Goal: Information Seeking & Learning: Learn about a topic

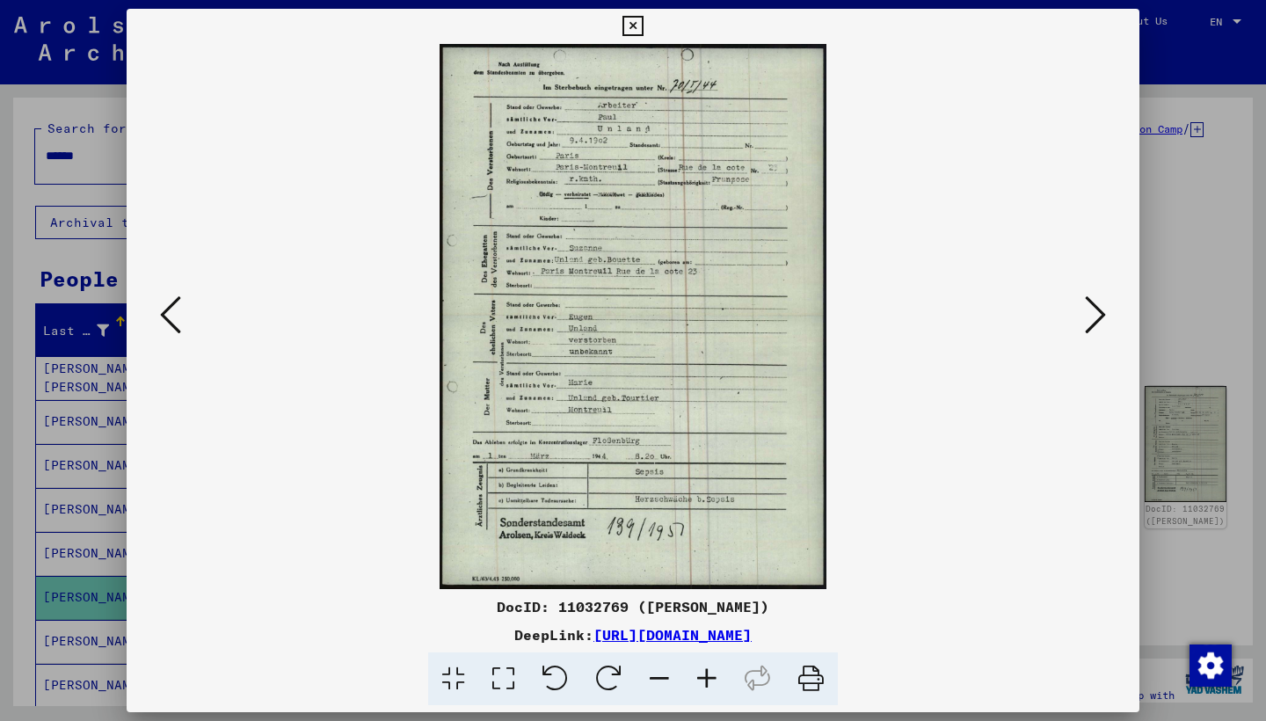
scroll to position [135, 0]
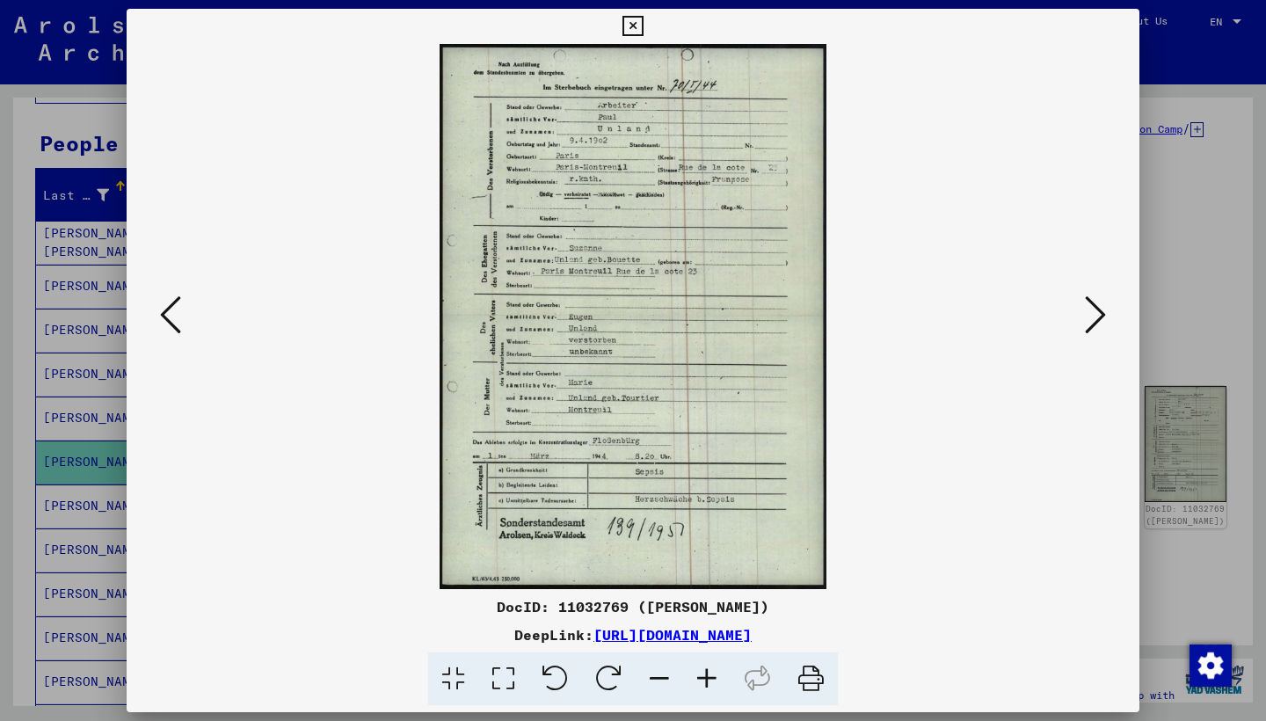
click at [643, 28] on icon at bounding box center [632, 26] width 20 height 21
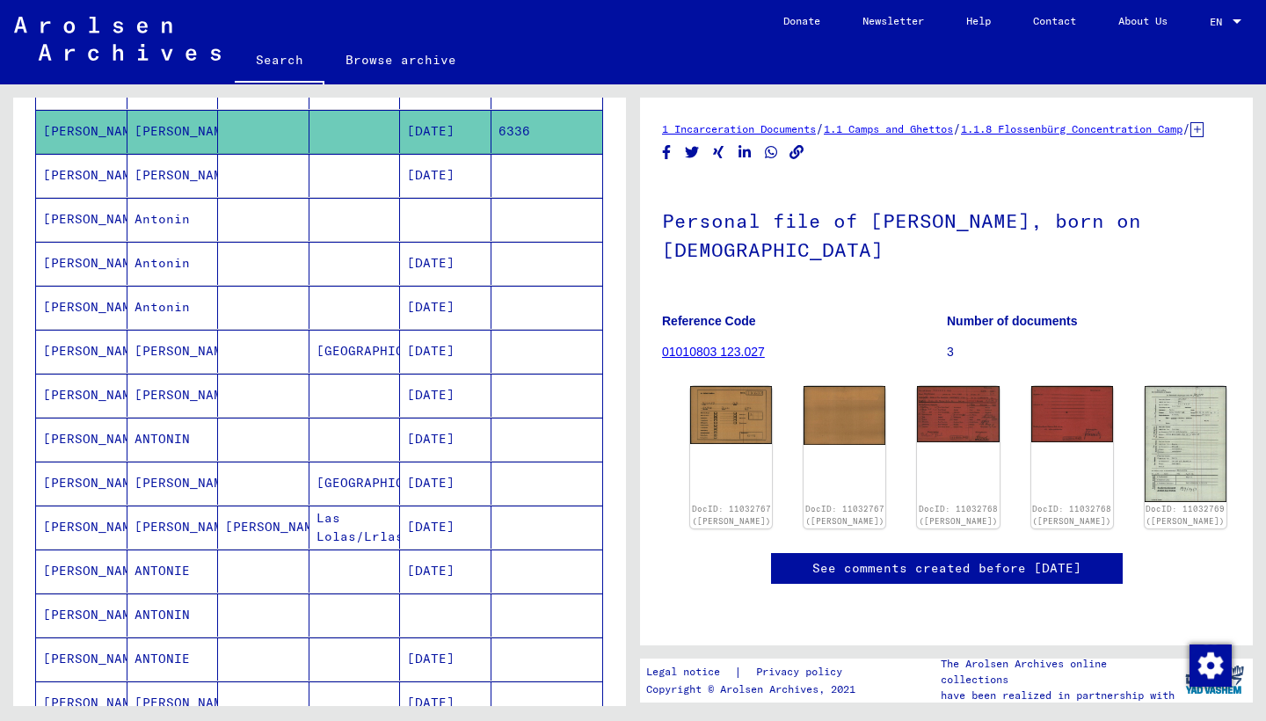
scroll to position [463, 0]
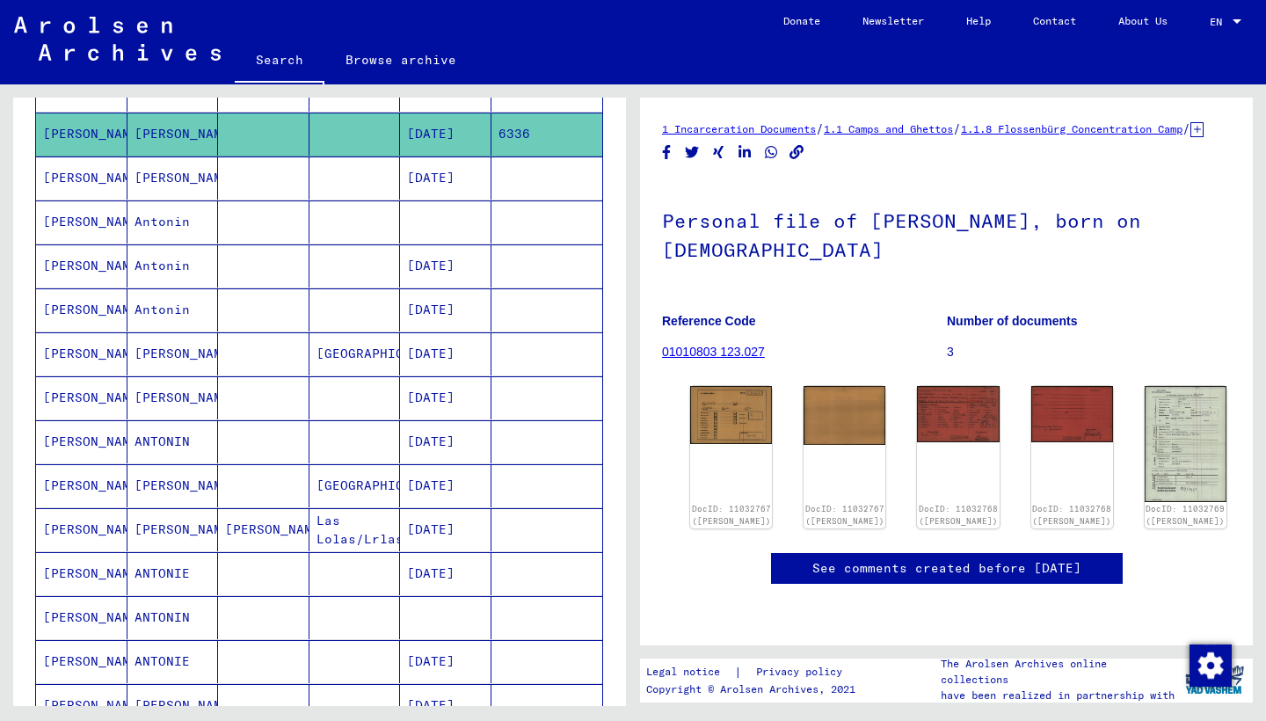
click at [158, 397] on mat-cell "[PERSON_NAME]" at bounding box center [172, 397] width 91 height 43
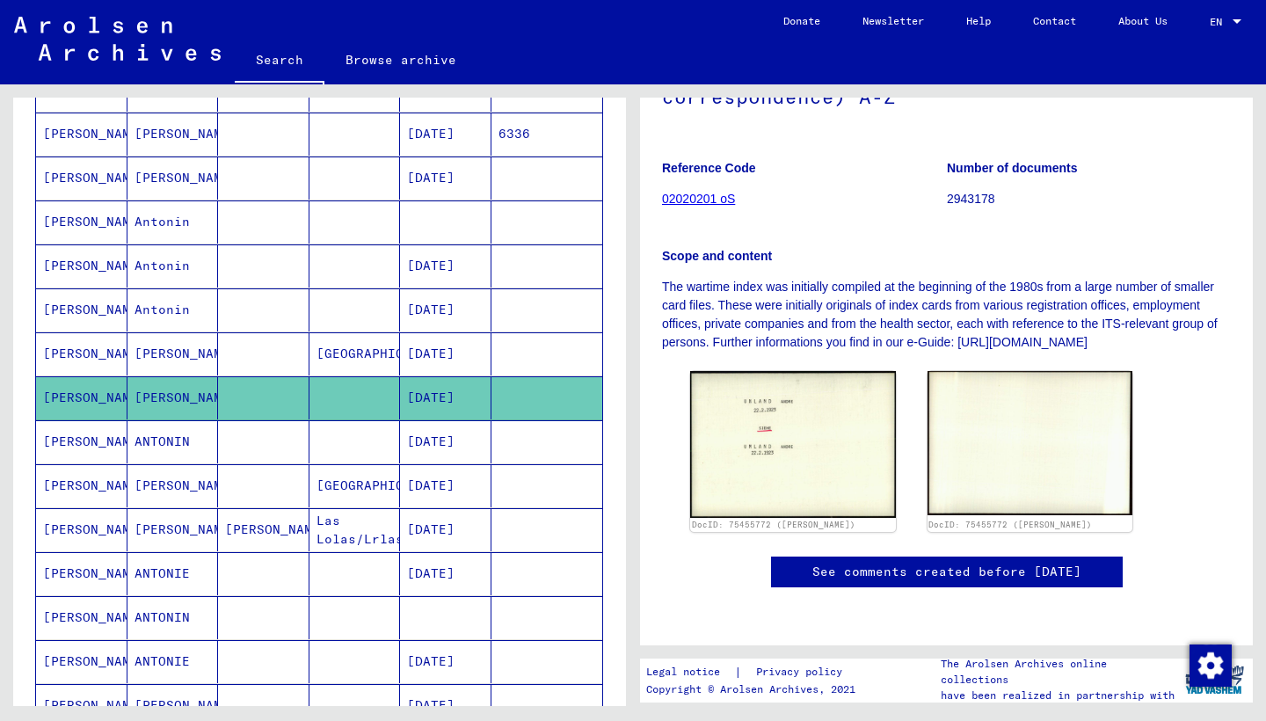
scroll to position [306, 0]
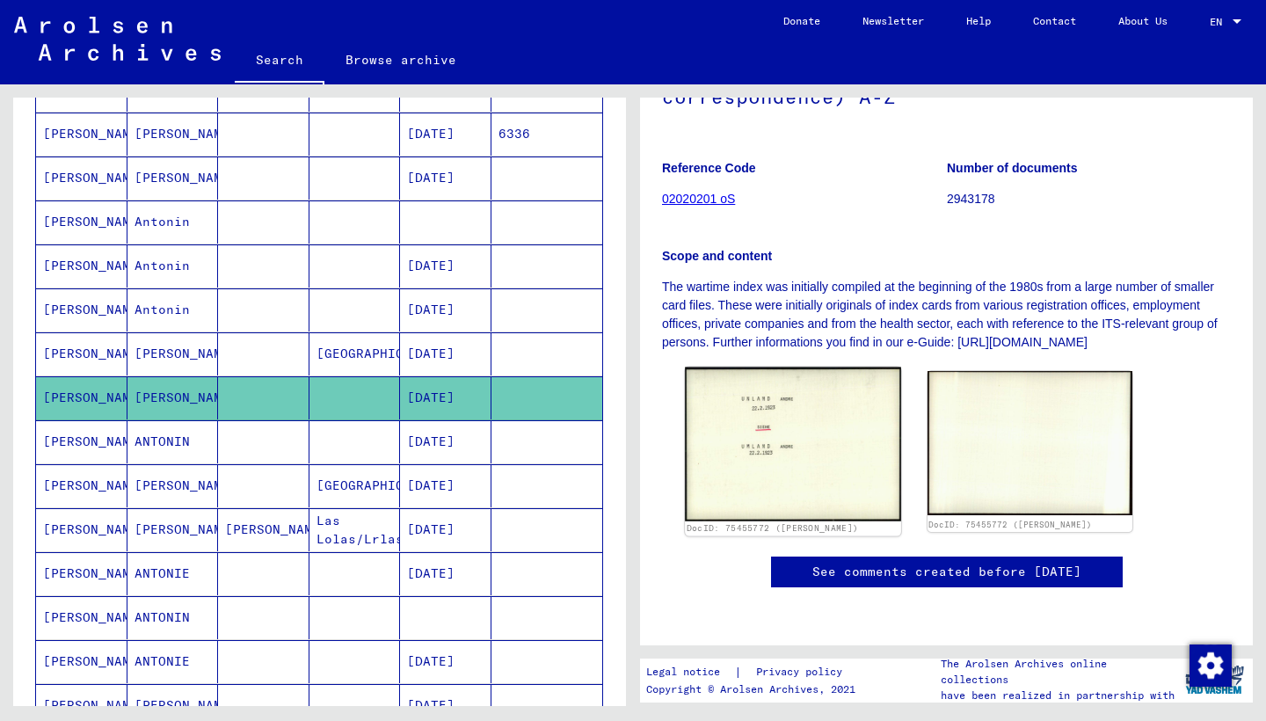
click at [810, 381] on img at bounding box center [792, 444] width 215 height 154
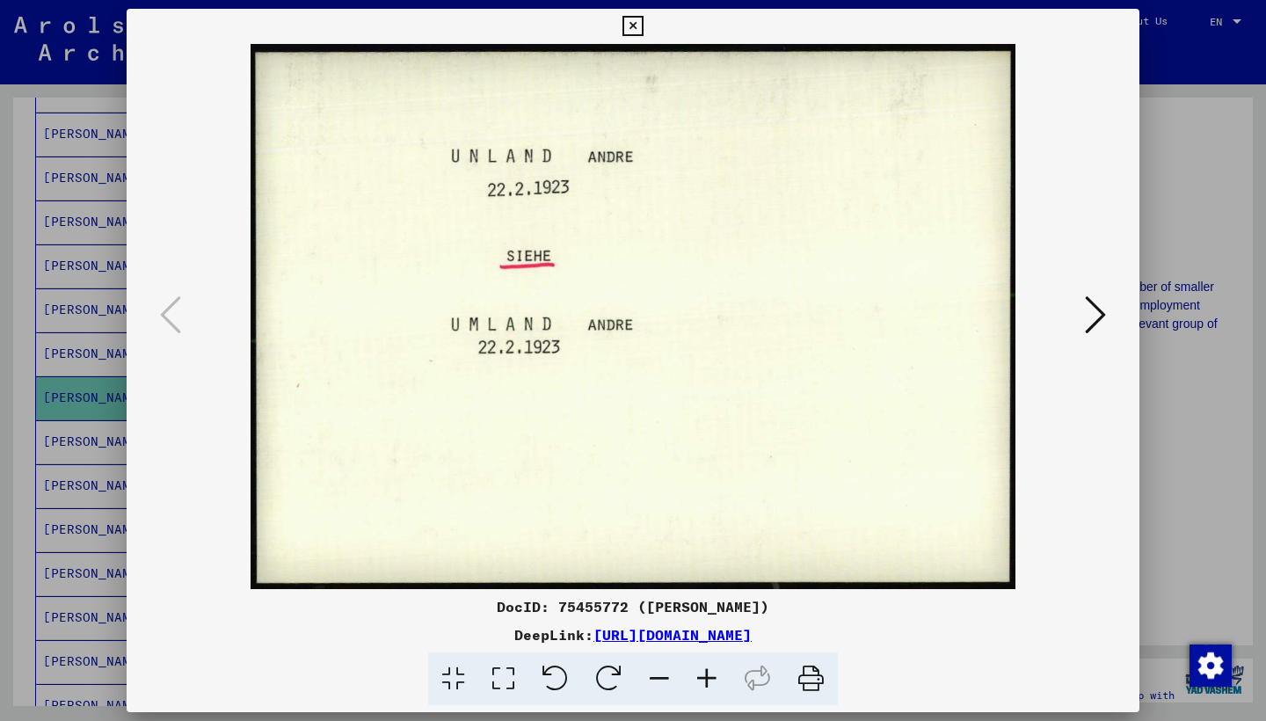
click at [1105, 314] on icon at bounding box center [1095, 315] width 21 height 42
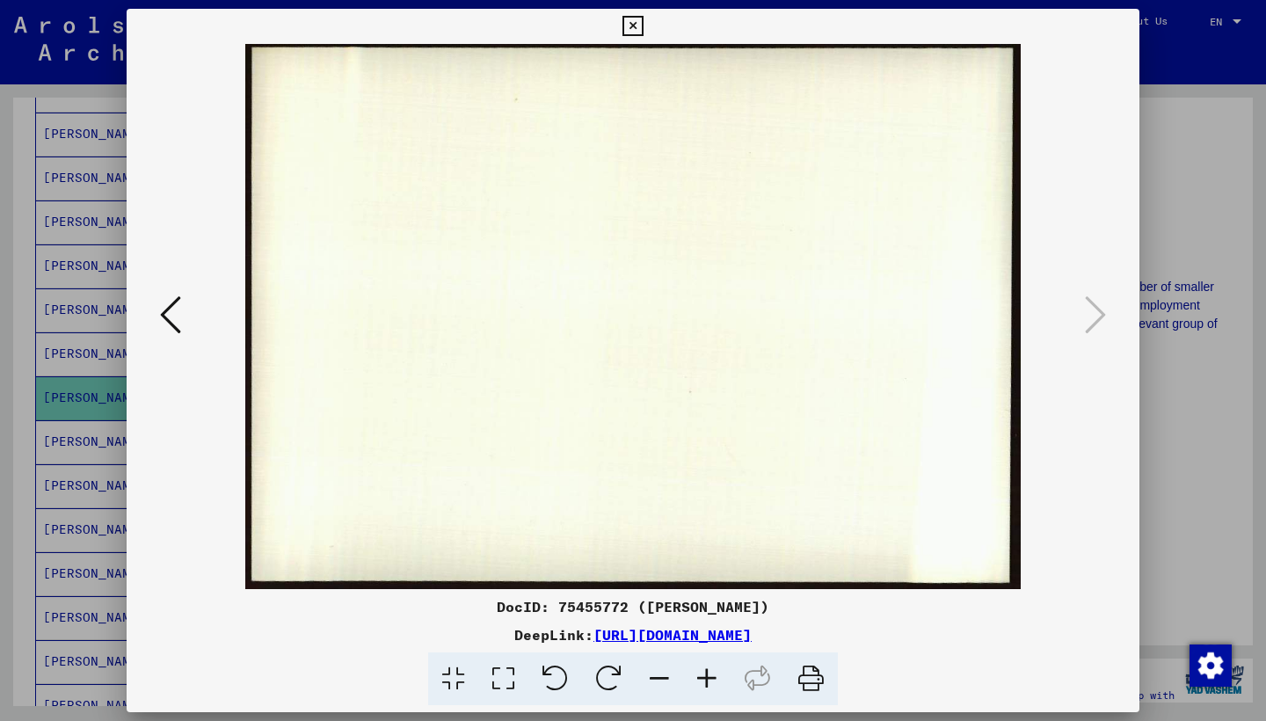
click at [643, 30] on icon at bounding box center [632, 26] width 20 height 21
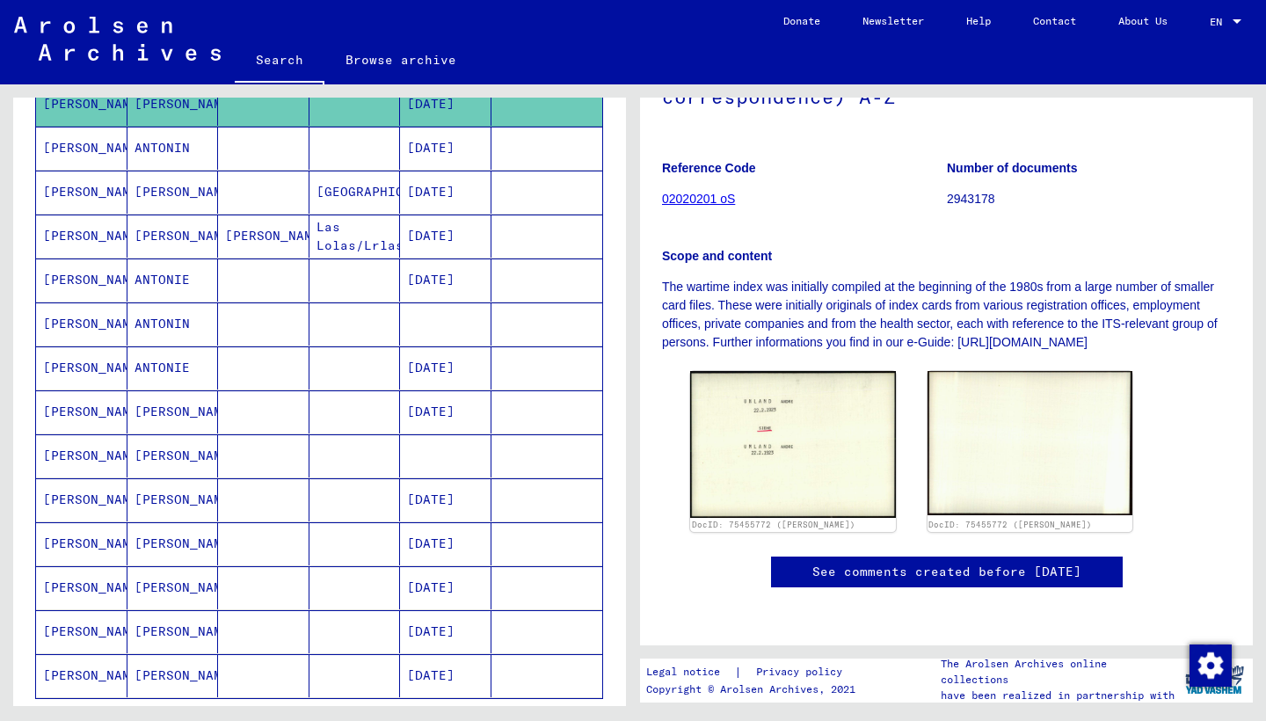
scroll to position [758, 0]
click at [176, 494] on mat-cell "[PERSON_NAME]" at bounding box center [172, 498] width 91 height 43
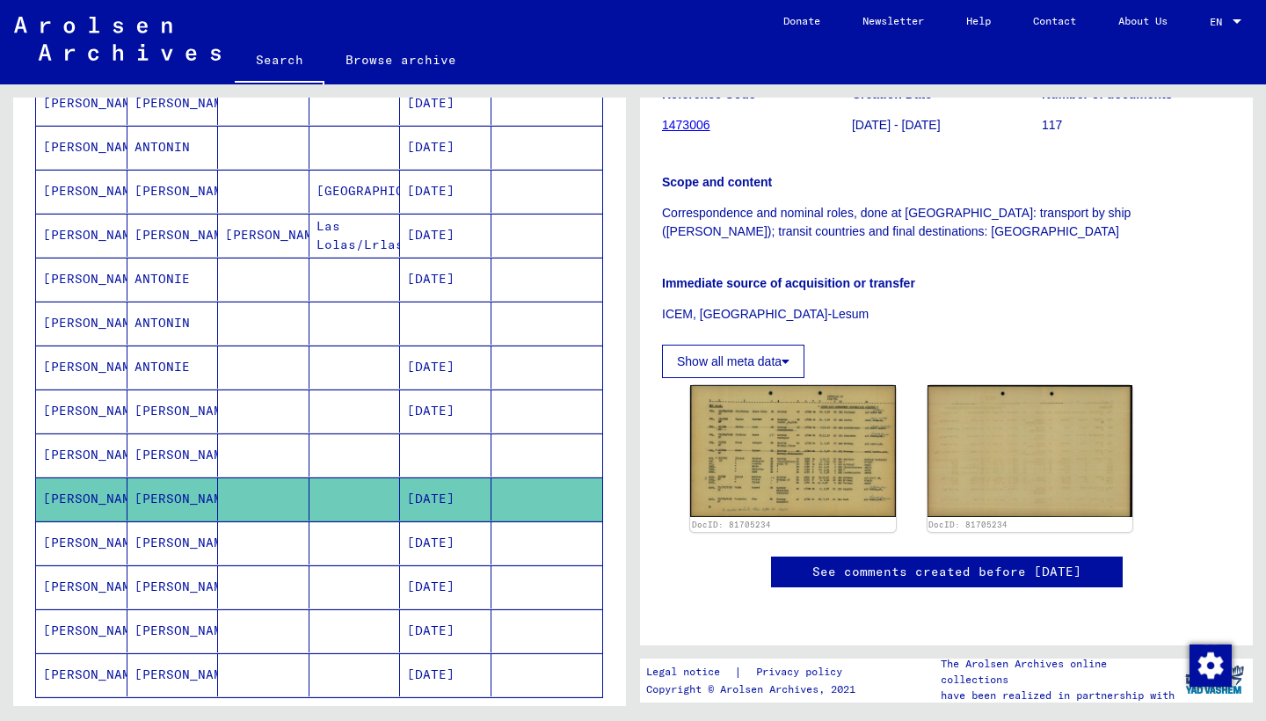
scroll to position [488, 0]
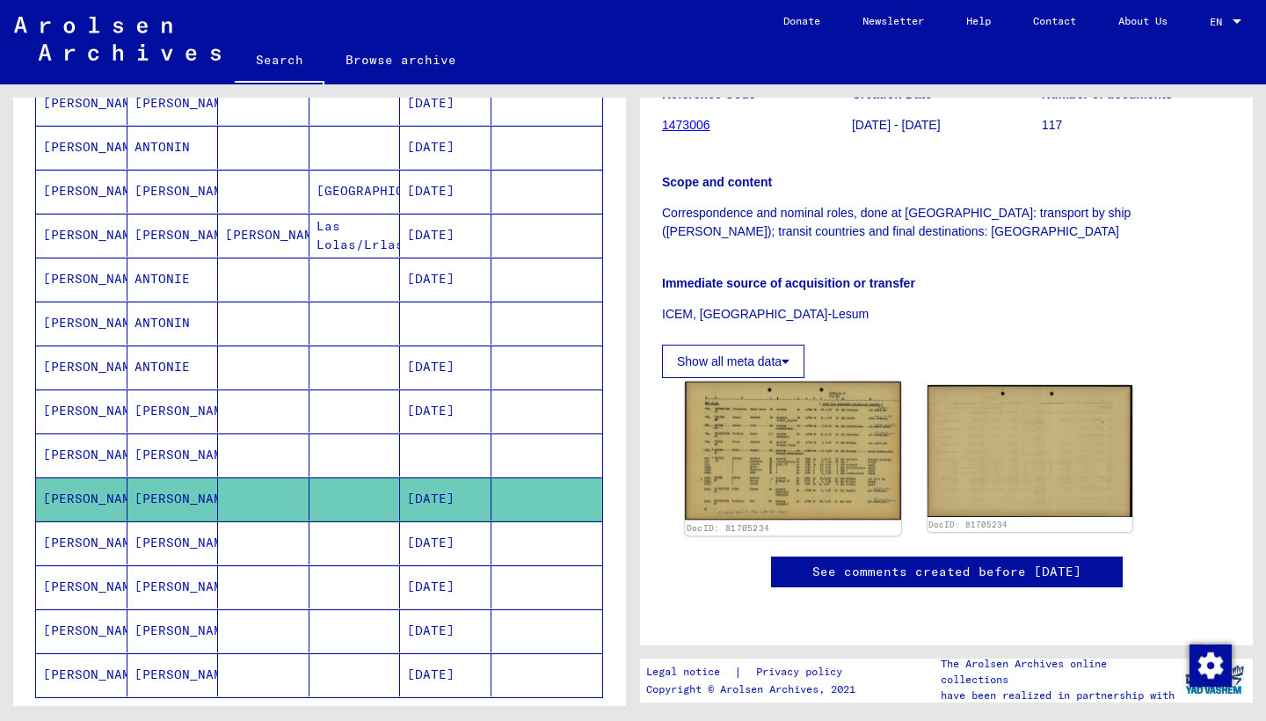
click at [759, 382] on img at bounding box center [792, 451] width 215 height 138
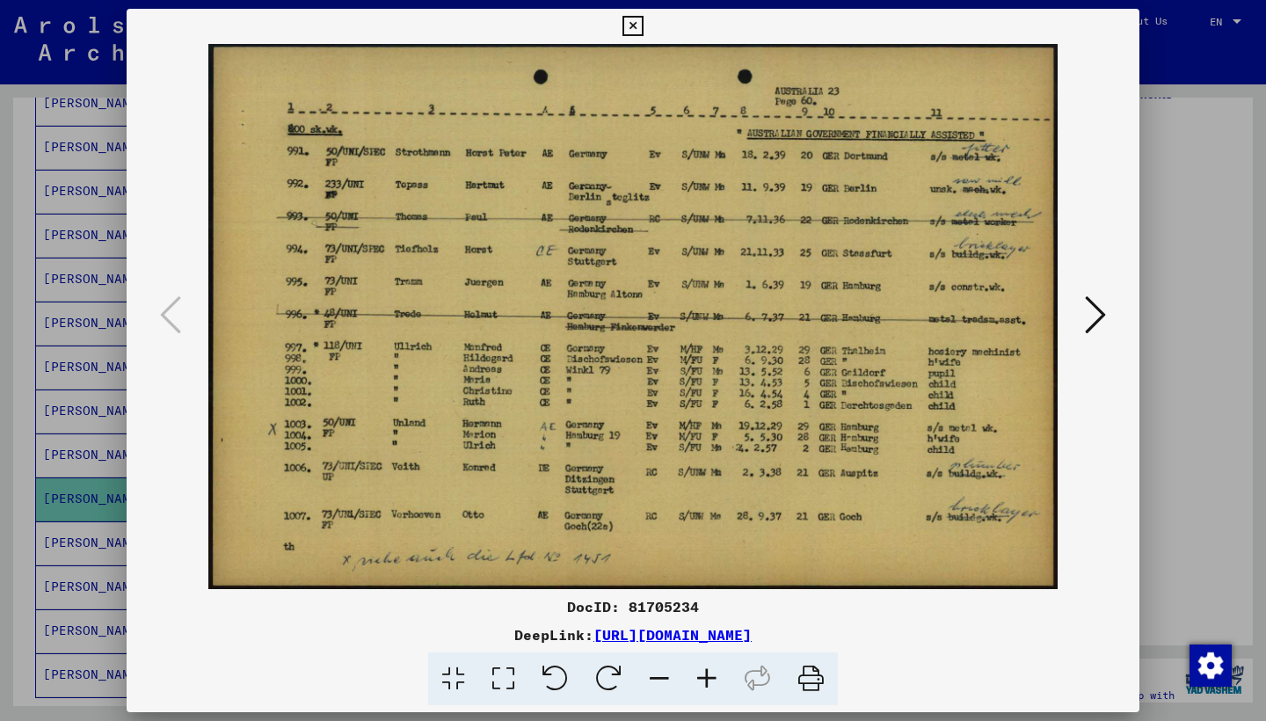
click at [643, 26] on icon at bounding box center [632, 26] width 20 height 21
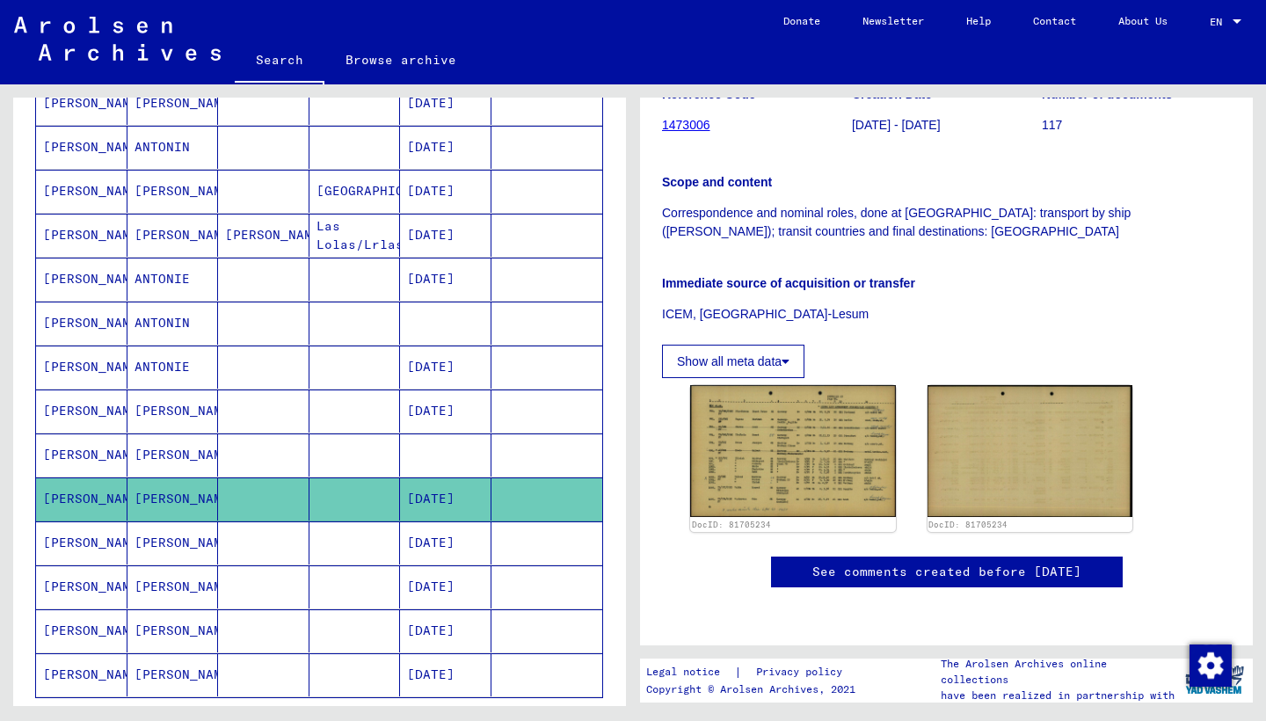
scroll to position [422, 0]
click at [787, 345] on button "Show all meta data" at bounding box center [733, 361] width 142 height 33
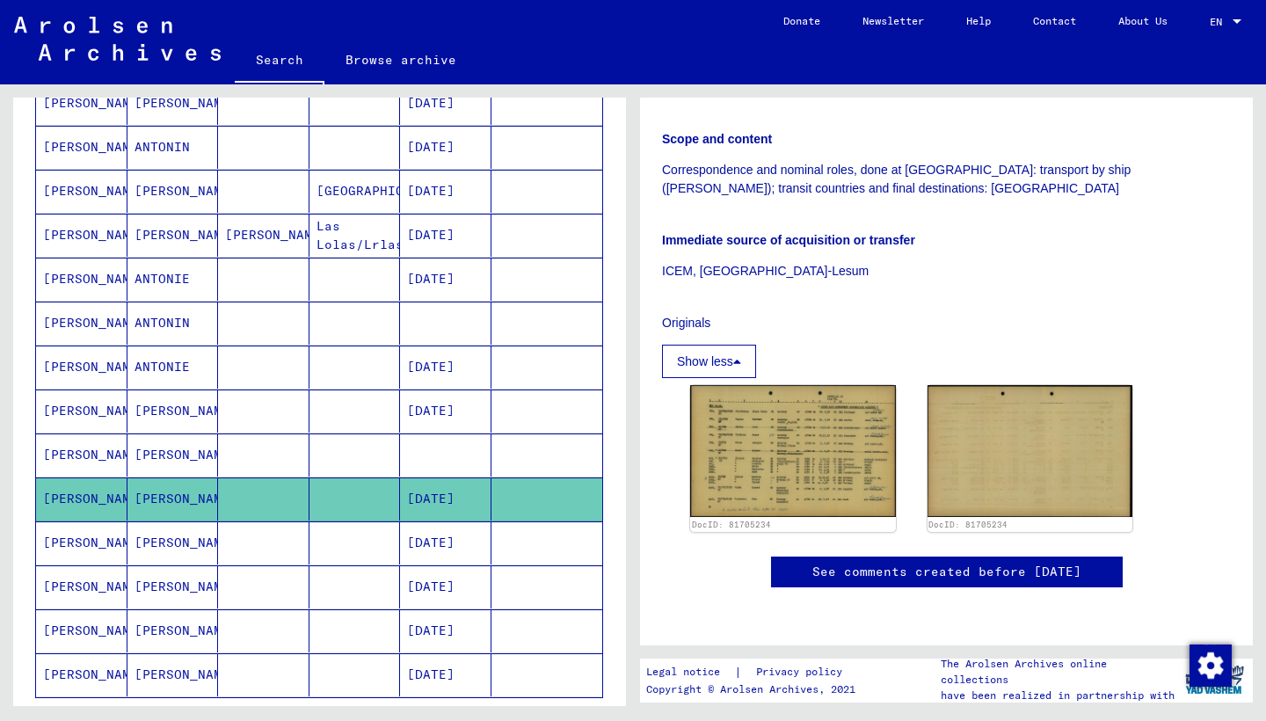
click at [748, 345] on button "Show less" at bounding box center [709, 361] width 94 height 33
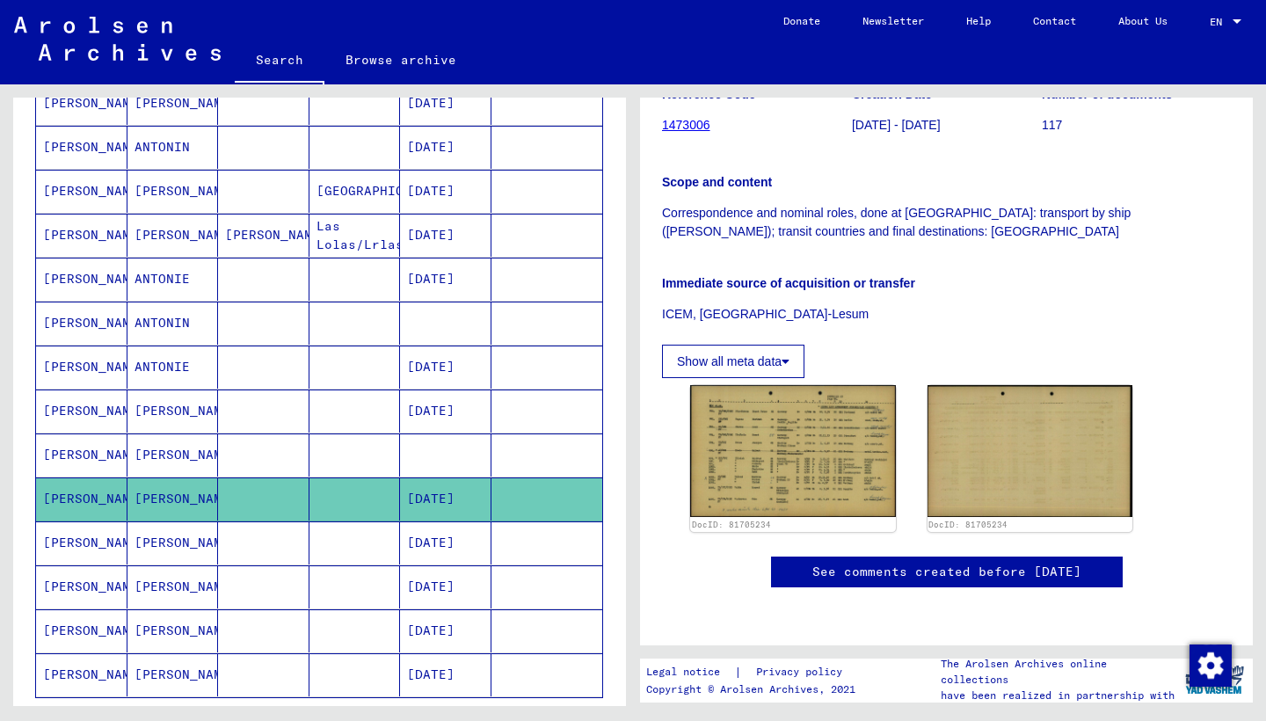
scroll to position [358, 0]
click at [789, 355] on icon at bounding box center [785, 361] width 8 height 12
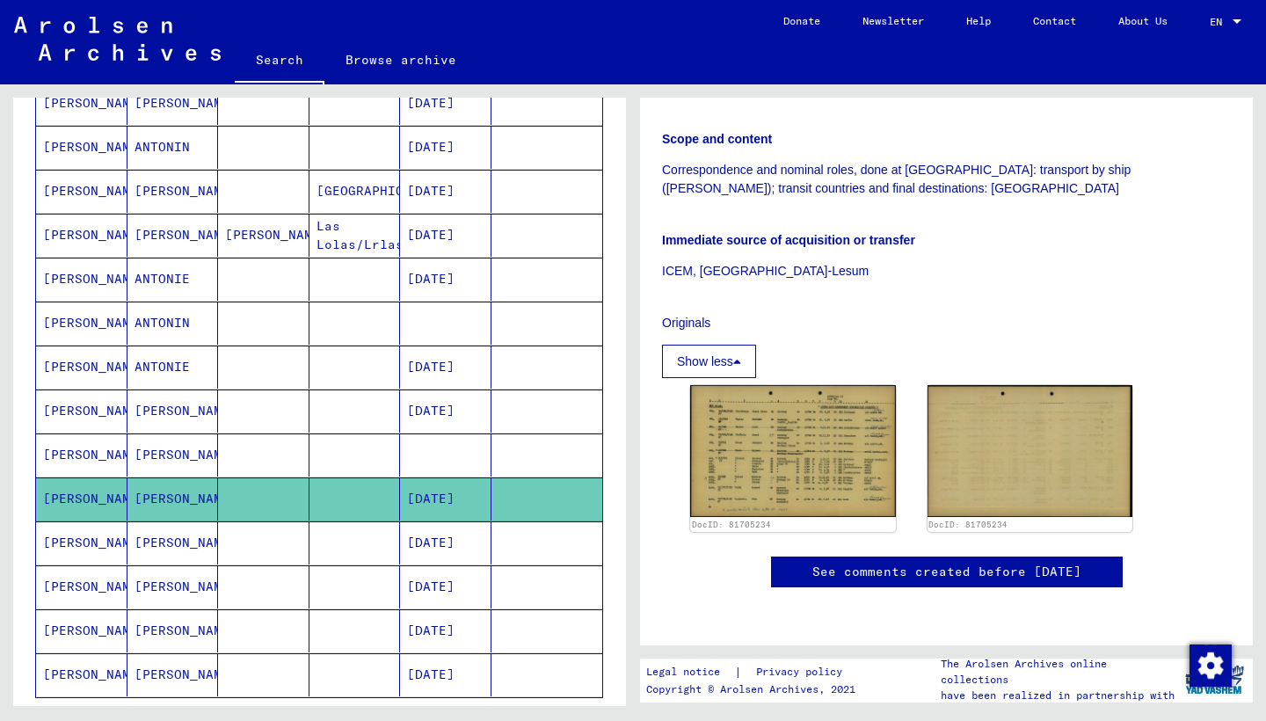
scroll to position [580, 0]
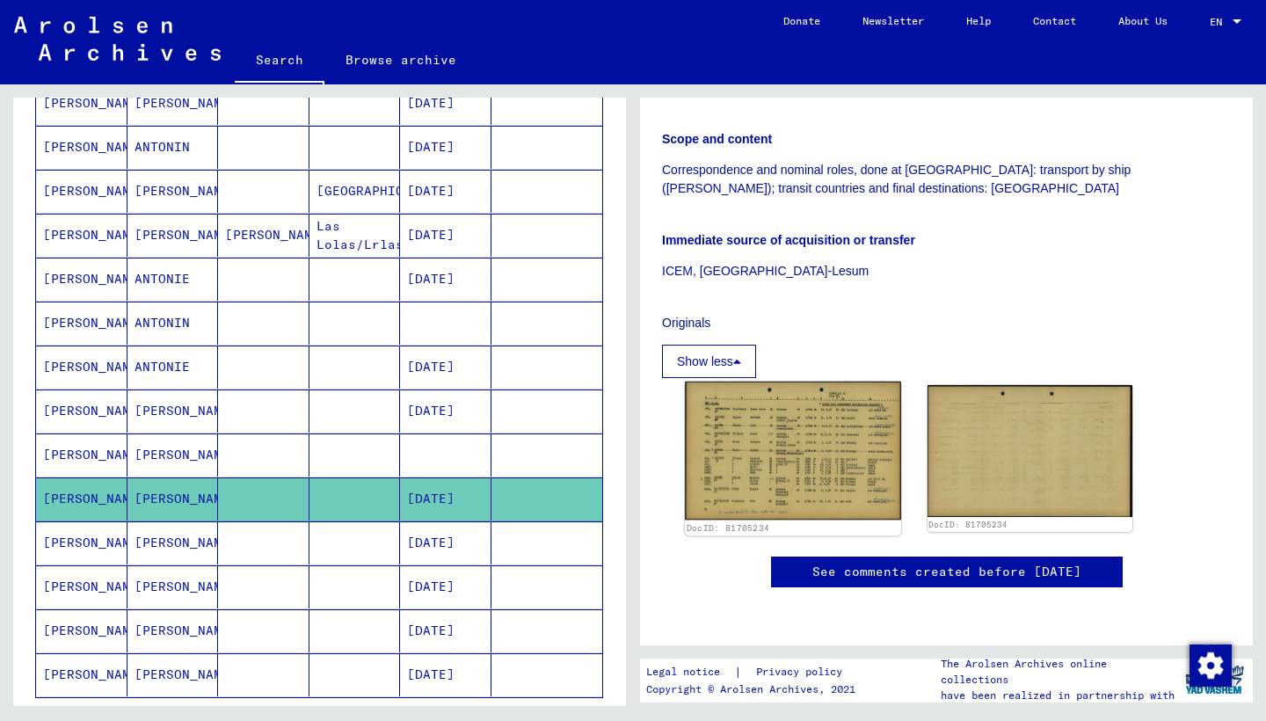
click at [738, 382] on img at bounding box center [792, 451] width 215 height 138
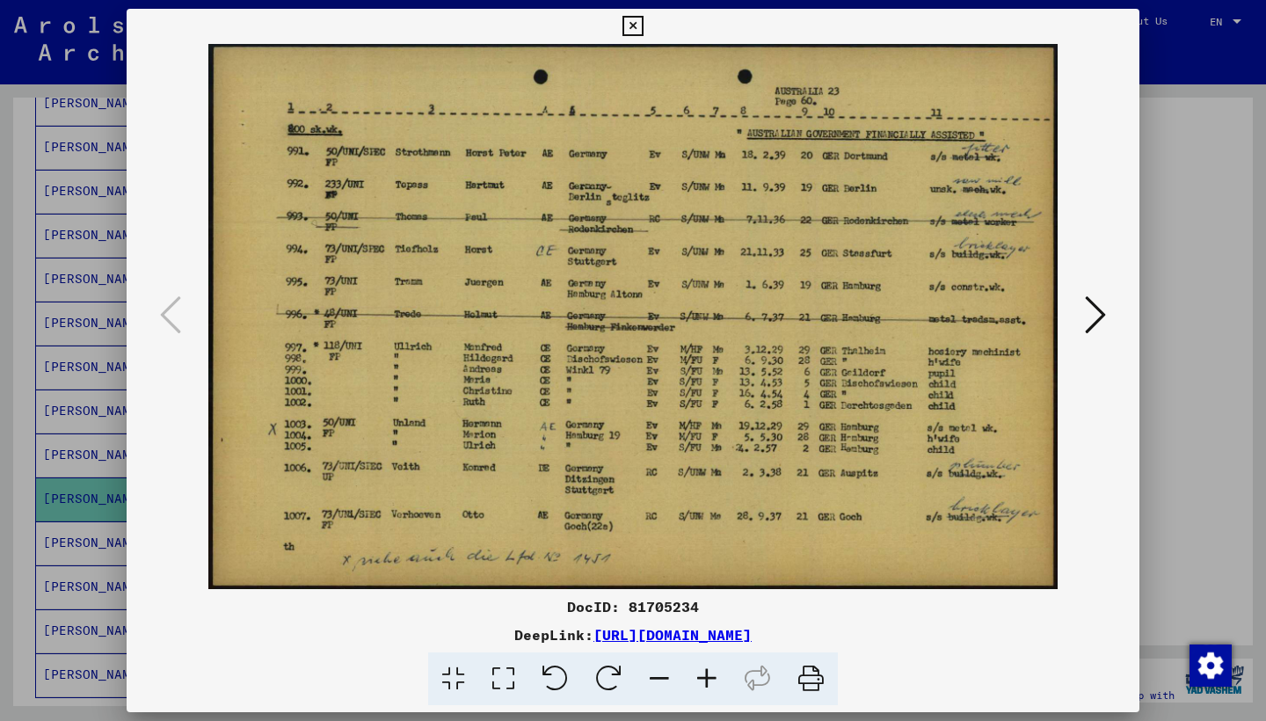
click at [643, 33] on icon at bounding box center [632, 26] width 20 height 21
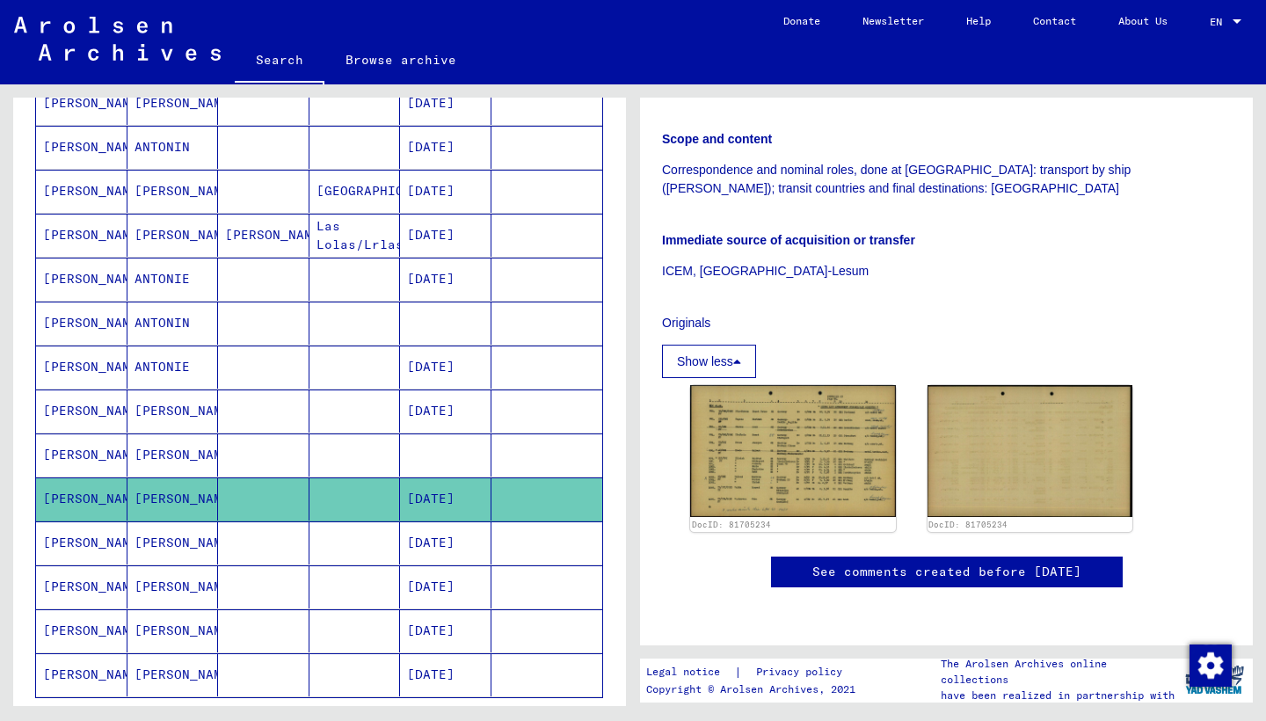
scroll to position [395, 0]
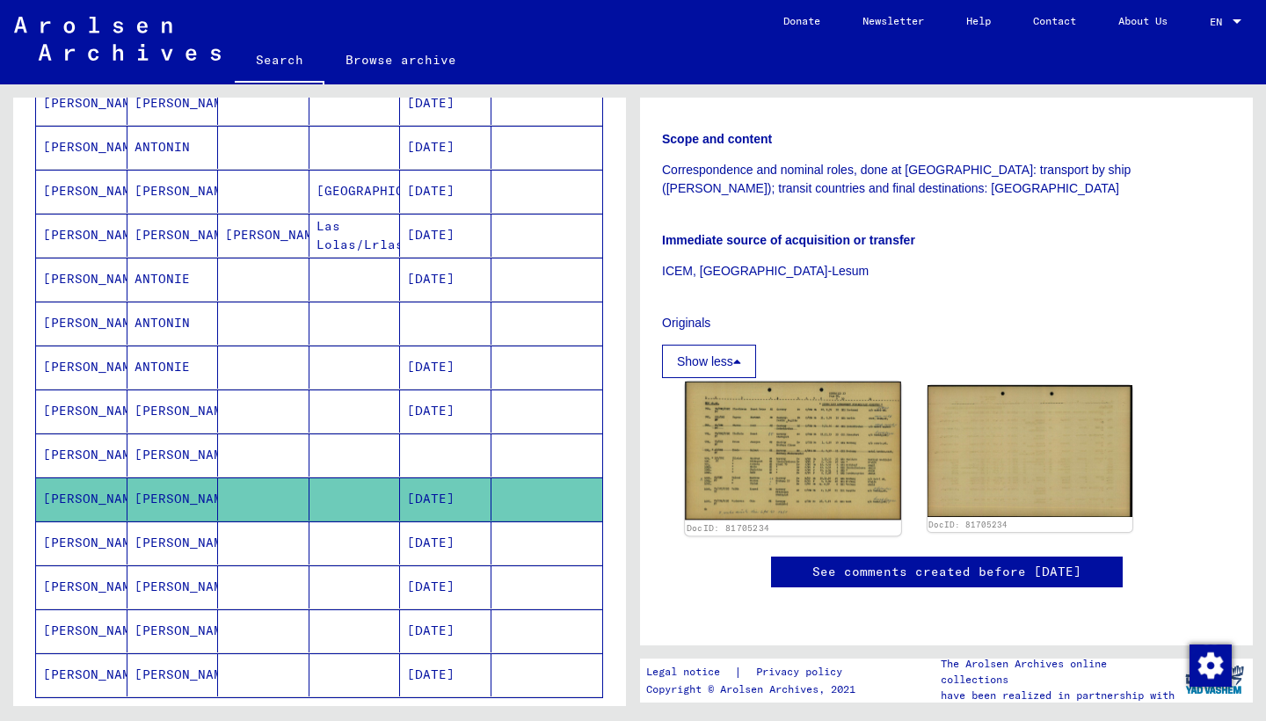
click at [845, 398] on img at bounding box center [792, 451] width 215 height 138
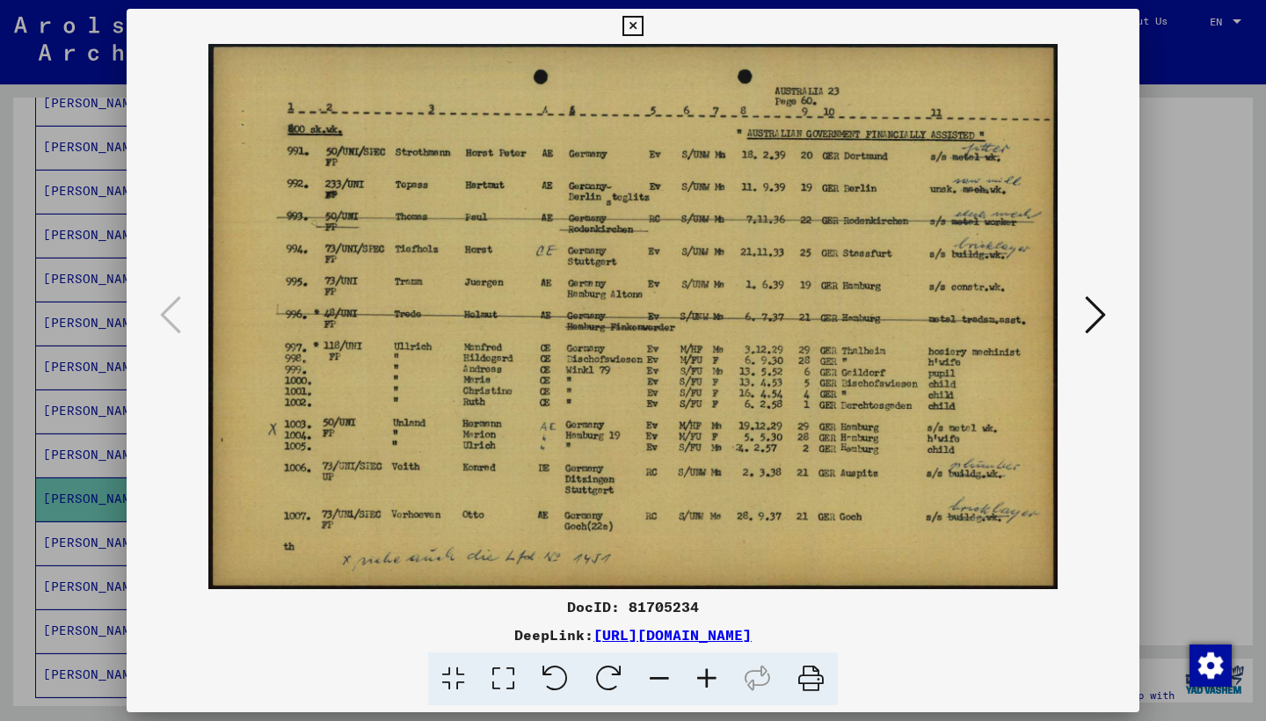
click at [643, 30] on icon at bounding box center [632, 26] width 20 height 21
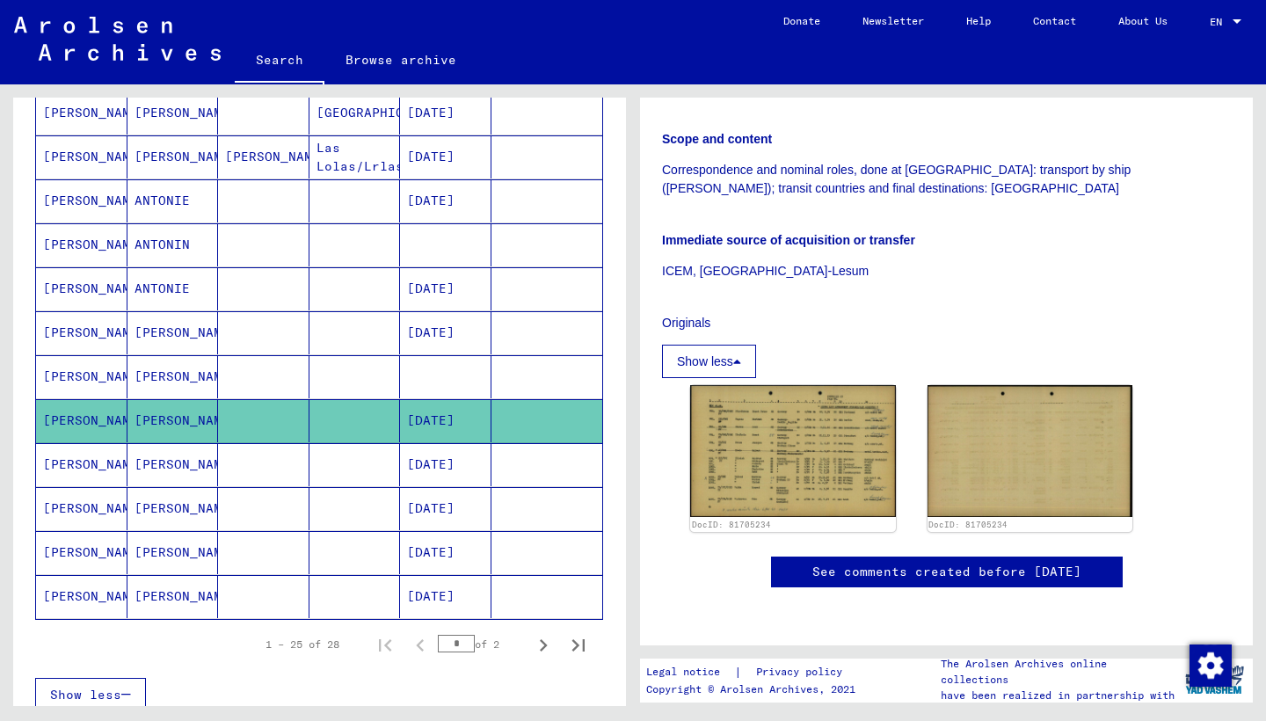
scroll to position [870, 0]
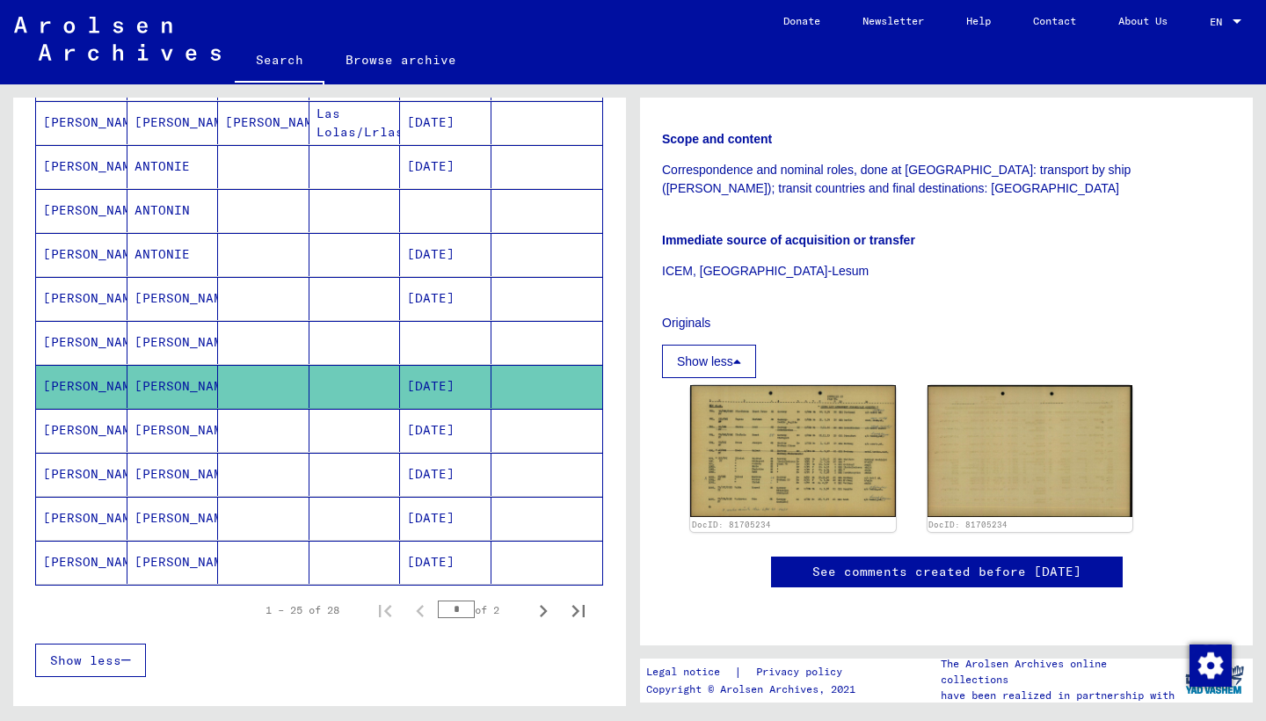
click at [178, 516] on mat-cell "Bernhard" at bounding box center [172, 518] width 91 height 43
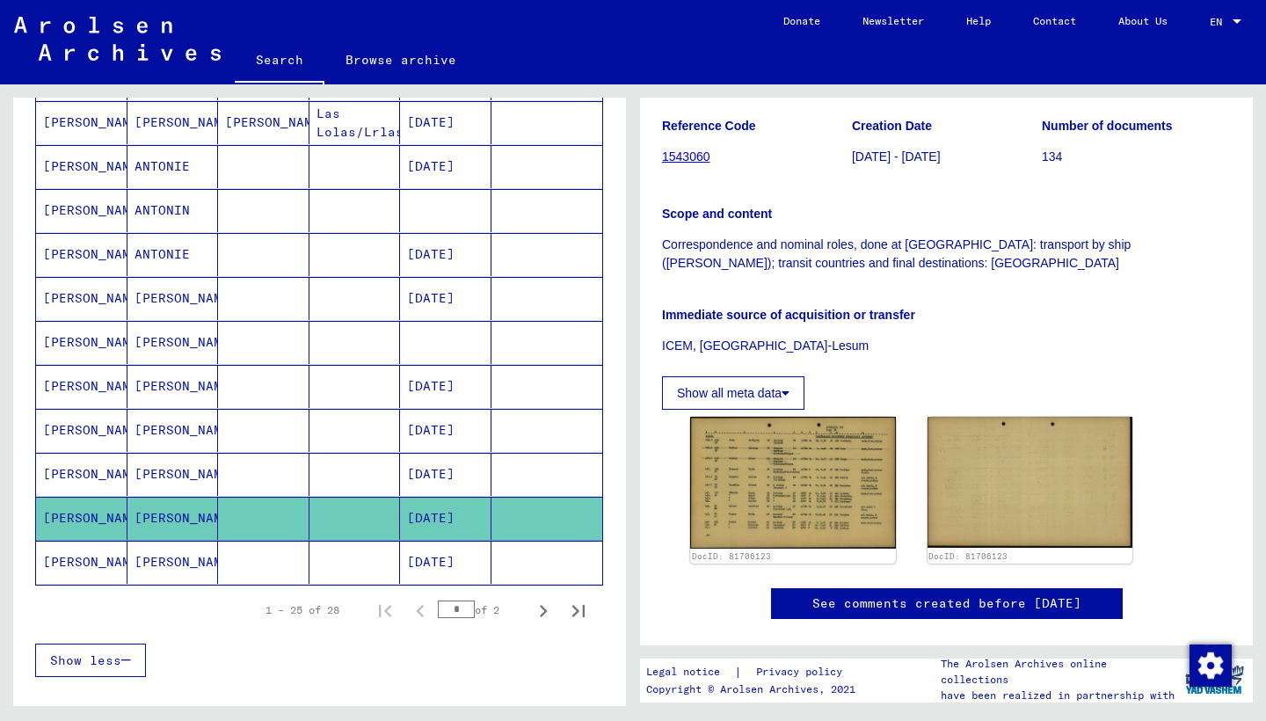
scroll to position [273, 0]
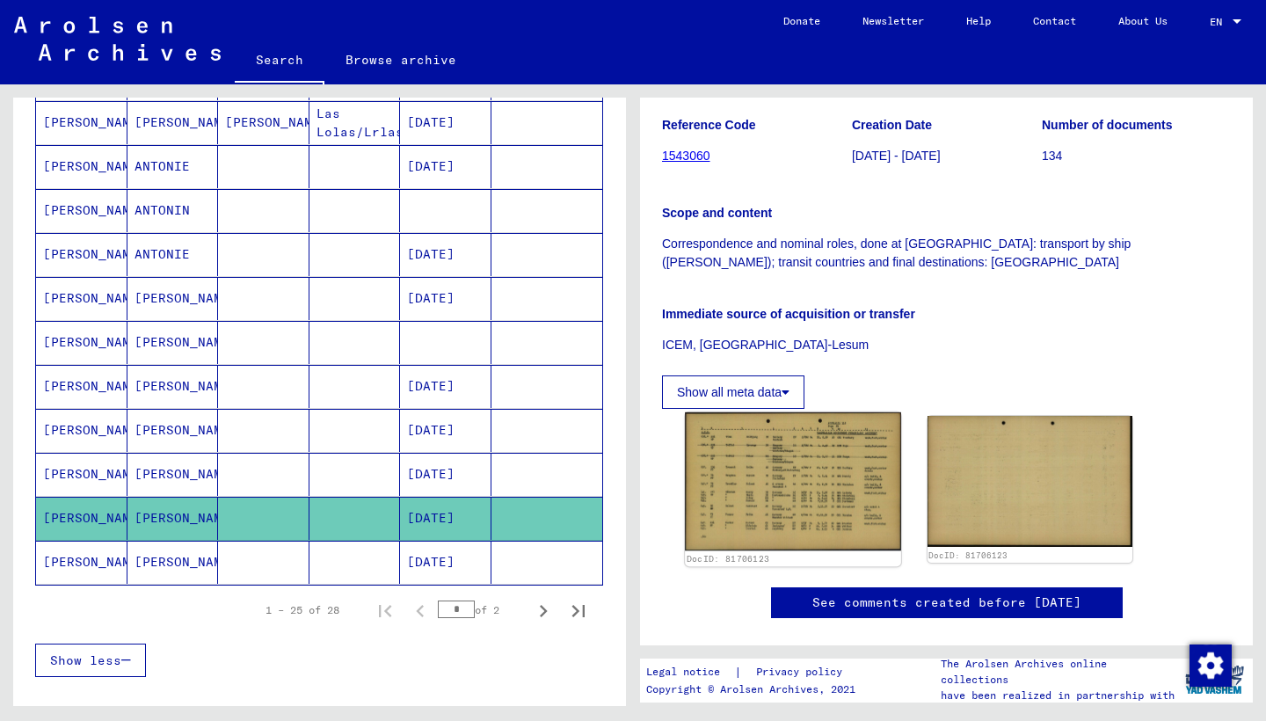
click at [802, 476] on img at bounding box center [792, 481] width 215 height 138
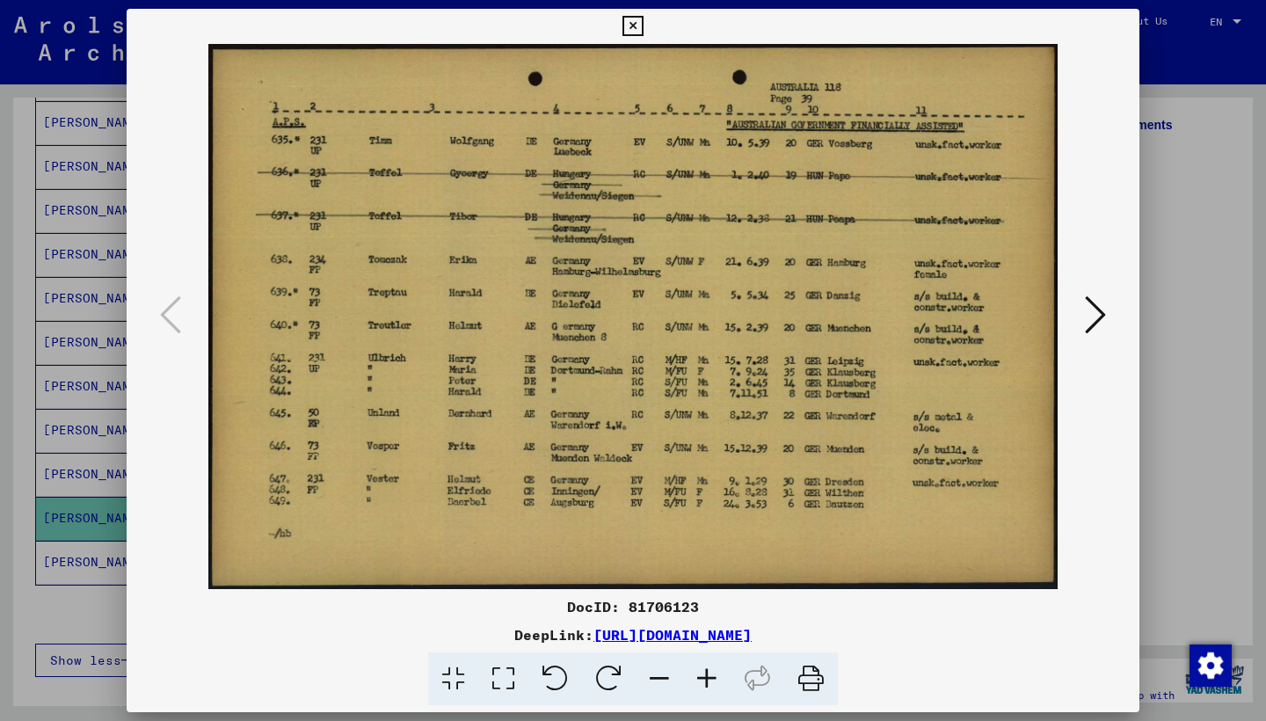
click at [643, 24] on icon at bounding box center [632, 26] width 20 height 21
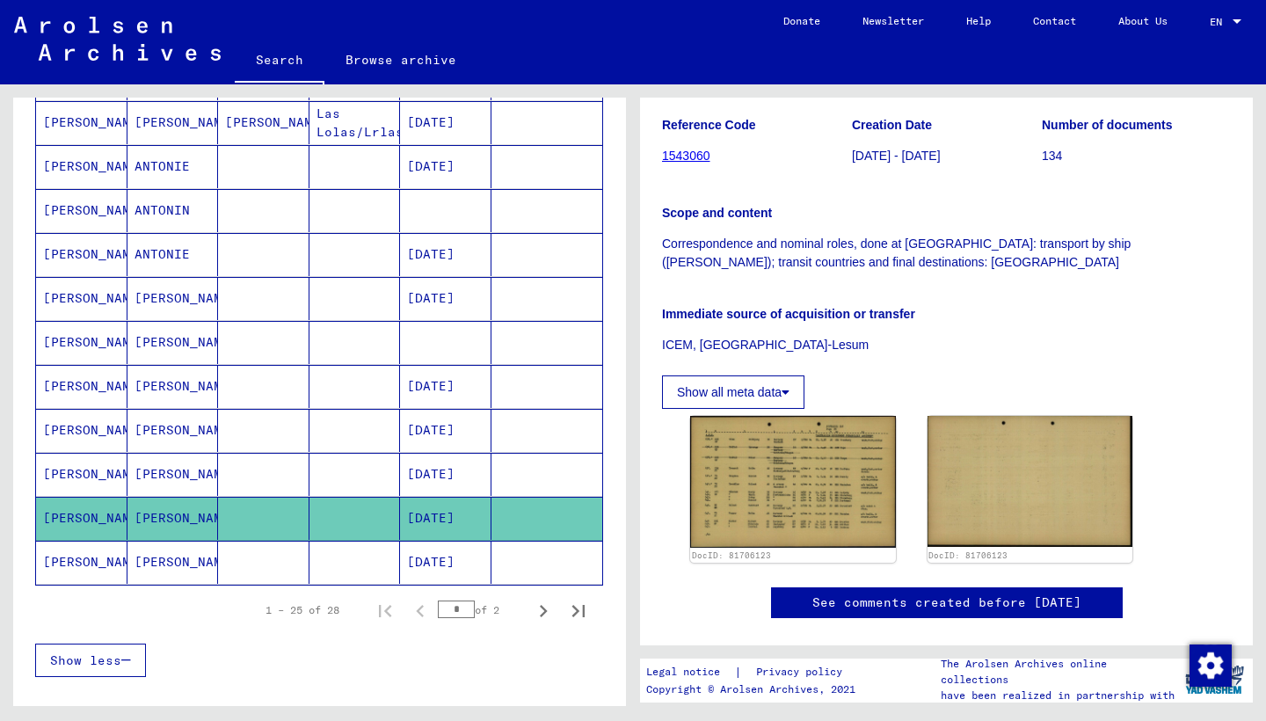
click at [169, 567] on mat-cell "Gerhard" at bounding box center [172, 562] width 91 height 43
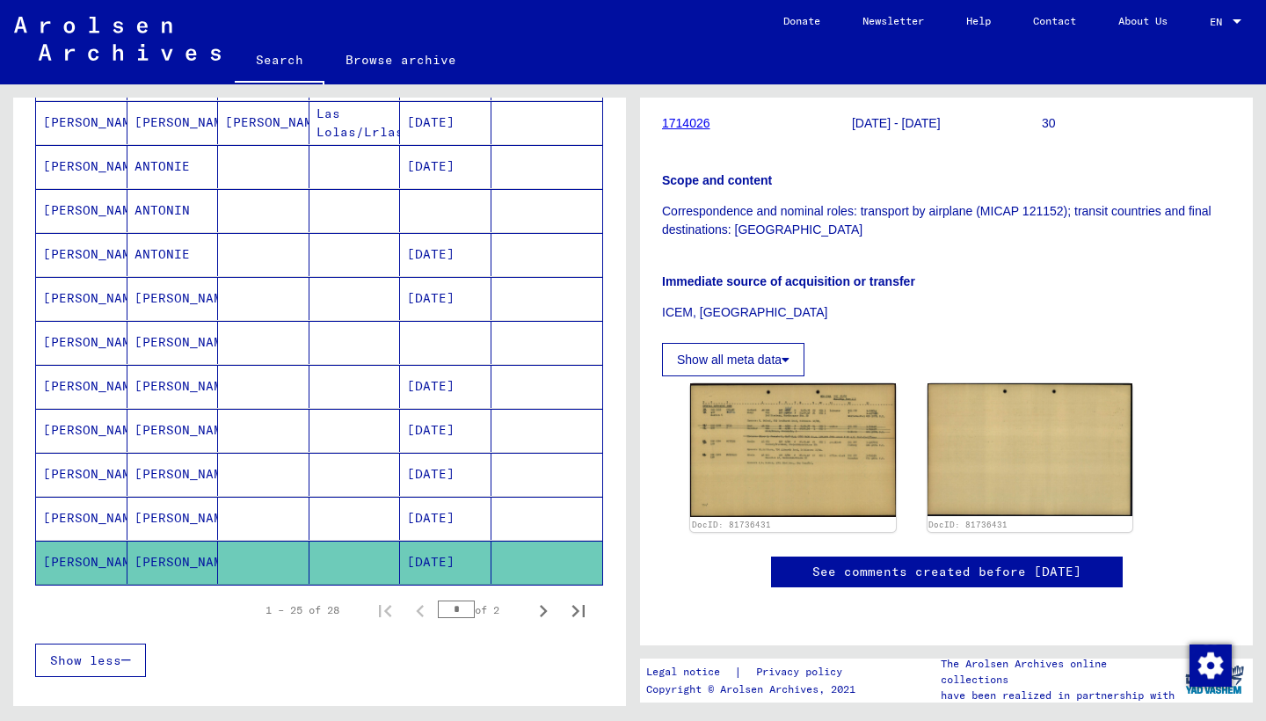
scroll to position [419, 0]
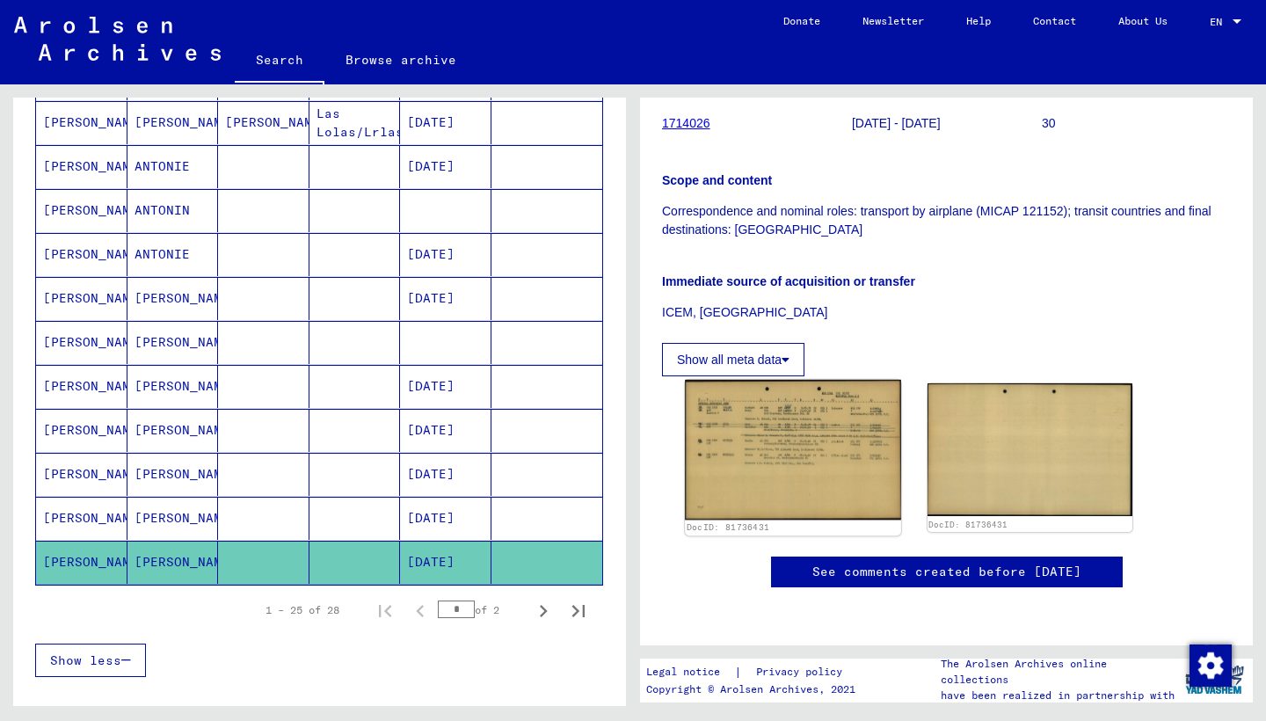
click at [798, 380] on img at bounding box center [792, 450] width 215 height 140
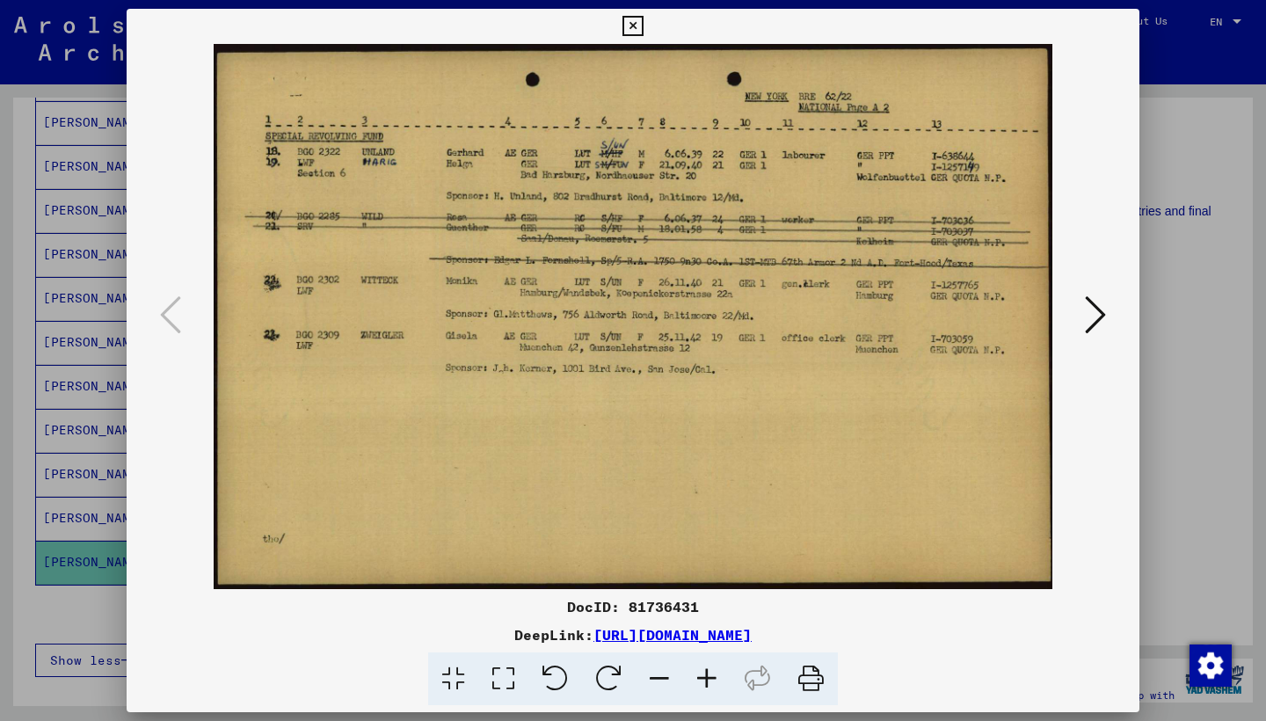
click at [643, 33] on icon at bounding box center [632, 26] width 20 height 21
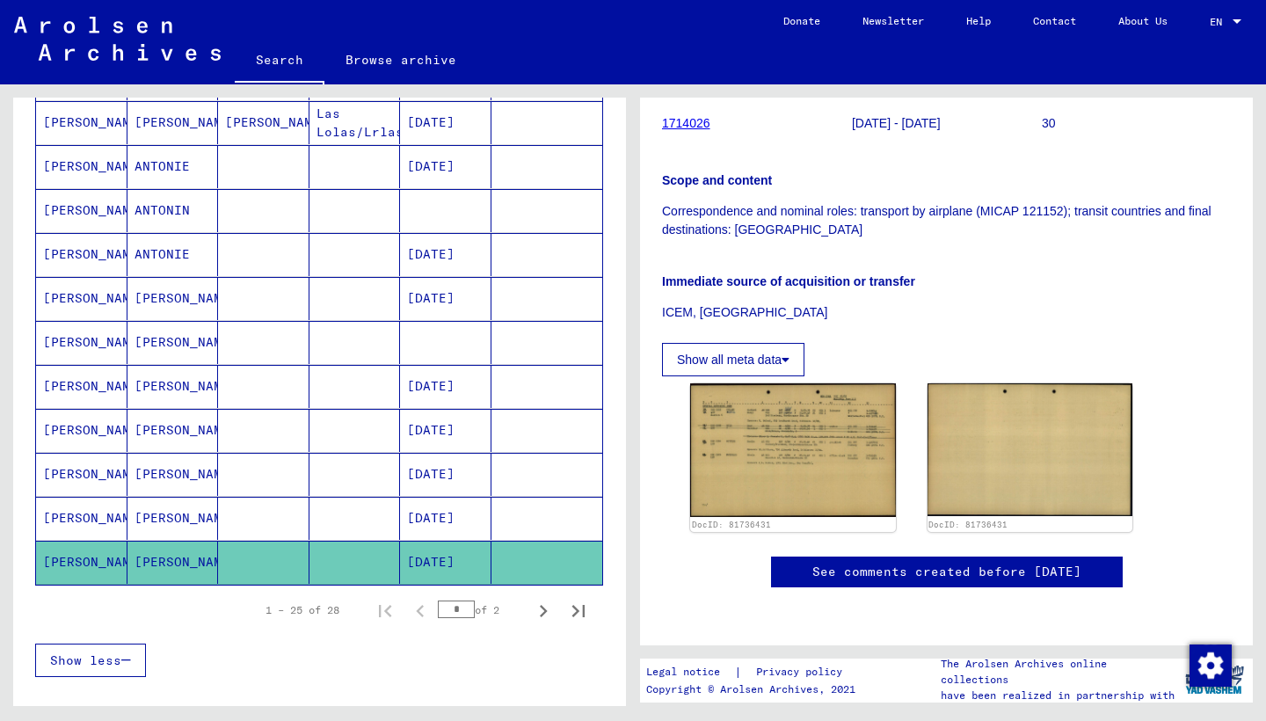
click at [177, 526] on mat-cell "Bernhard" at bounding box center [172, 518] width 91 height 43
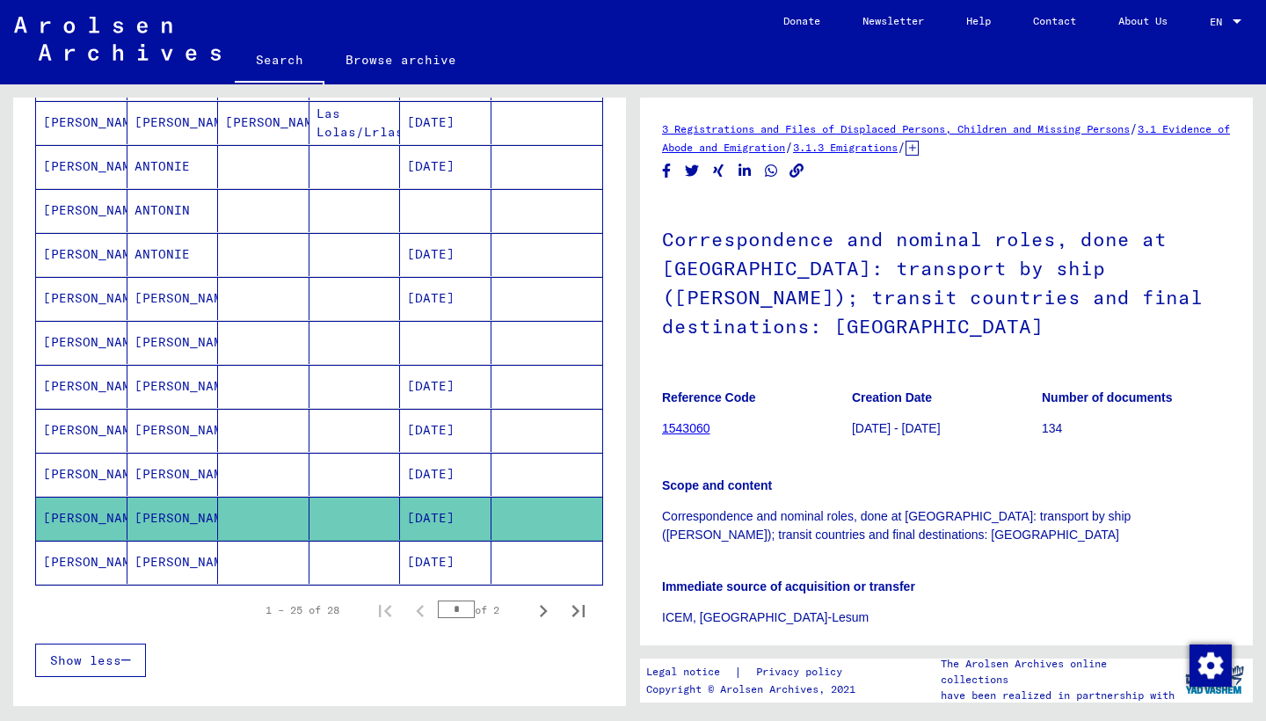
click at [166, 568] on mat-cell "Gerhard" at bounding box center [172, 562] width 91 height 43
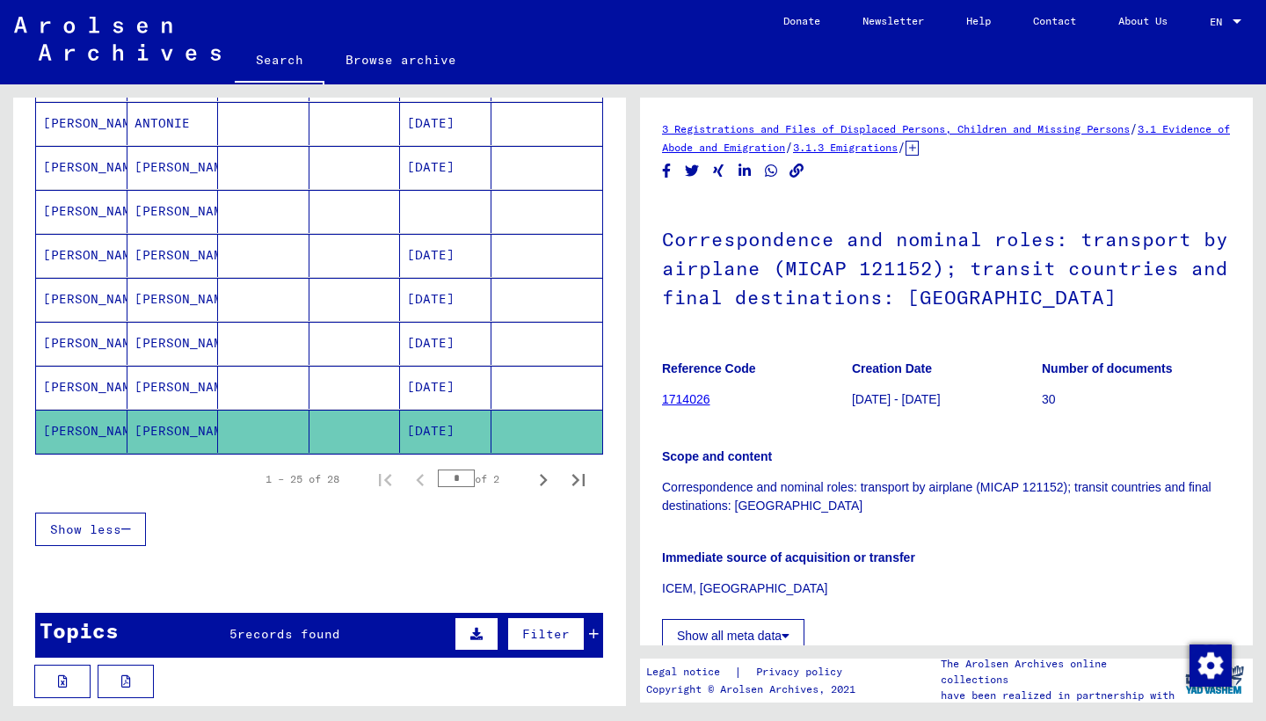
scroll to position [1002, 0]
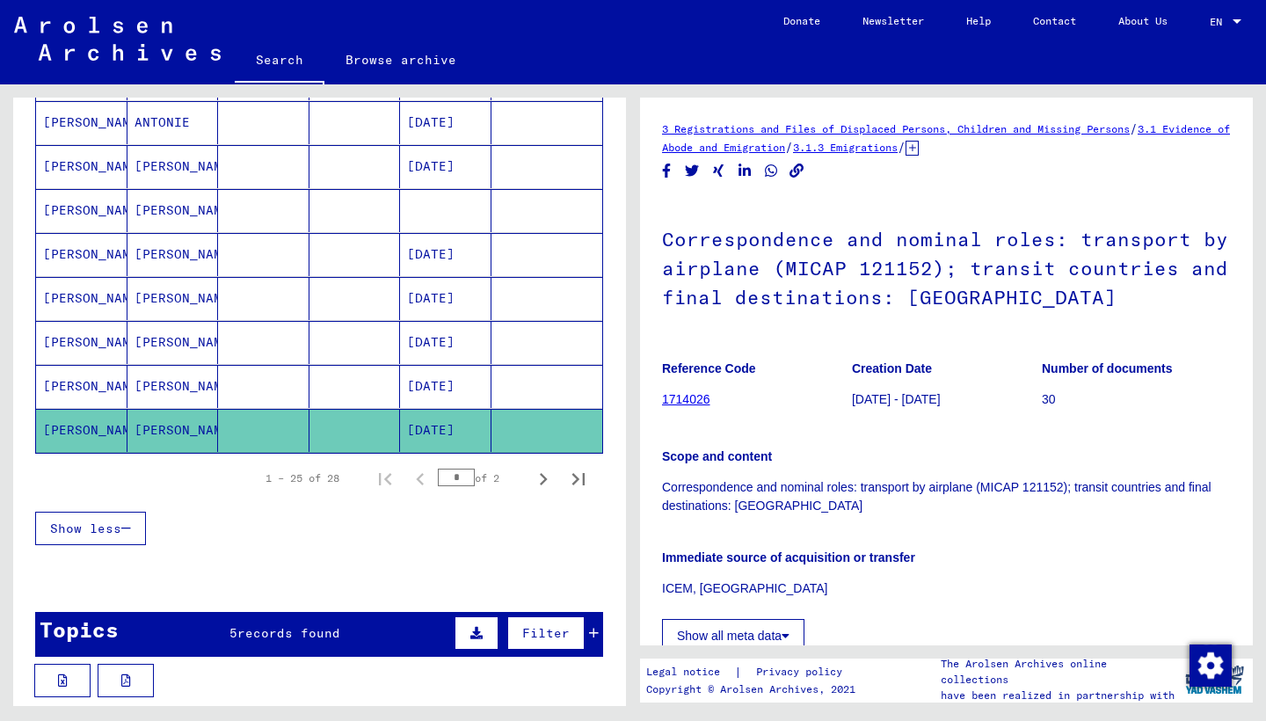
click at [176, 425] on mat-cell "Gerhard" at bounding box center [172, 430] width 91 height 43
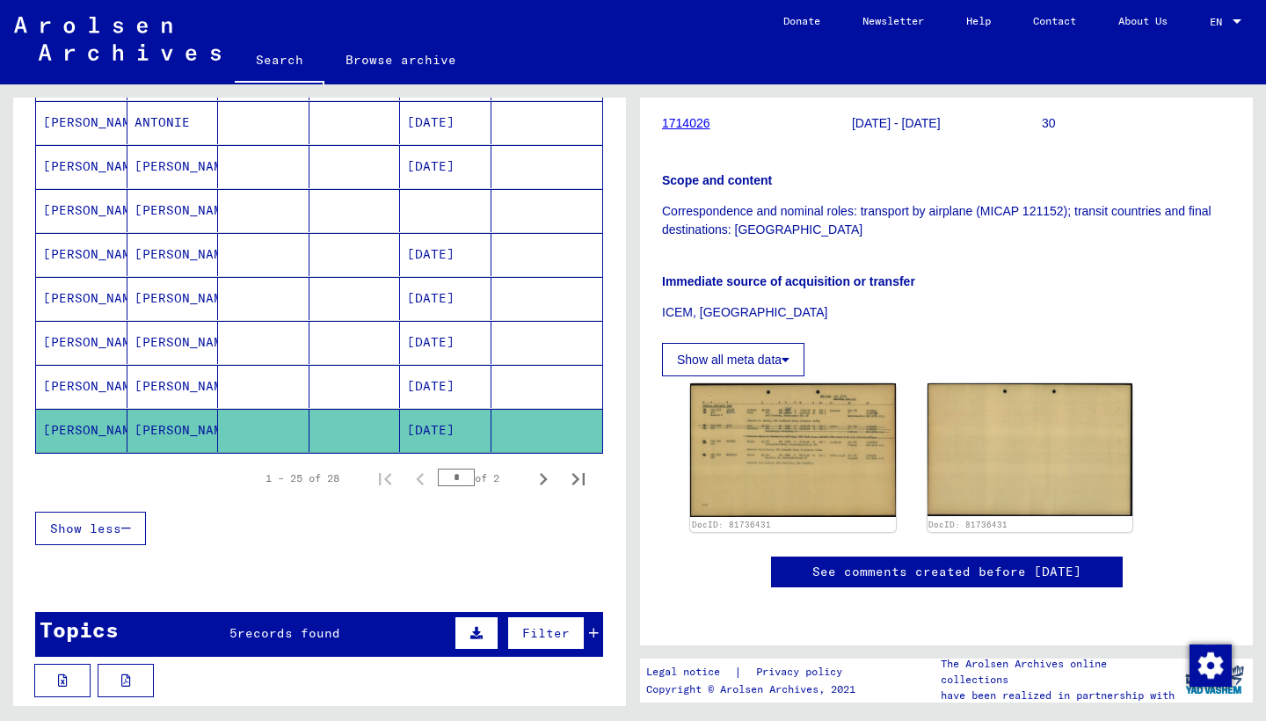
scroll to position [273, 0]
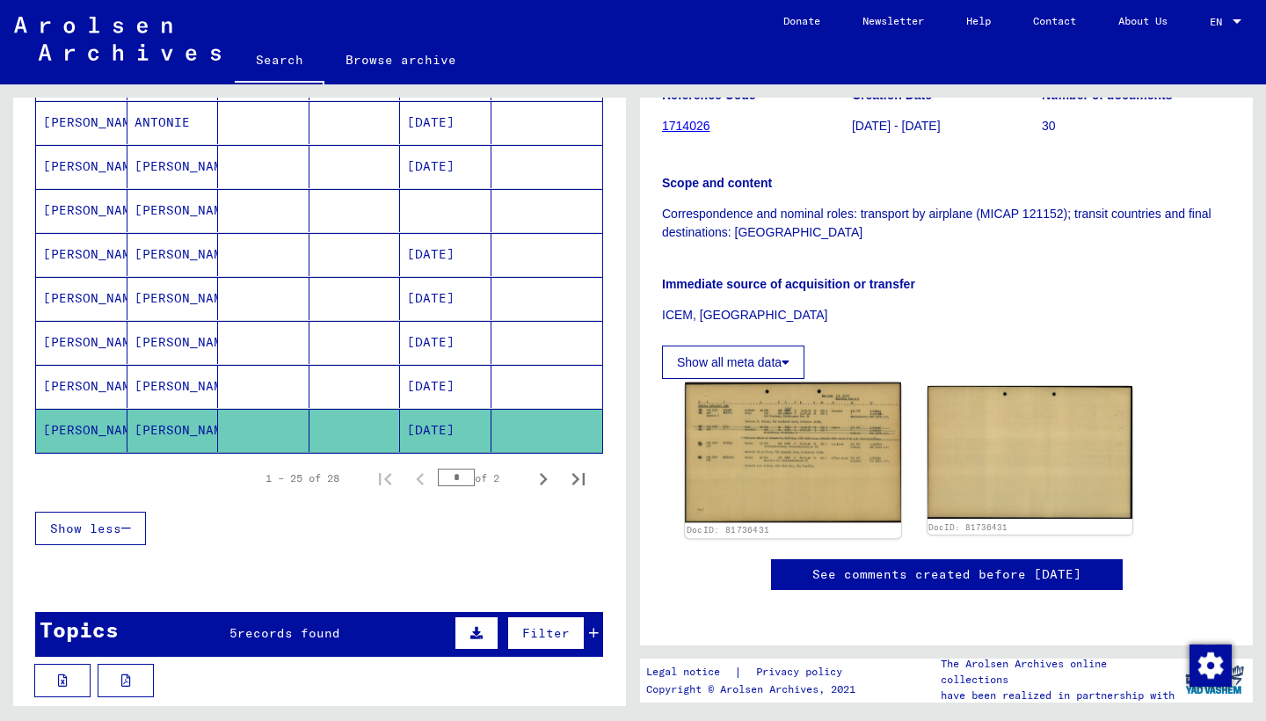
click at [775, 450] on img at bounding box center [792, 452] width 215 height 140
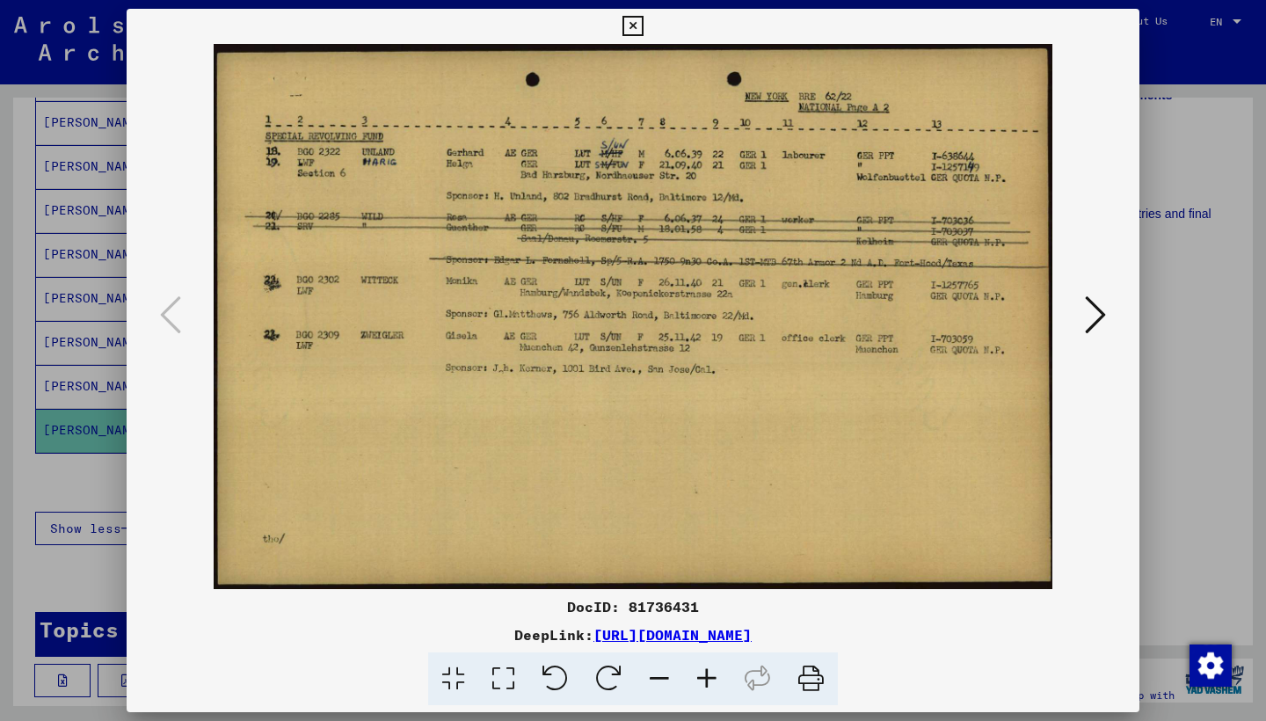
click at [1094, 310] on icon at bounding box center [1095, 315] width 21 height 42
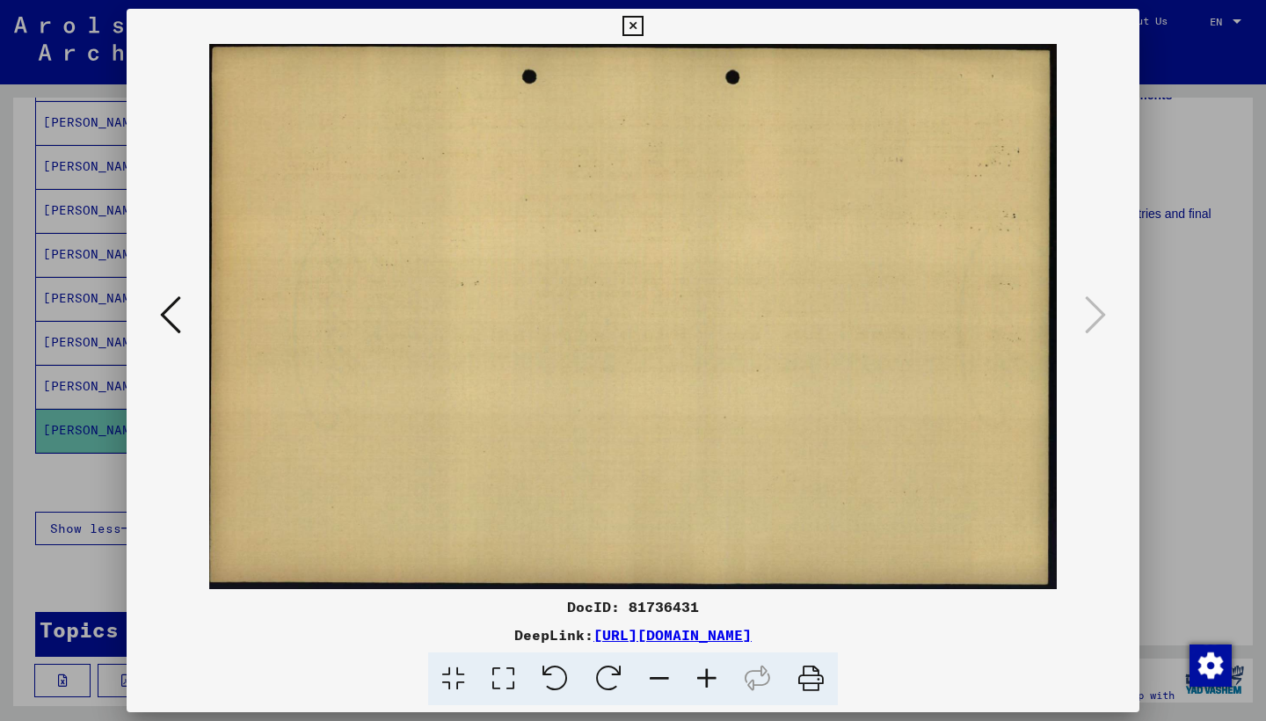
click at [643, 28] on icon at bounding box center [632, 26] width 20 height 21
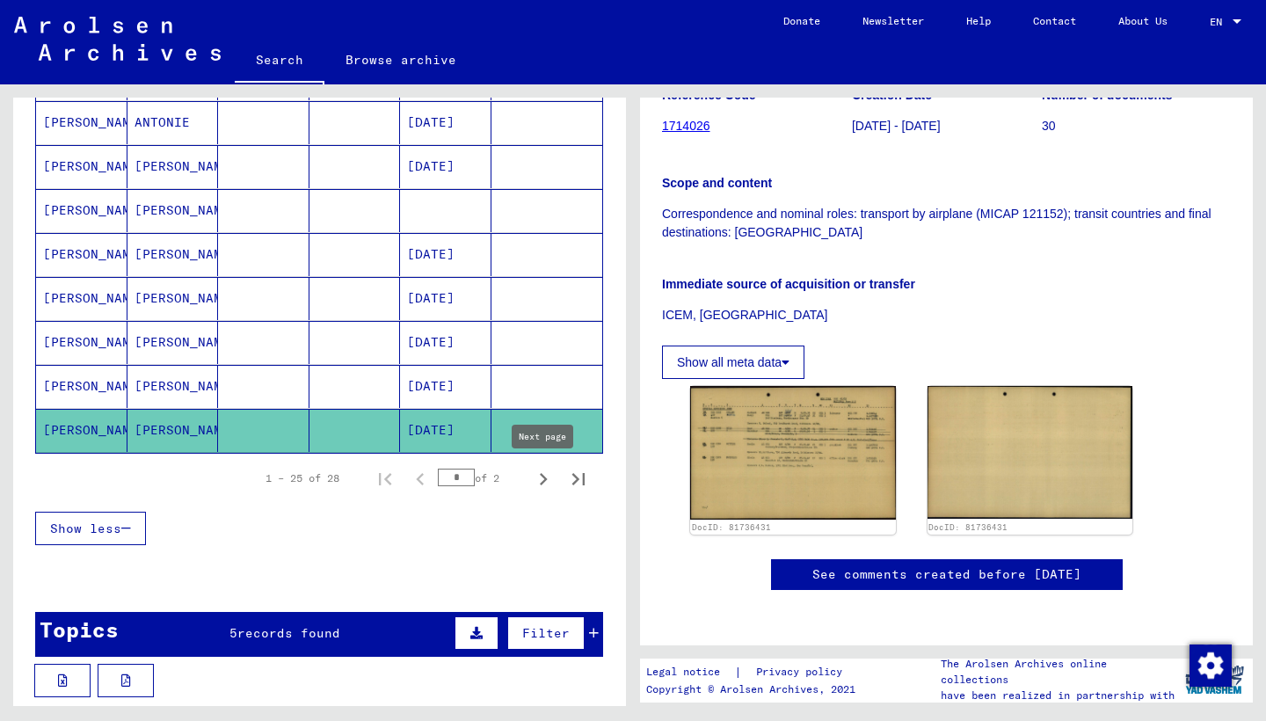
click at [543, 479] on icon "Next page" at bounding box center [543, 479] width 25 height 25
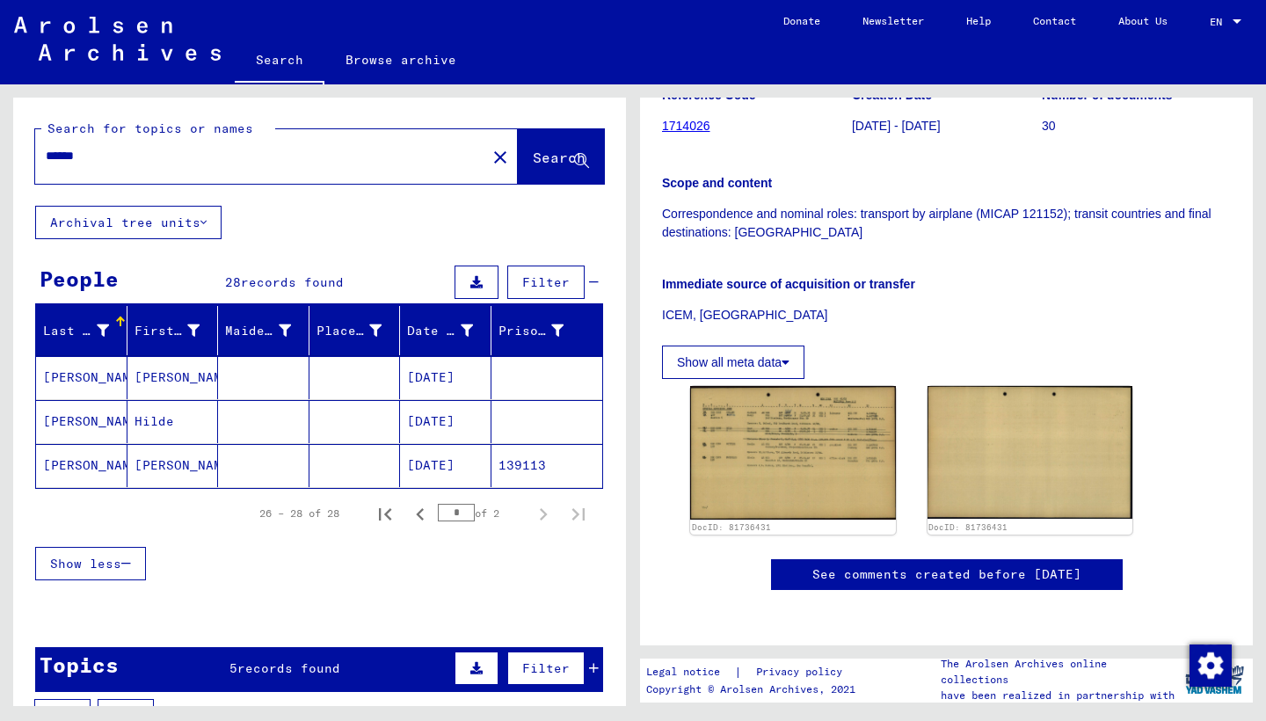
scroll to position [43, 0]
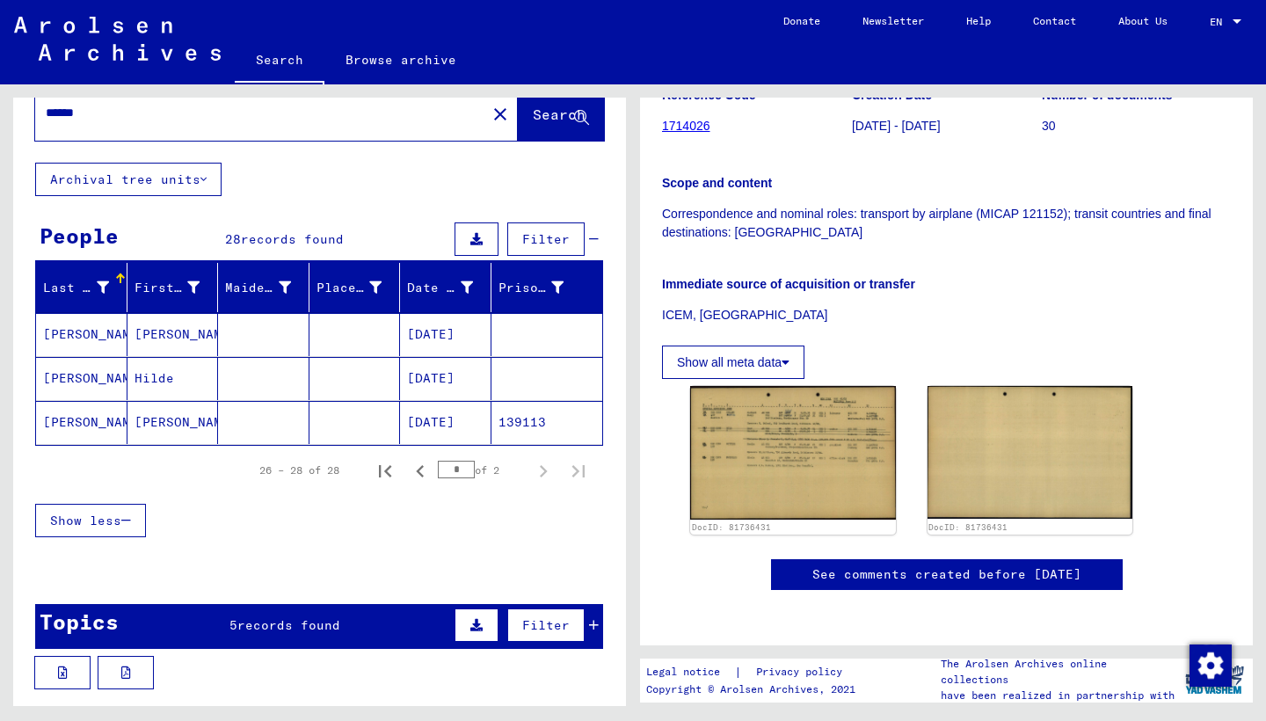
click at [172, 337] on mat-cell "Johann" at bounding box center [172, 334] width 91 height 43
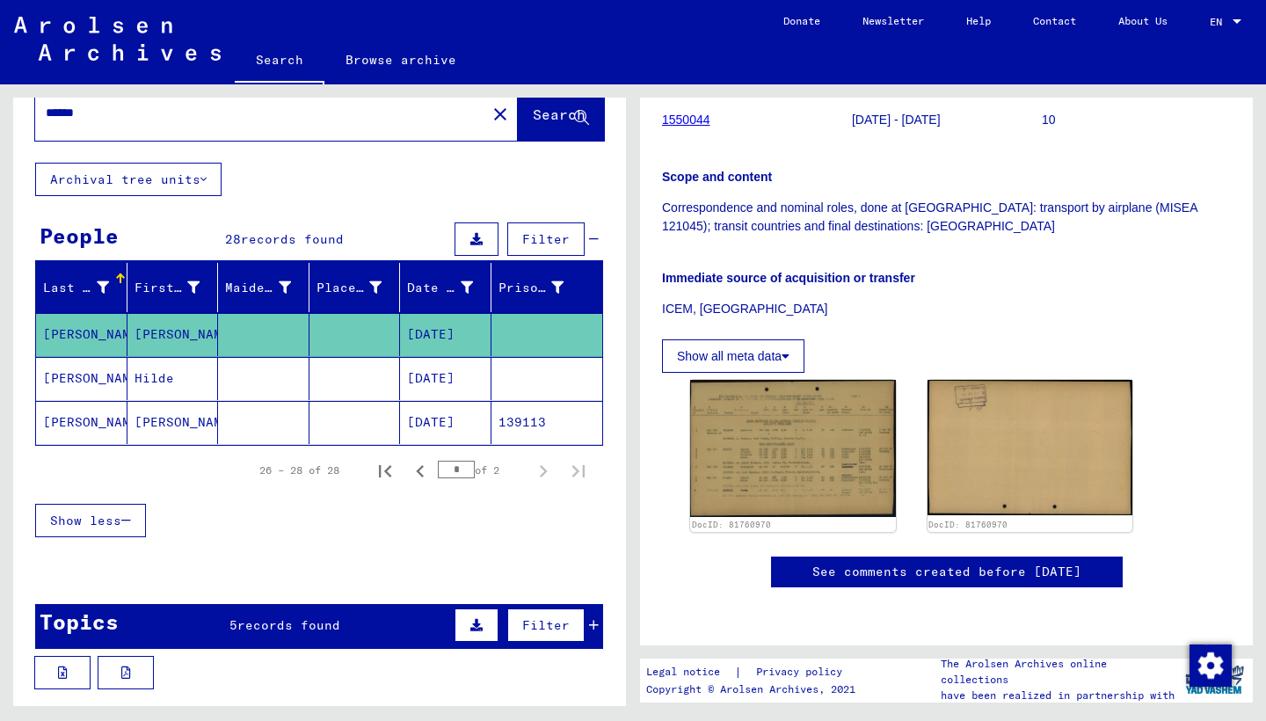
scroll to position [376, 0]
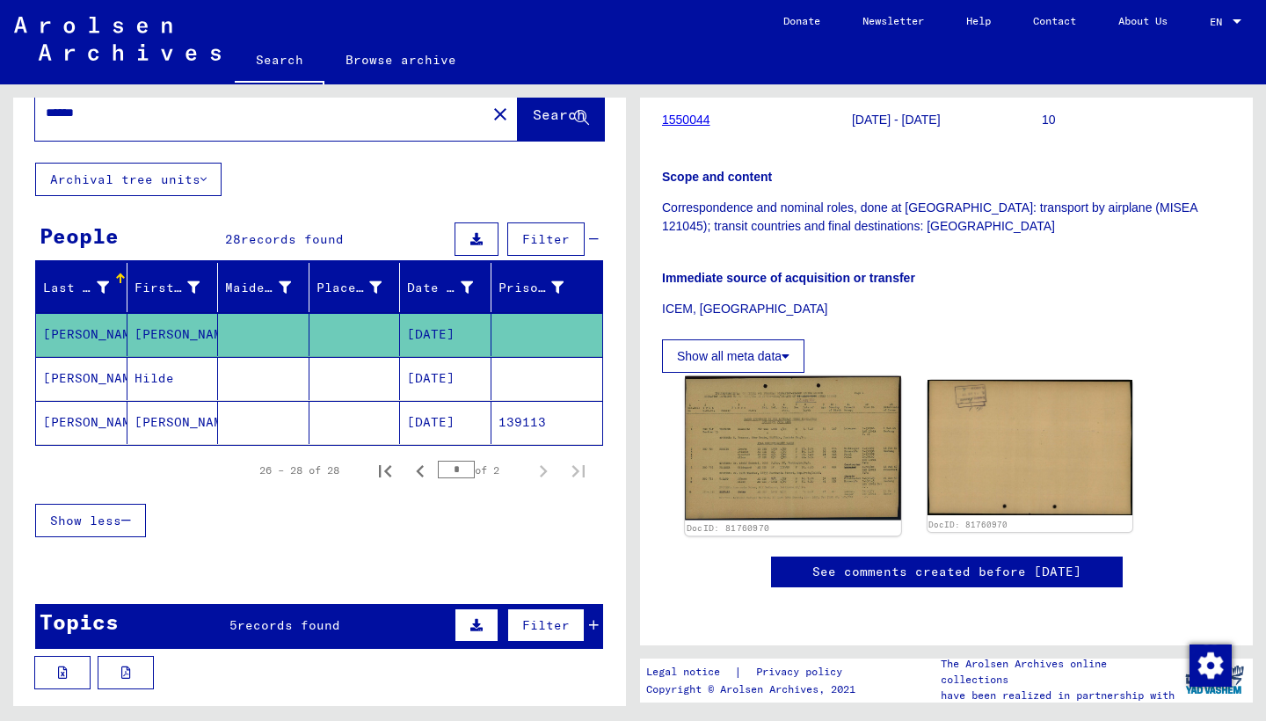
click at [796, 376] on img at bounding box center [792, 448] width 215 height 144
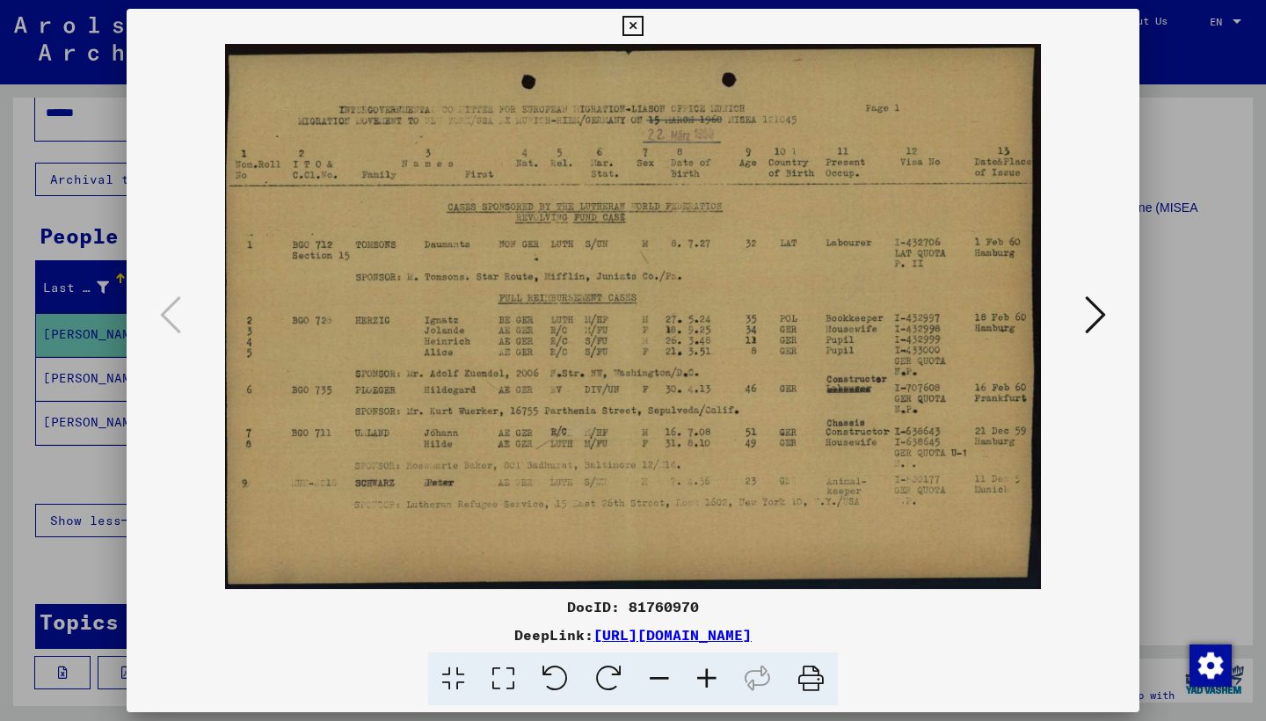
click at [643, 23] on icon at bounding box center [632, 26] width 20 height 21
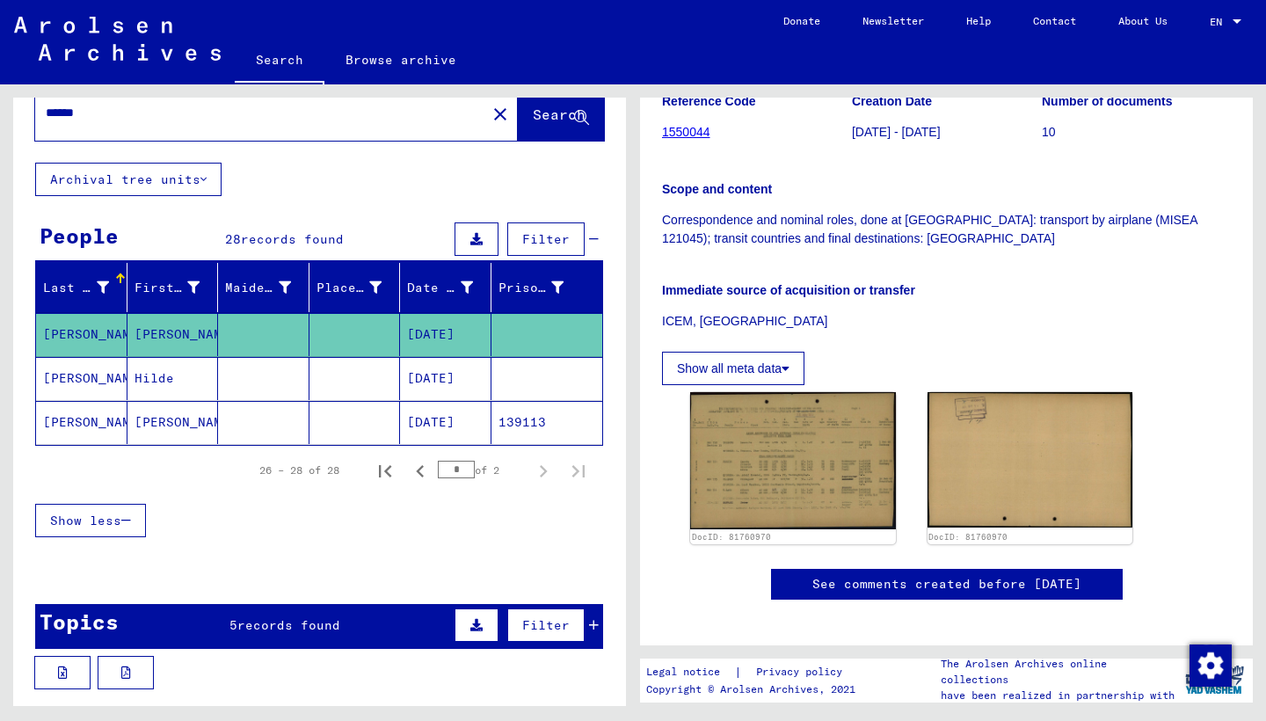
scroll to position [298, 0]
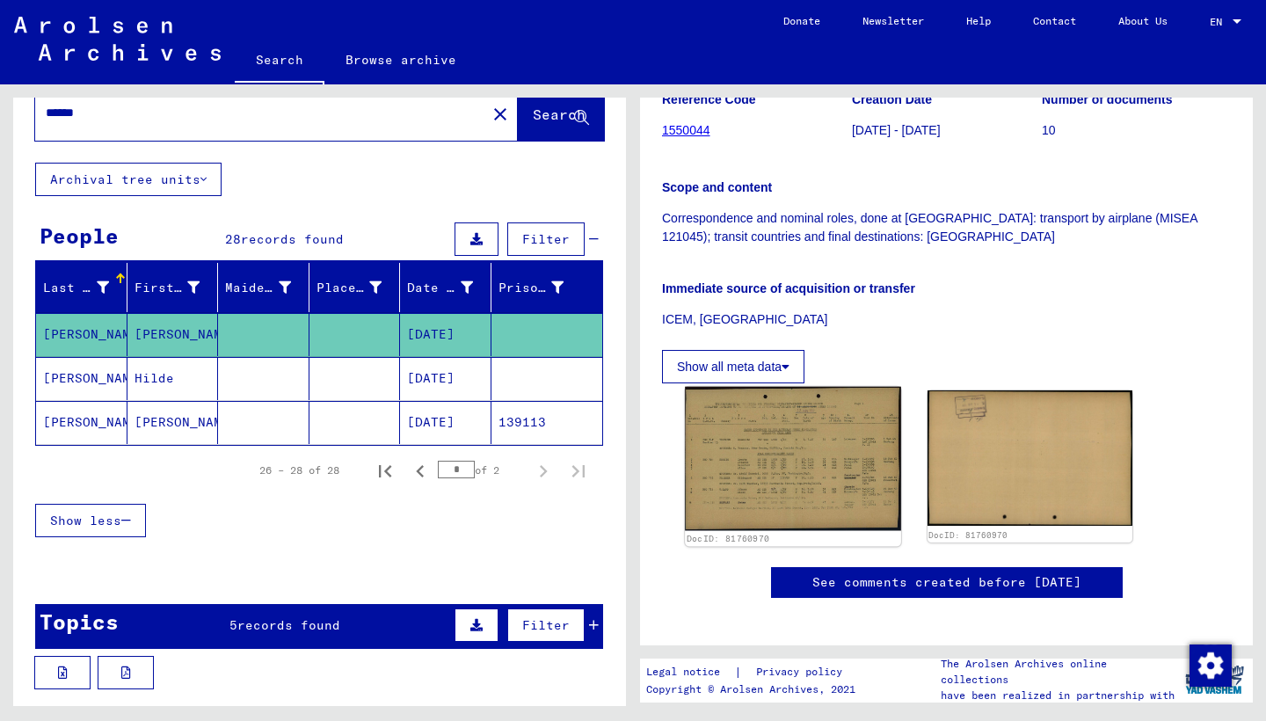
click at [835, 448] on img at bounding box center [792, 459] width 215 height 144
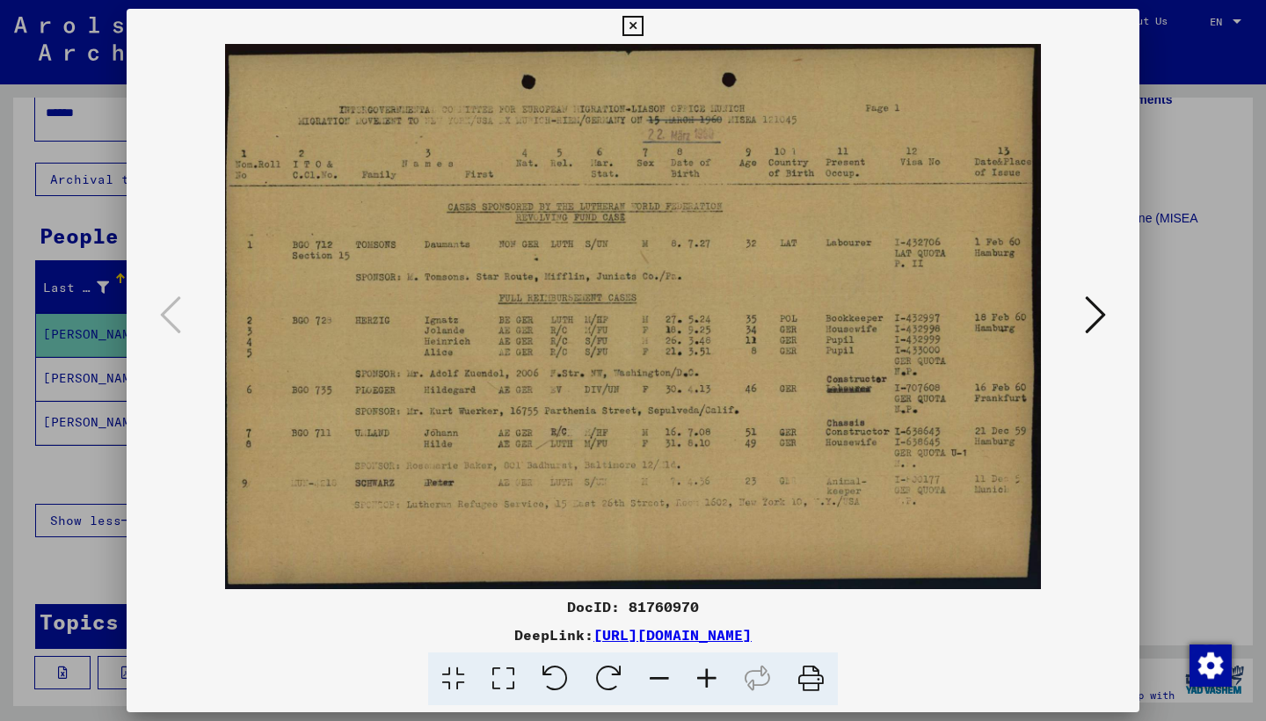
click at [643, 29] on icon at bounding box center [632, 26] width 20 height 21
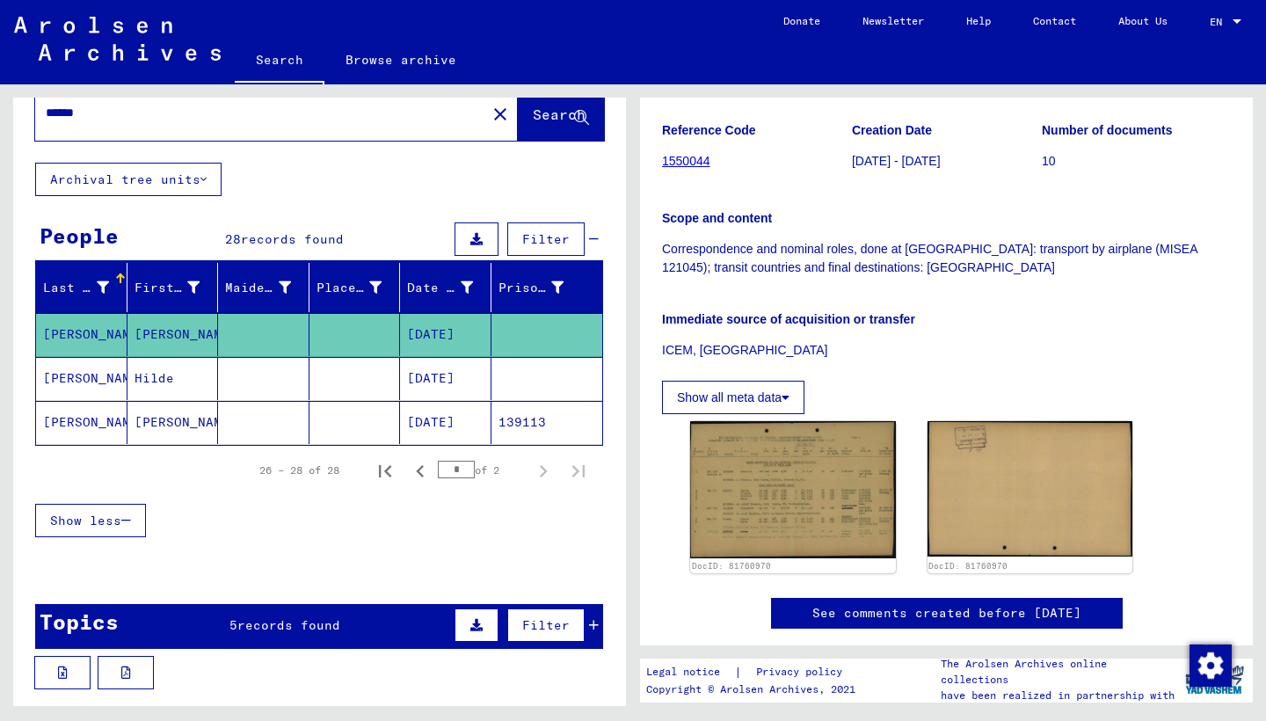
scroll to position [280, 0]
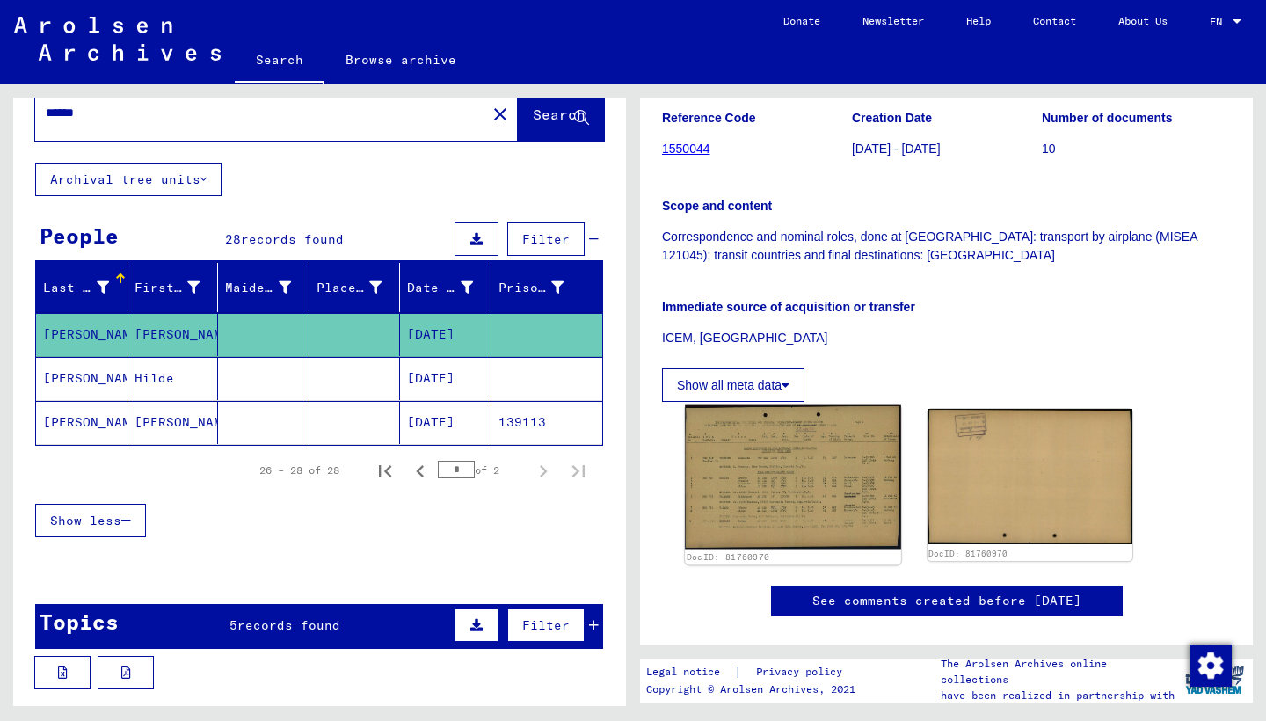
click at [845, 425] on img at bounding box center [792, 477] width 215 height 144
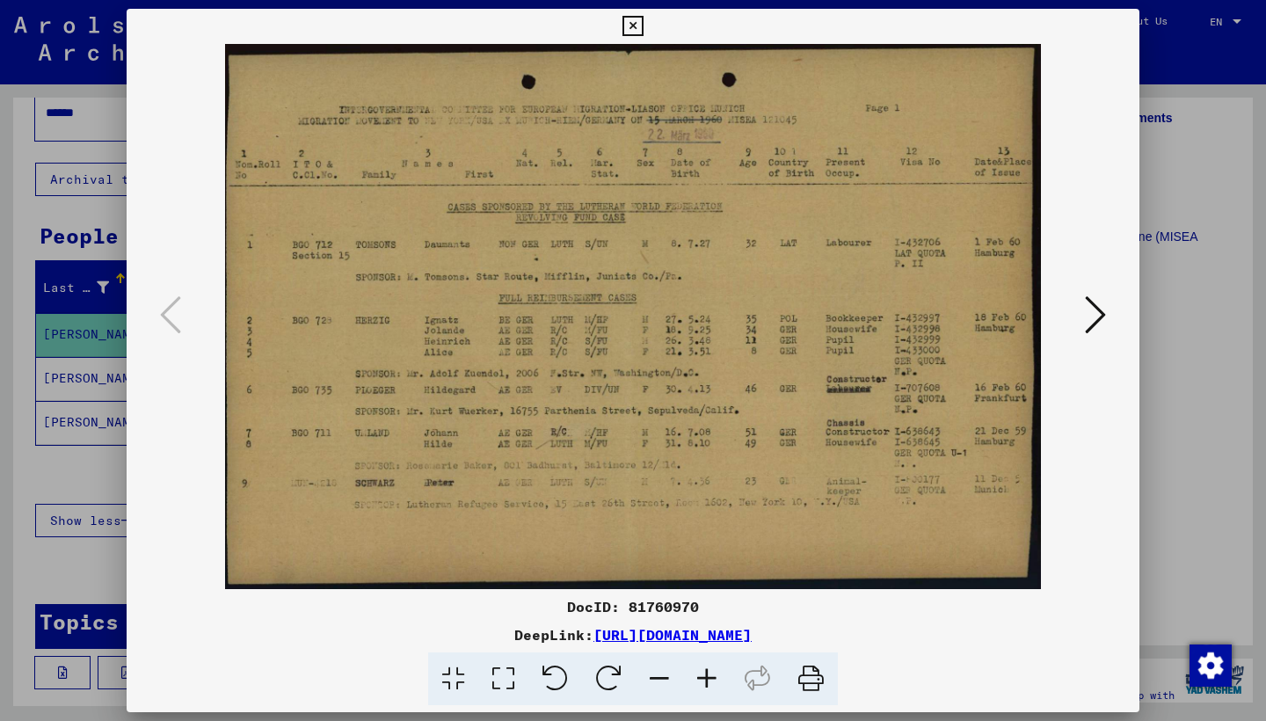
click at [1094, 305] on icon at bounding box center [1095, 315] width 21 height 42
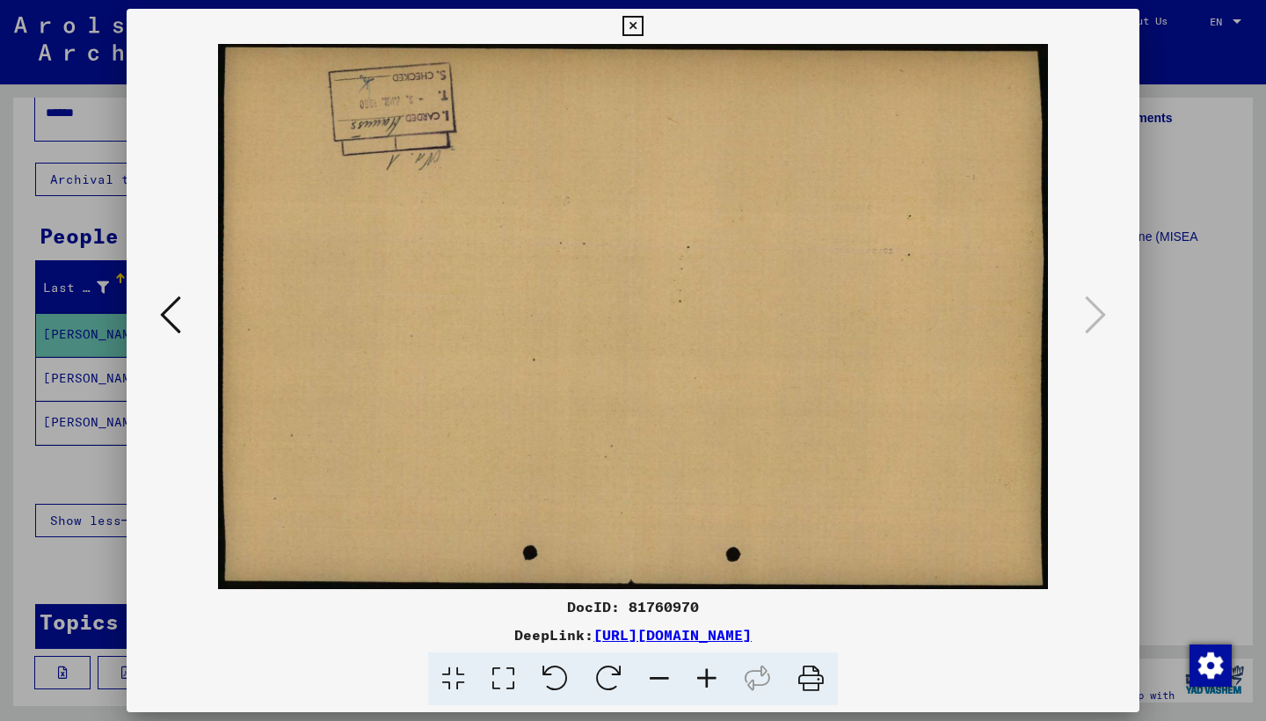
click at [174, 324] on icon at bounding box center [170, 315] width 21 height 42
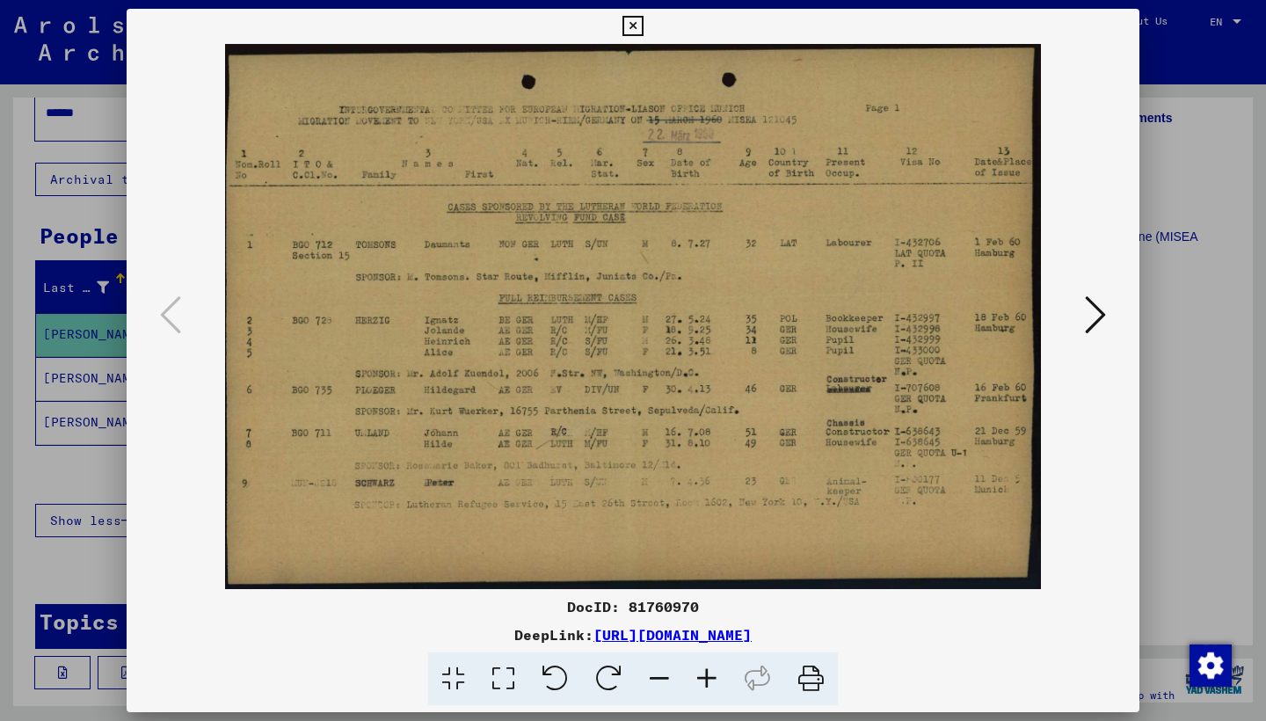
click at [643, 32] on icon at bounding box center [632, 26] width 20 height 21
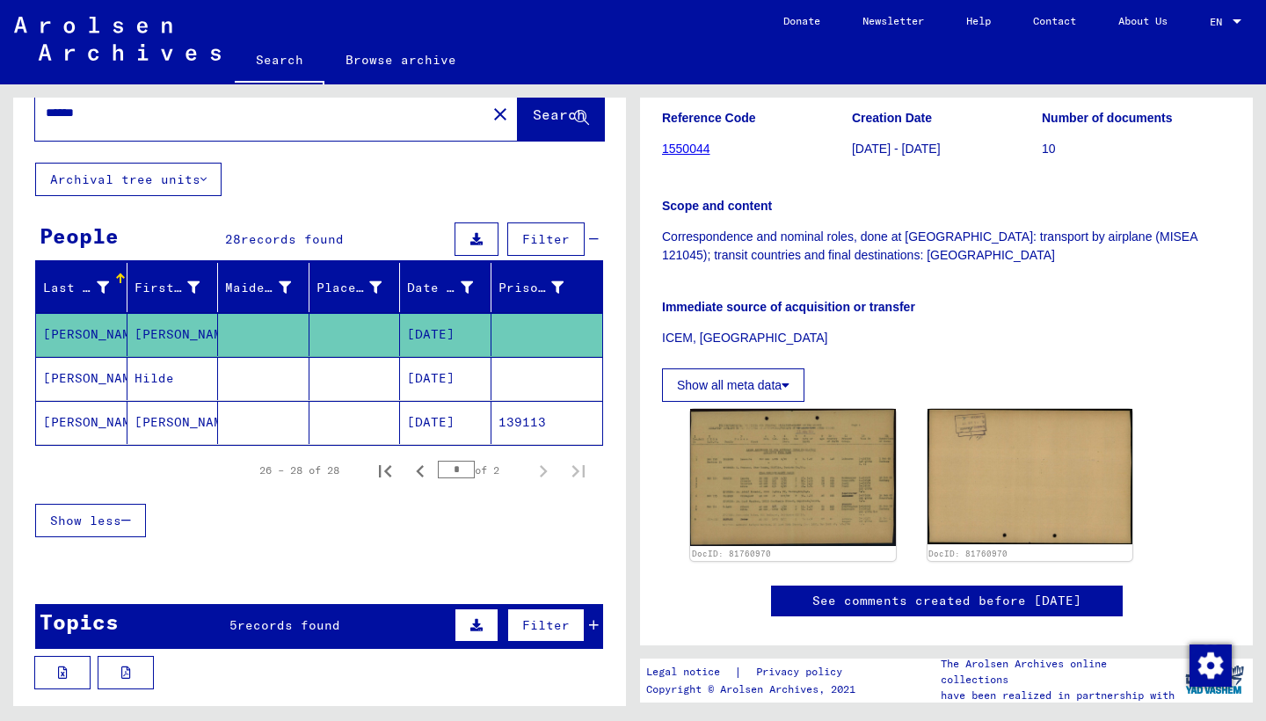
click at [197, 417] on mat-cell "Karl Heinz" at bounding box center [172, 422] width 91 height 43
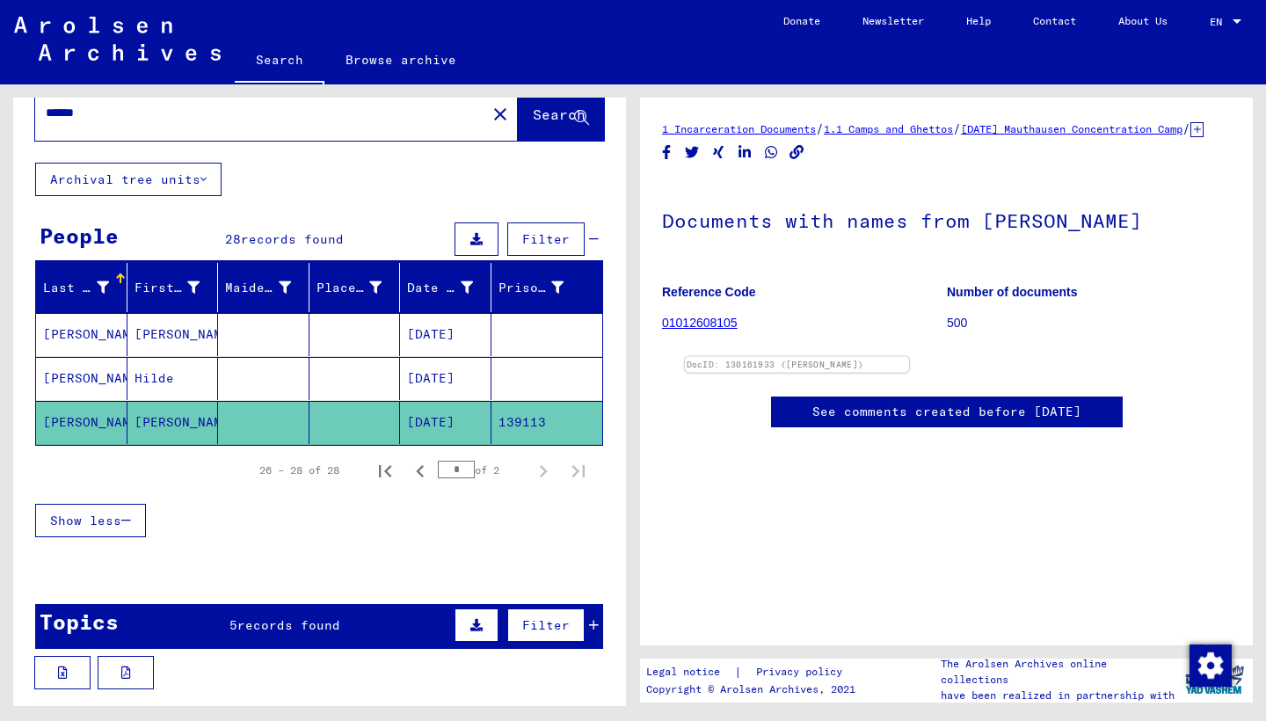
scroll to position [237, 0]
click at [422, 476] on icon "Previous page" at bounding box center [420, 471] width 8 height 12
type input "*"
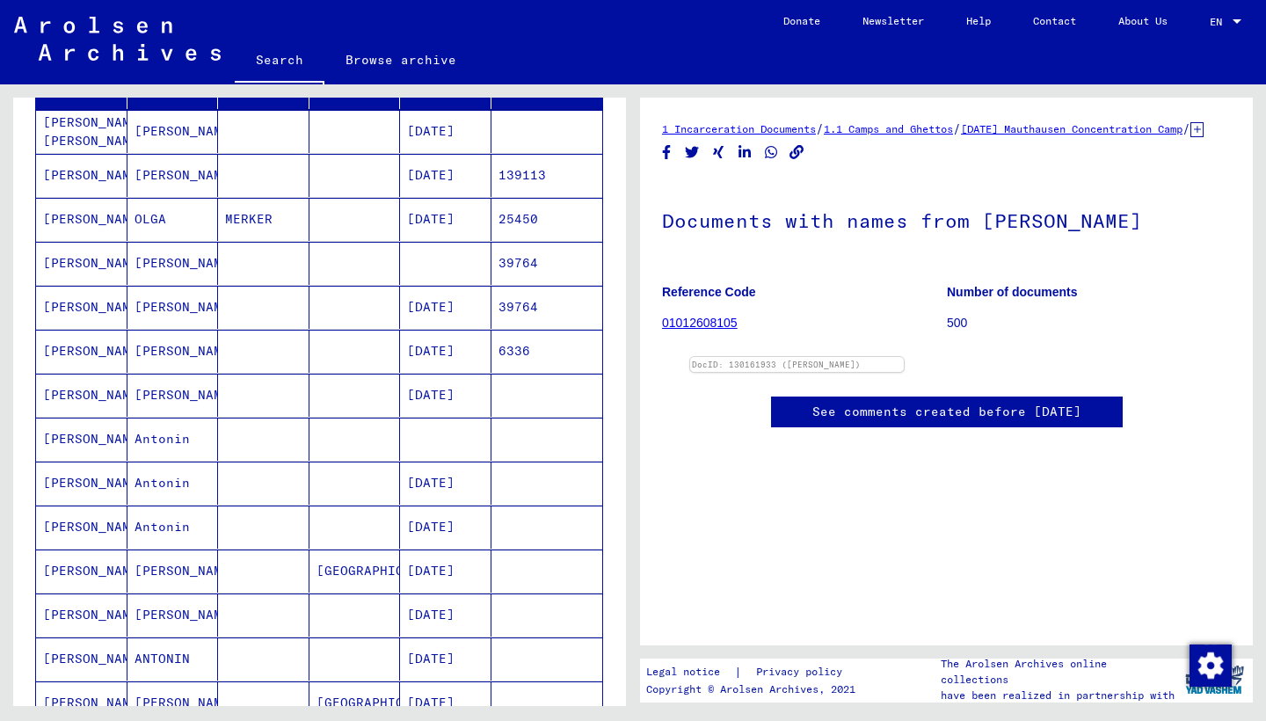
scroll to position [247, 0]
click at [163, 128] on mat-cell "ANDRE" at bounding box center [172, 130] width 91 height 43
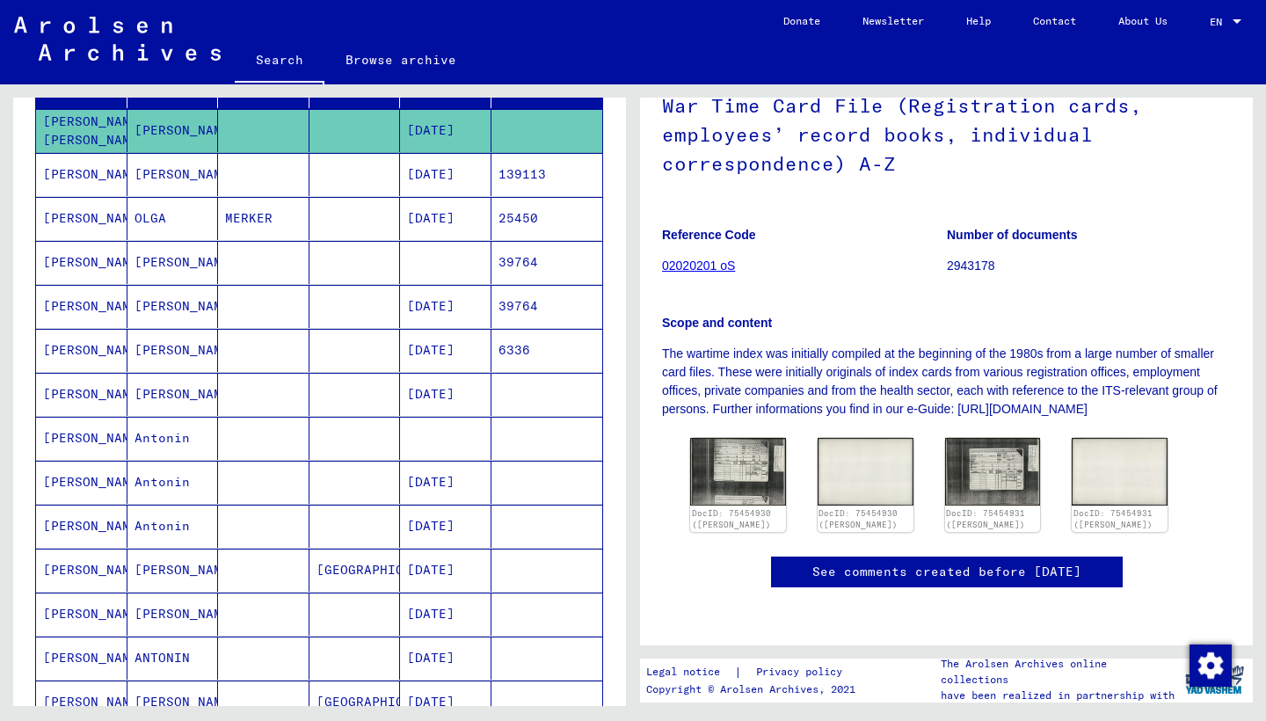
scroll to position [251, 0]
click at [730, 436] on img at bounding box center [737, 471] width 100 height 71
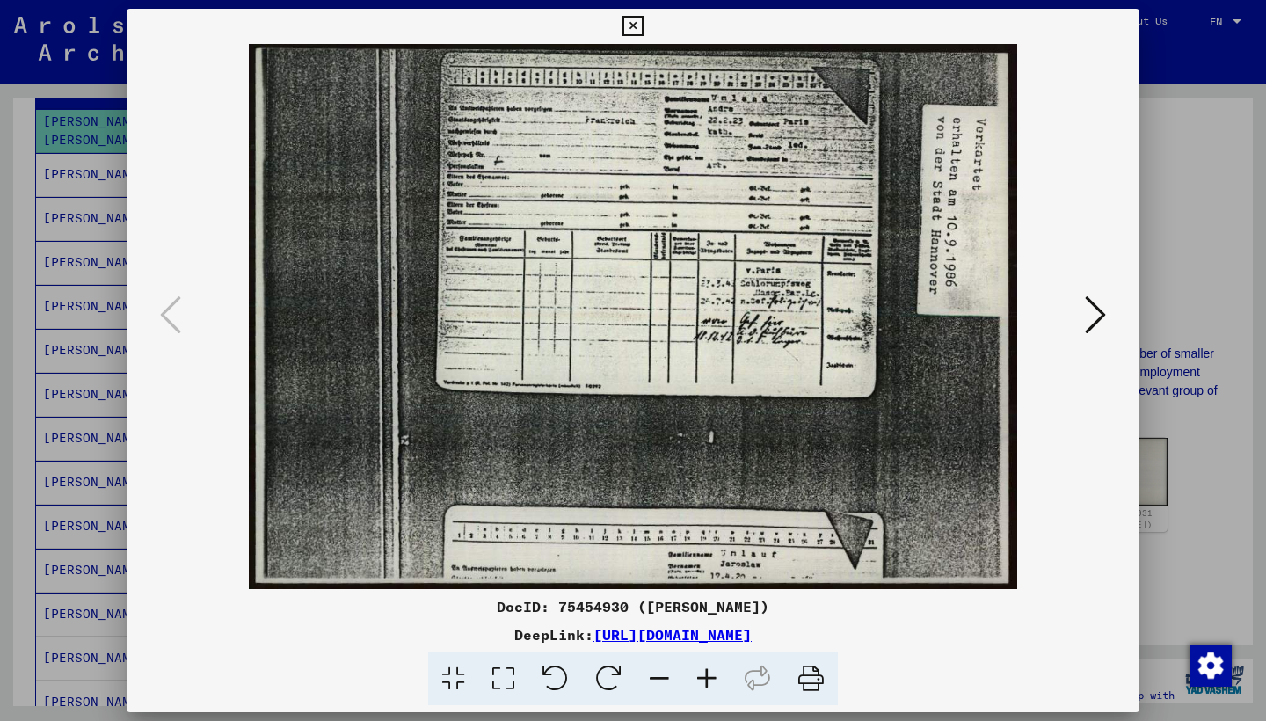
click at [1102, 311] on icon at bounding box center [1095, 315] width 21 height 42
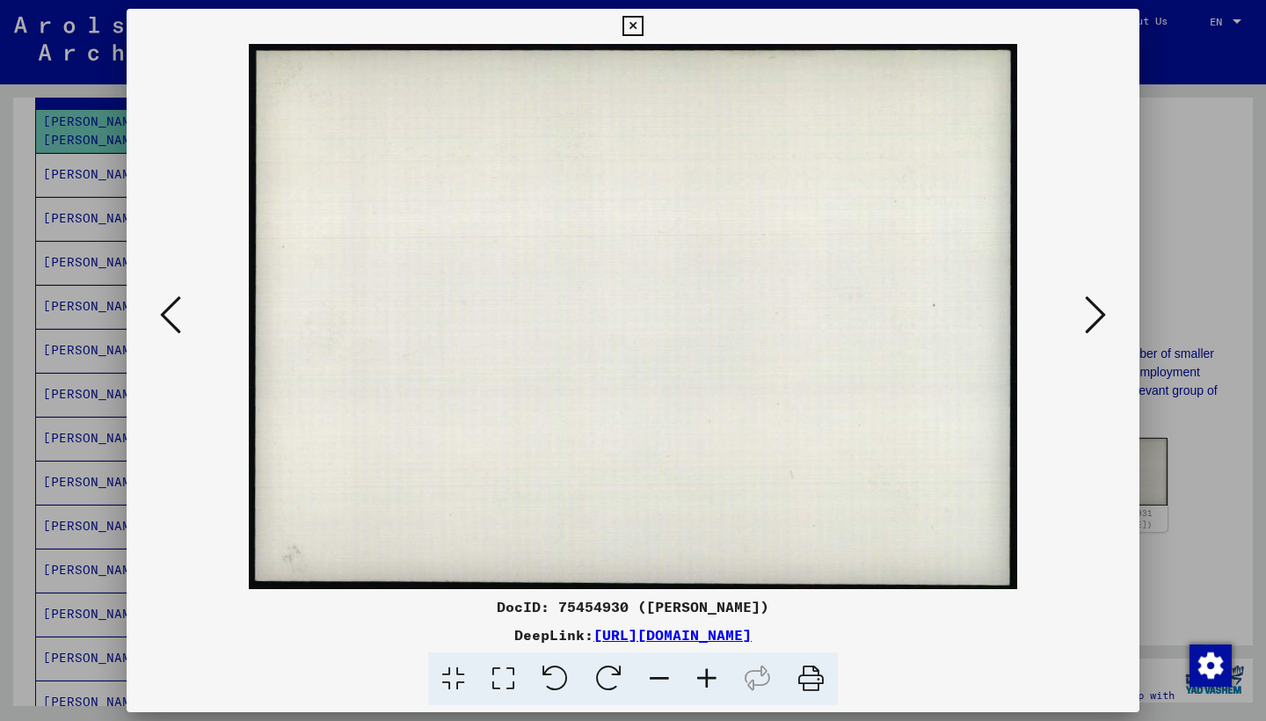
click at [1102, 311] on icon at bounding box center [1095, 315] width 21 height 42
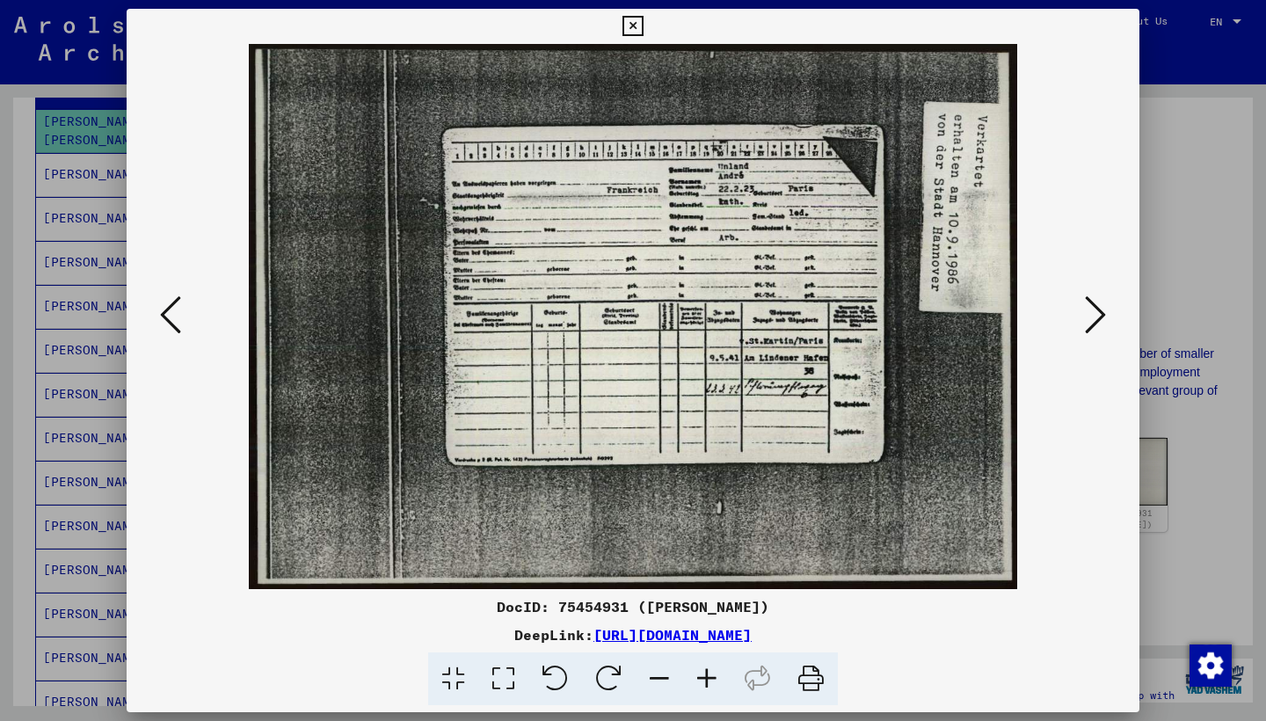
click at [1102, 311] on icon at bounding box center [1095, 315] width 21 height 42
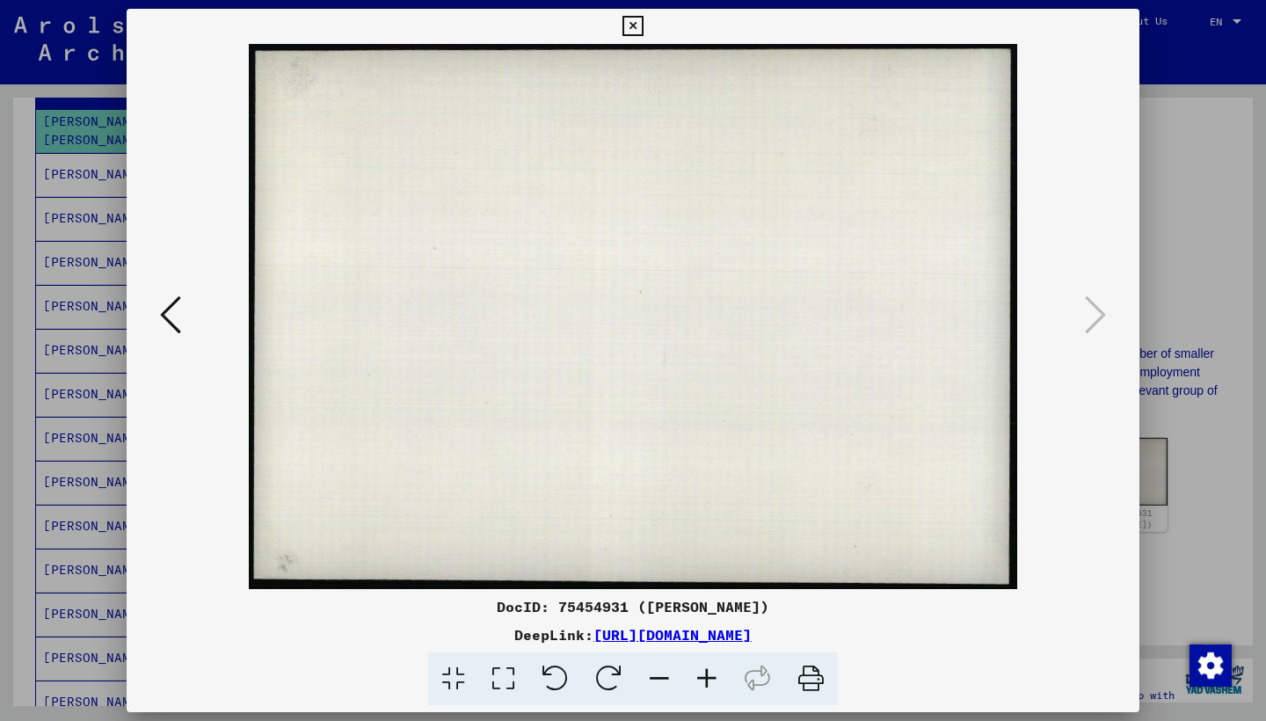
click at [643, 28] on icon at bounding box center [632, 26] width 20 height 21
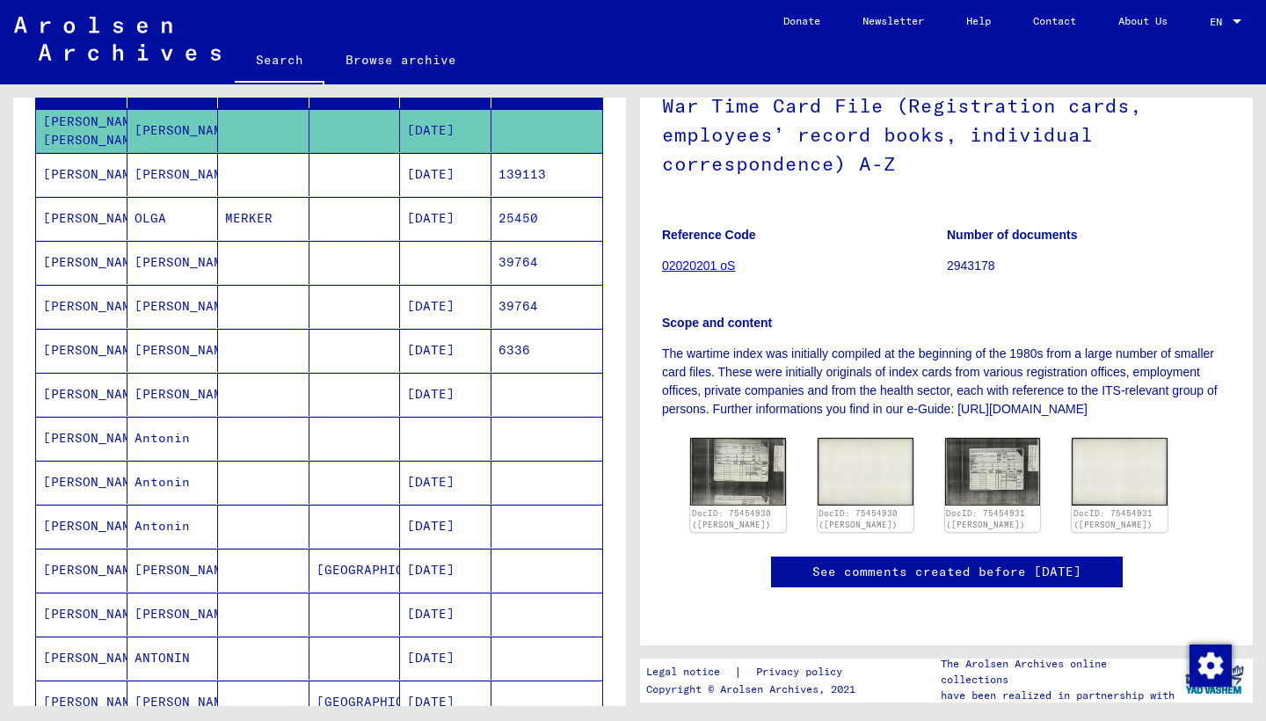
click at [180, 215] on mat-cell "OLGA" at bounding box center [172, 218] width 91 height 43
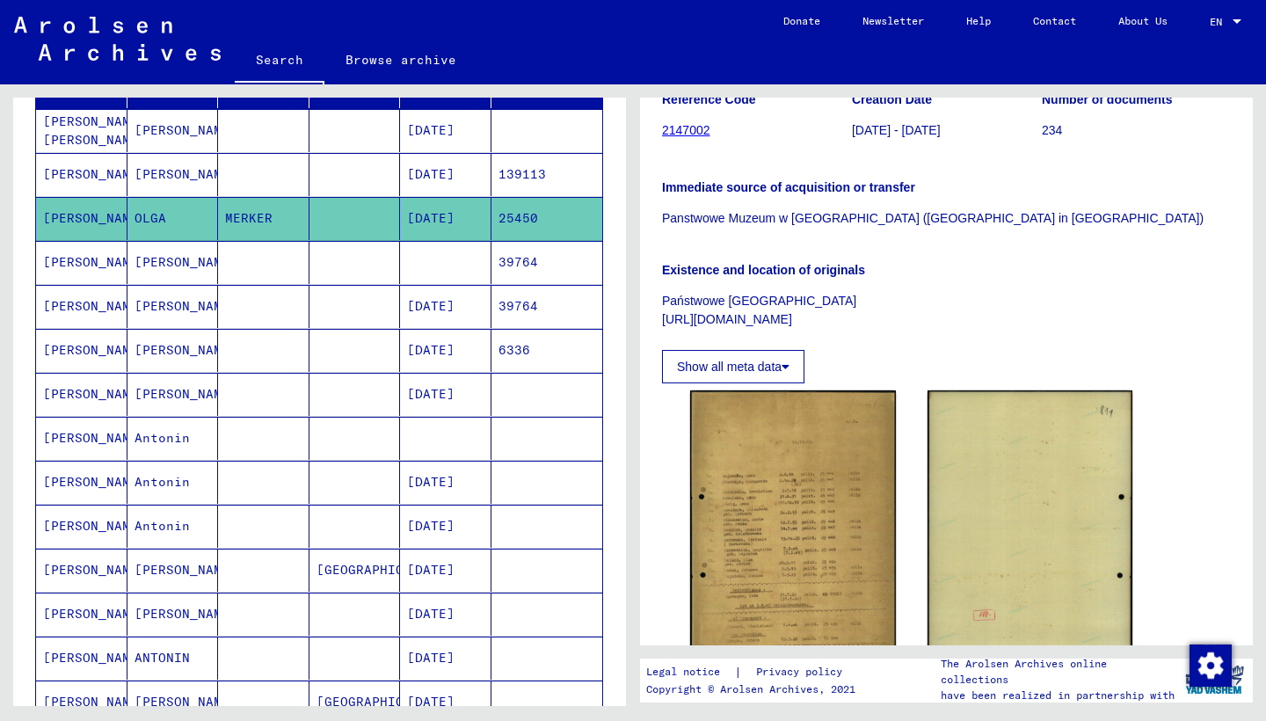
scroll to position [281, 0]
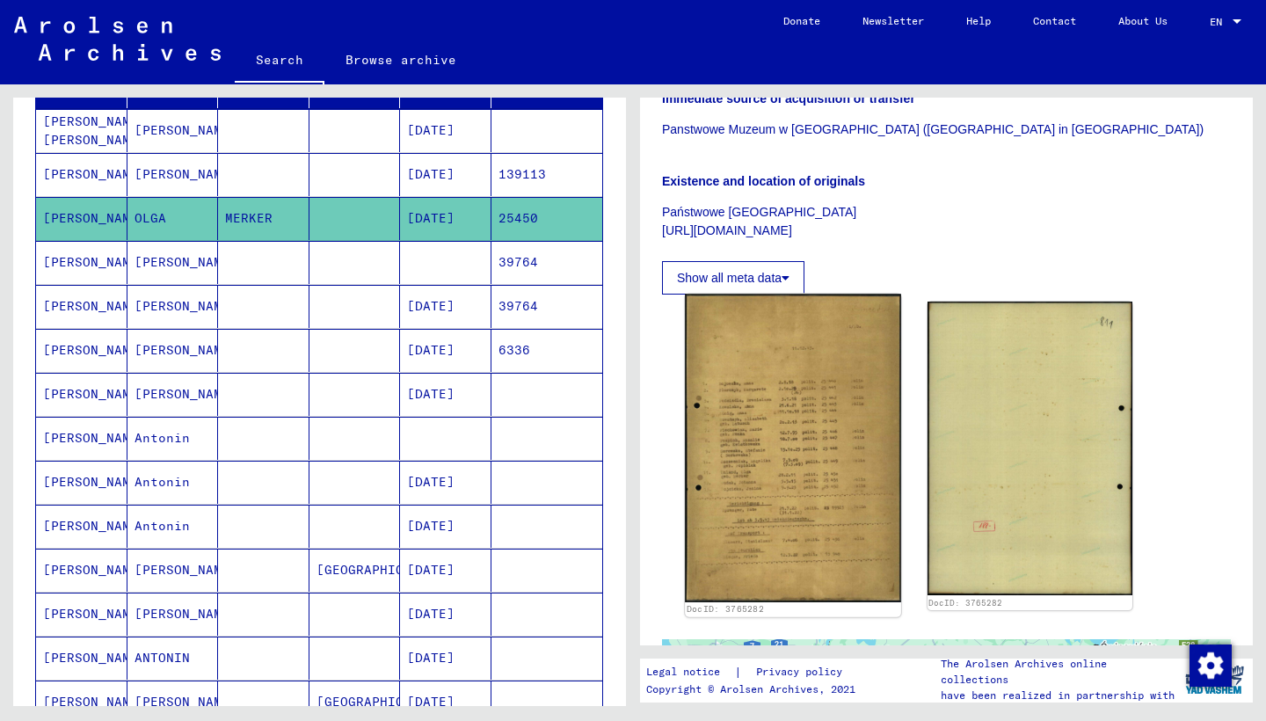
click at [790, 454] on img at bounding box center [792, 448] width 215 height 308
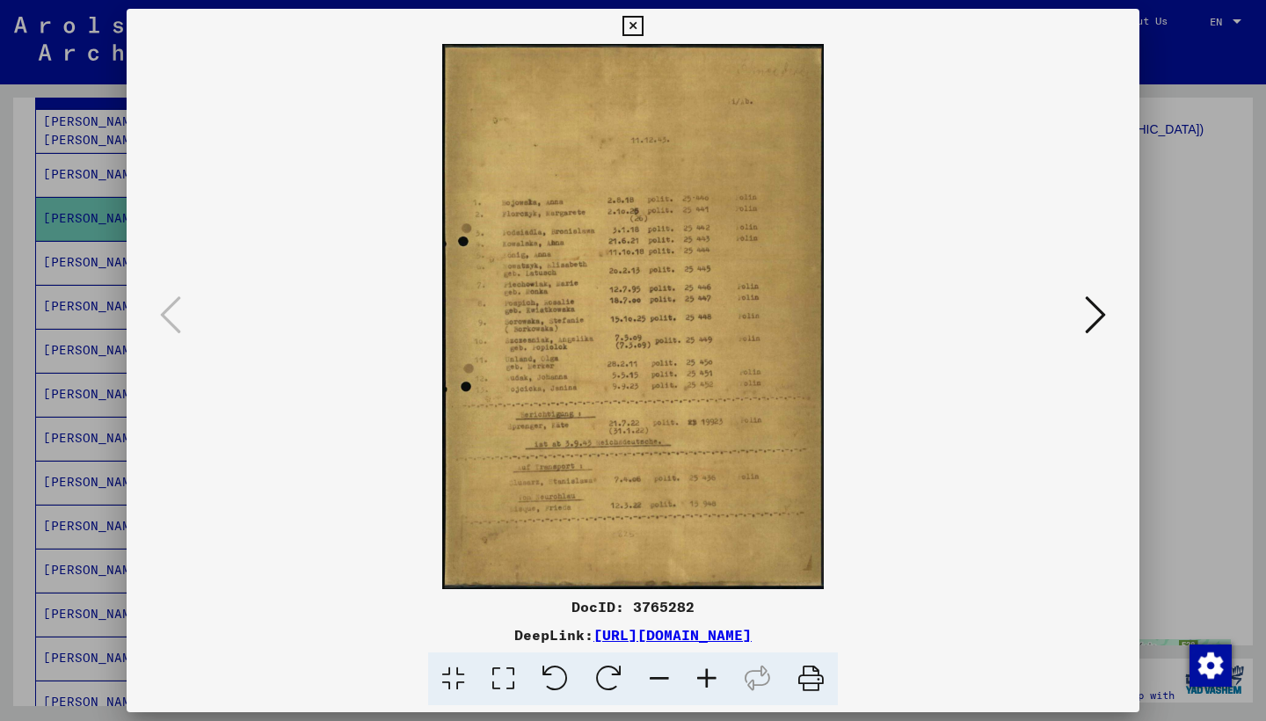
click at [1099, 323] on icon at bounding box center [1095, 315] width 21 height 42
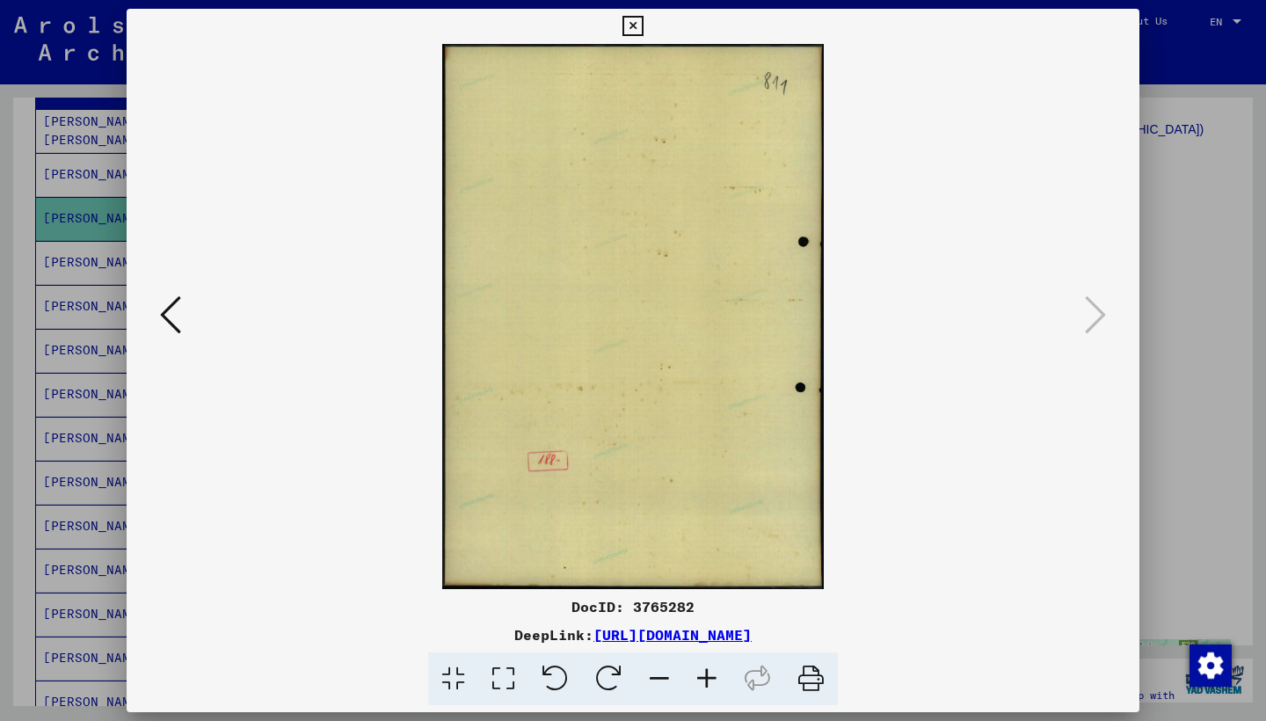
click at [175, 306] on icon at bounding box center [170, 315] width 21 height 42
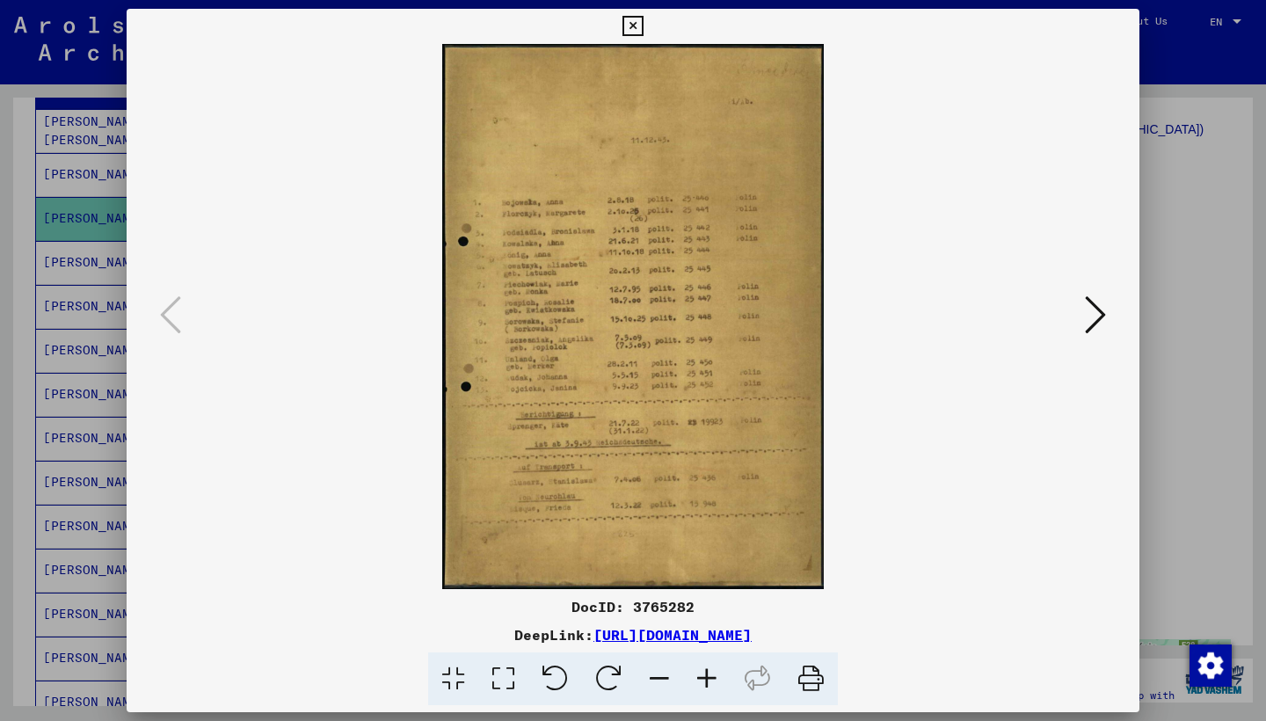
click at [643, 32] on icon at bounding box center [632, 26] width 20 height 21
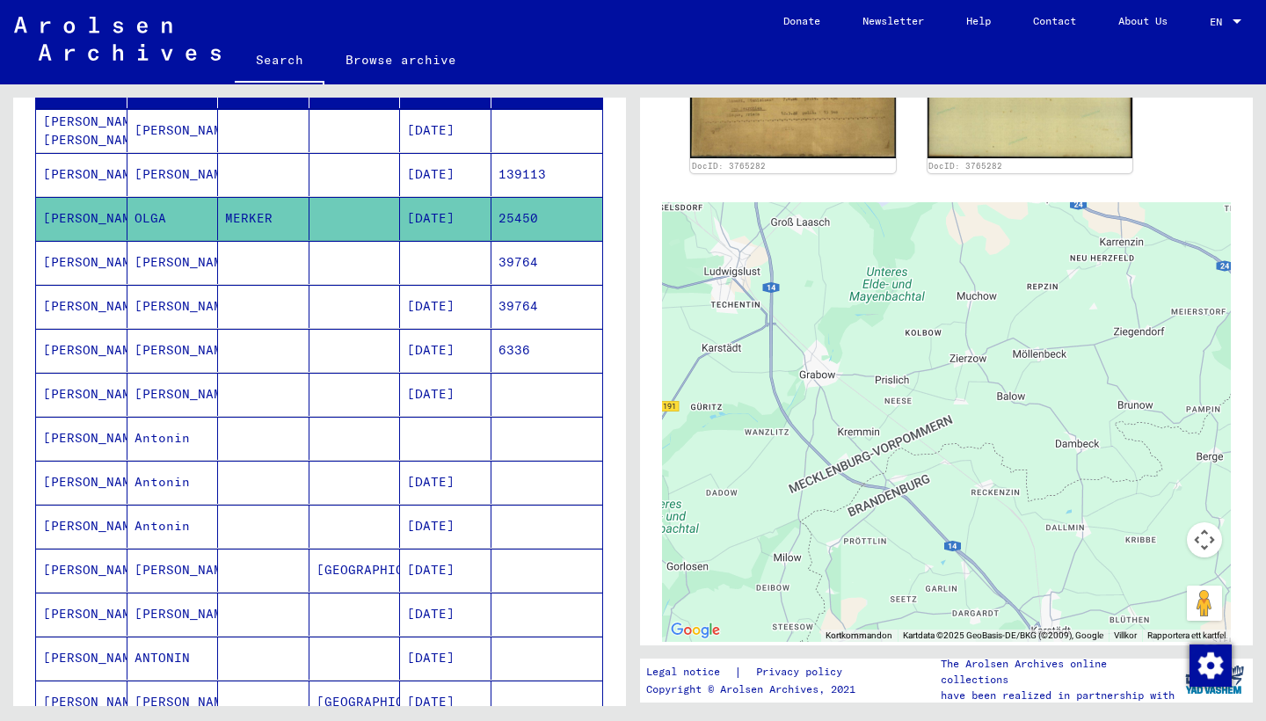
scroll to position [723, 0]
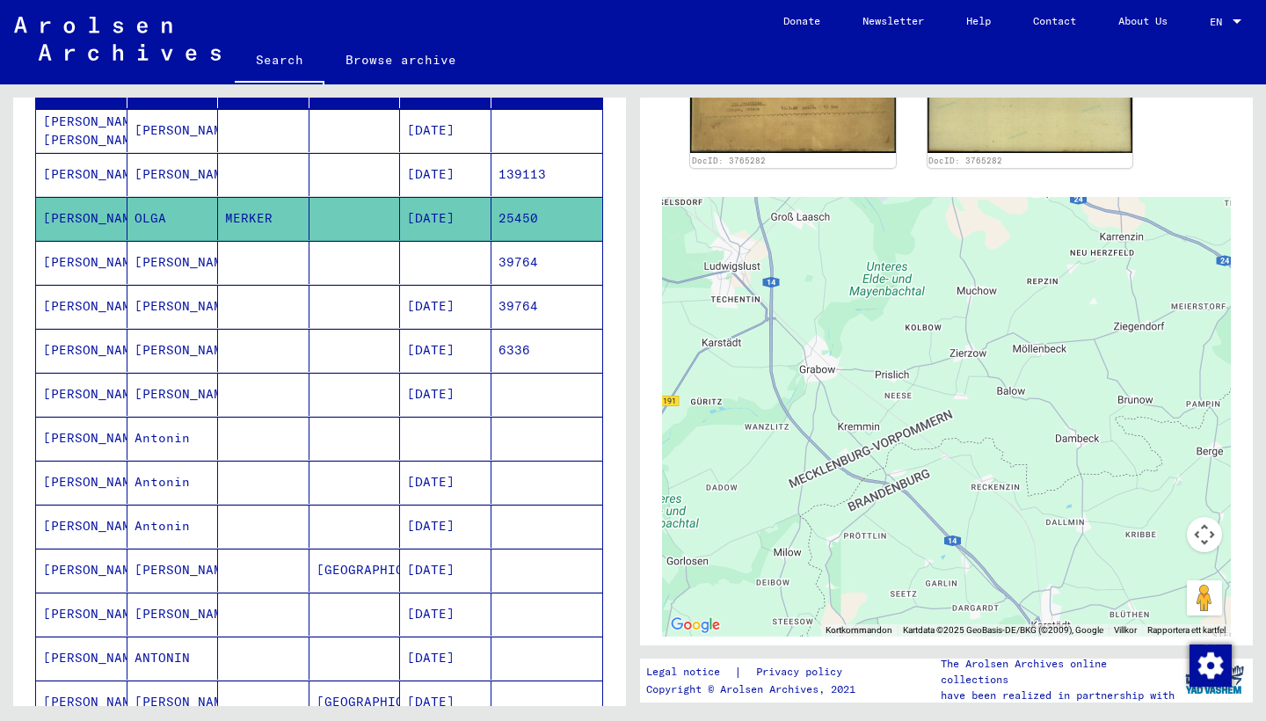
click at [159, 274] on mat-cell "Paul" at bounding box center [172, 262] width 91 height 43
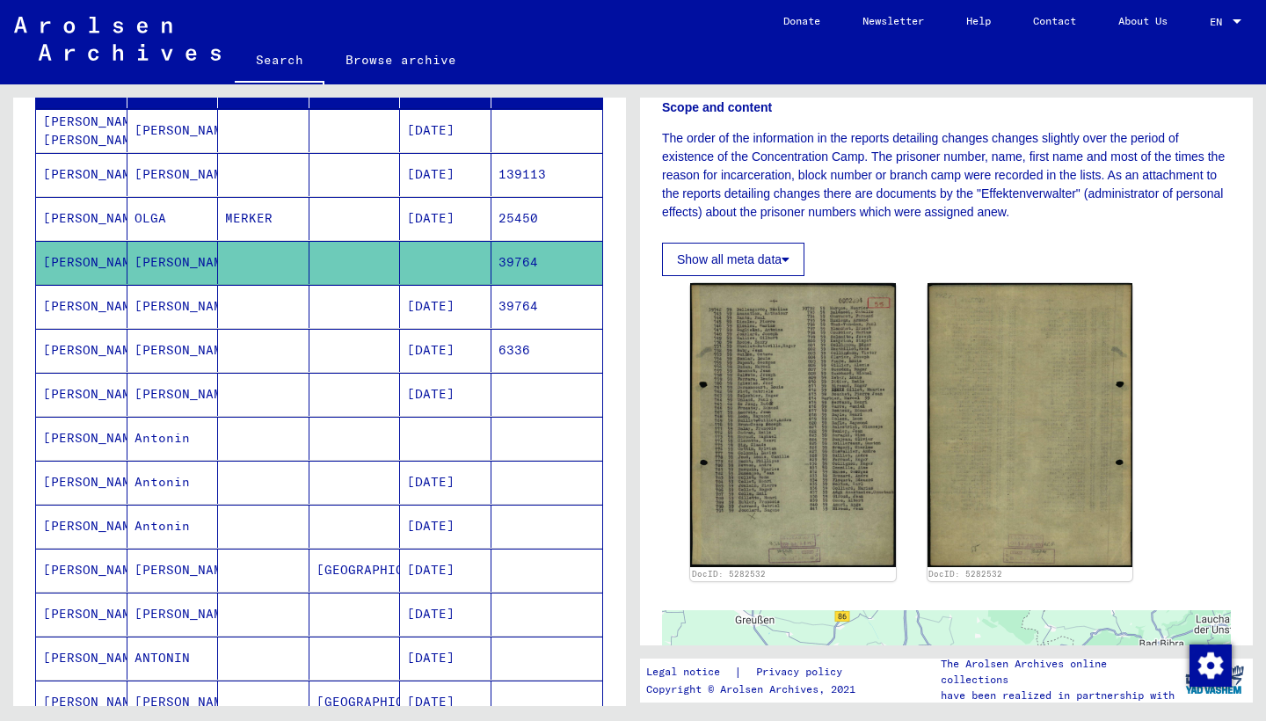
scroll to position [278, 0]
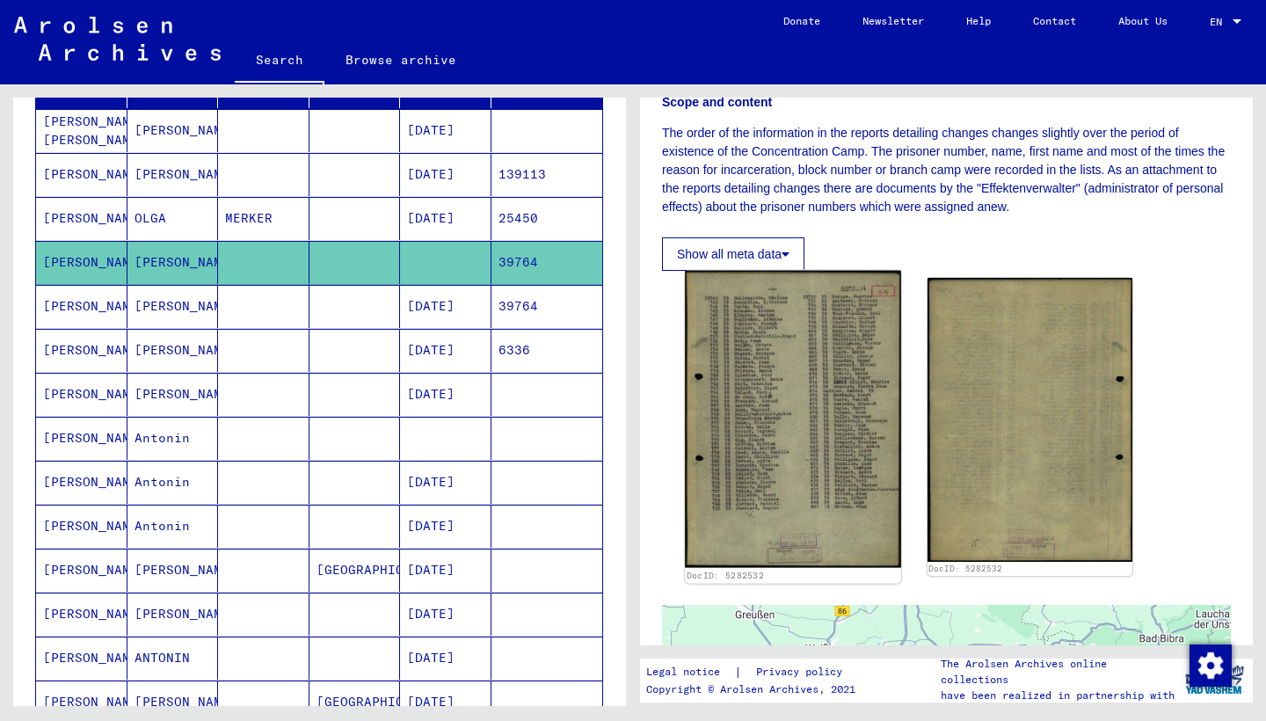
click at [777, 403] on img at bounding box center [792, 419] width 215 height 297
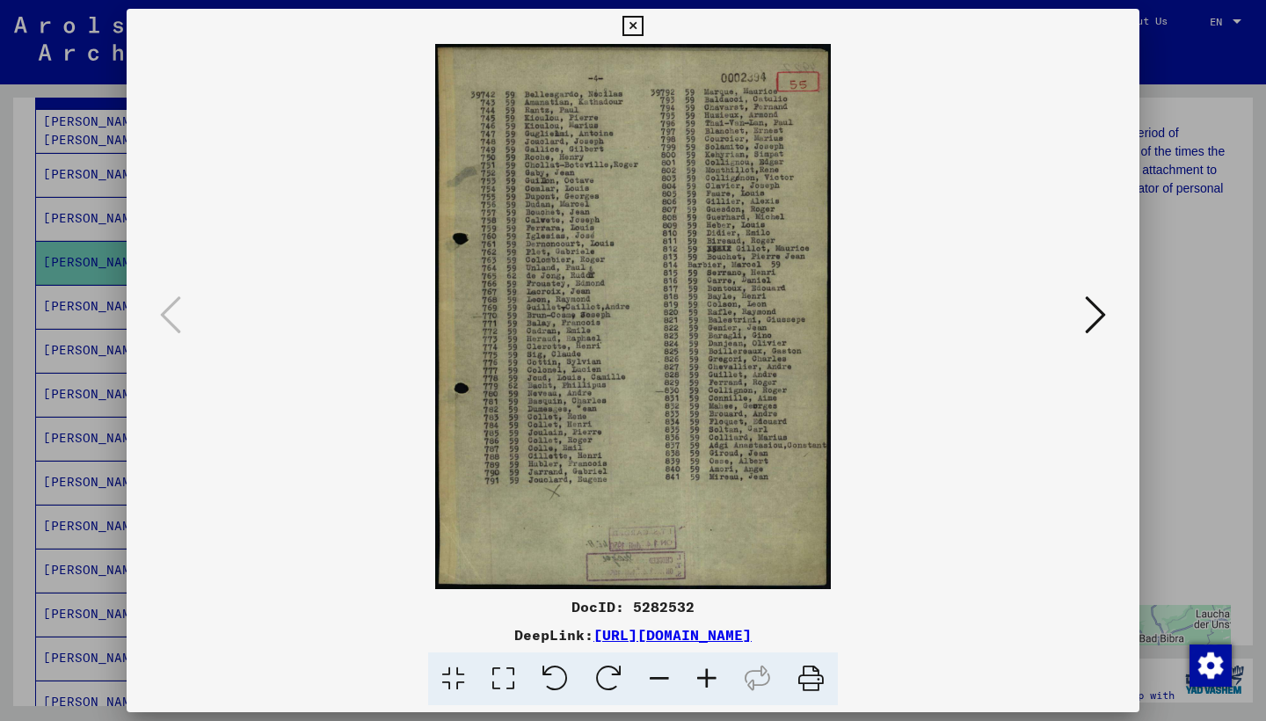
click at [643, 26] on icon at bounding box center [632, 26] width 20 height 21
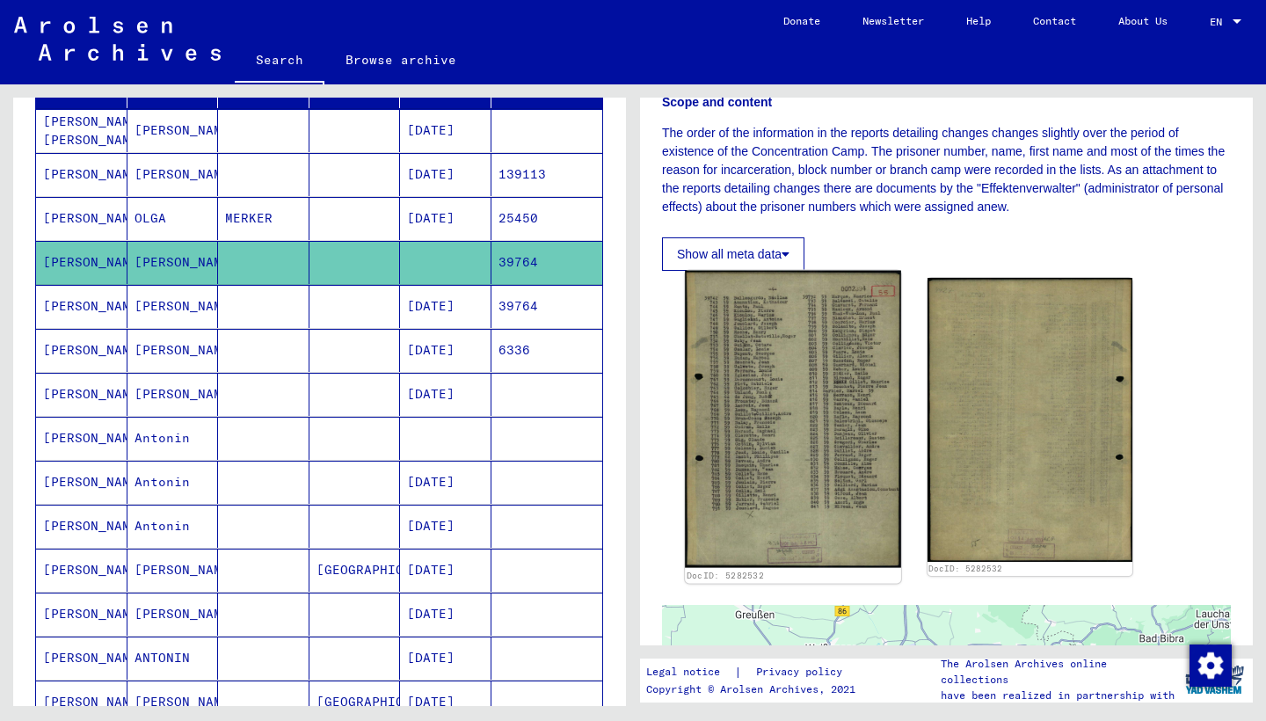
click at [808, 372] on img at bounding box center [792, 419] width 215 height 297
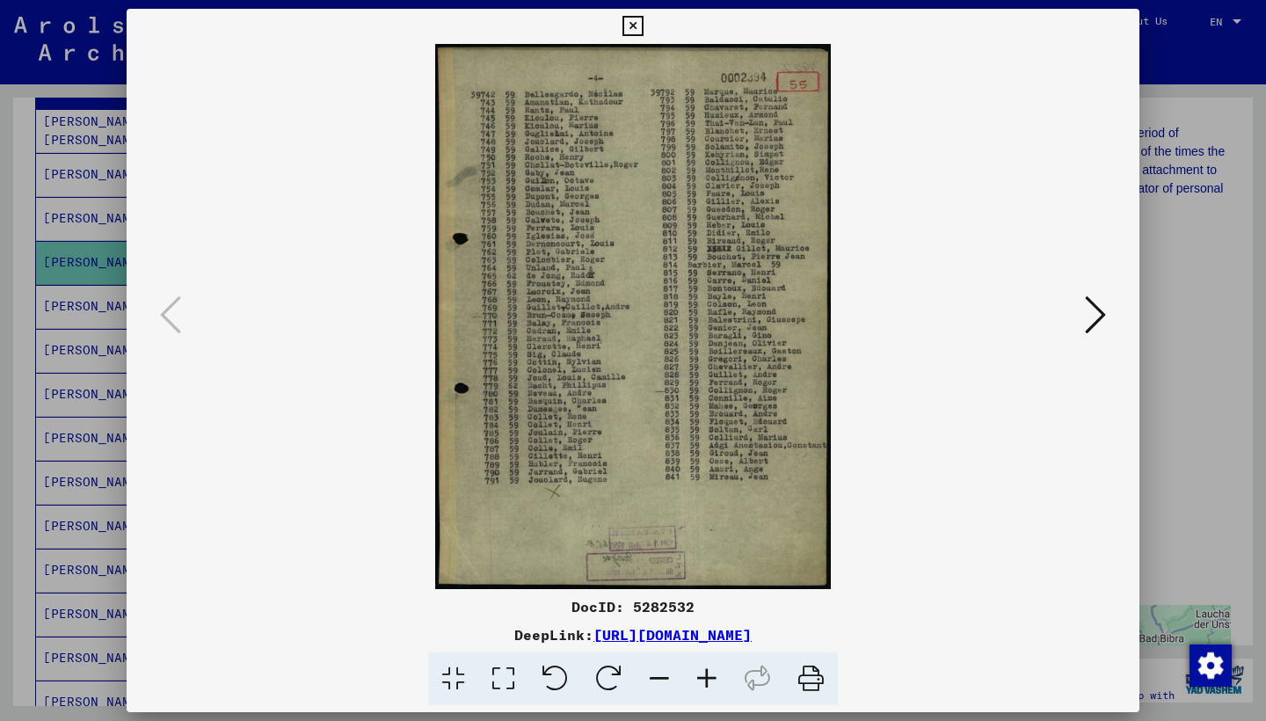
click at [643, 33] on icon at bounding box center [632, 26] width 20 height 21
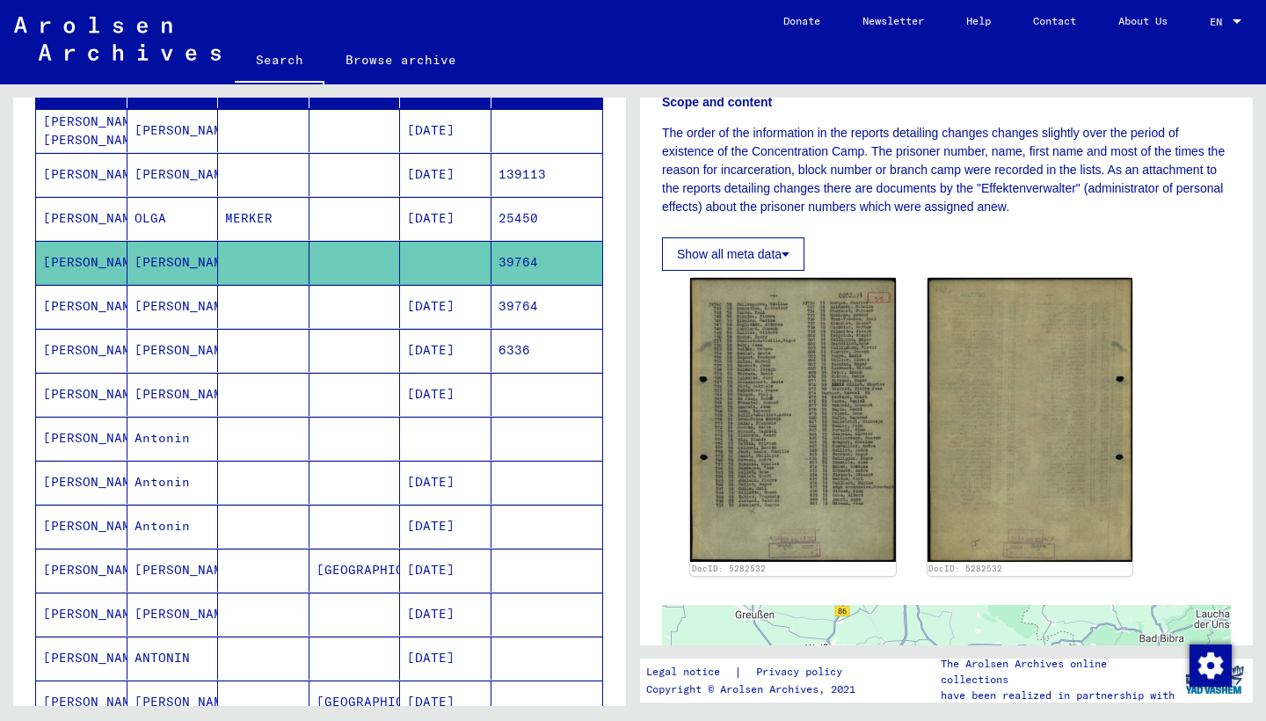
click at [176, 309] on mat-cell "PAUL" at bounding box center [172, 306] width 91 height 43
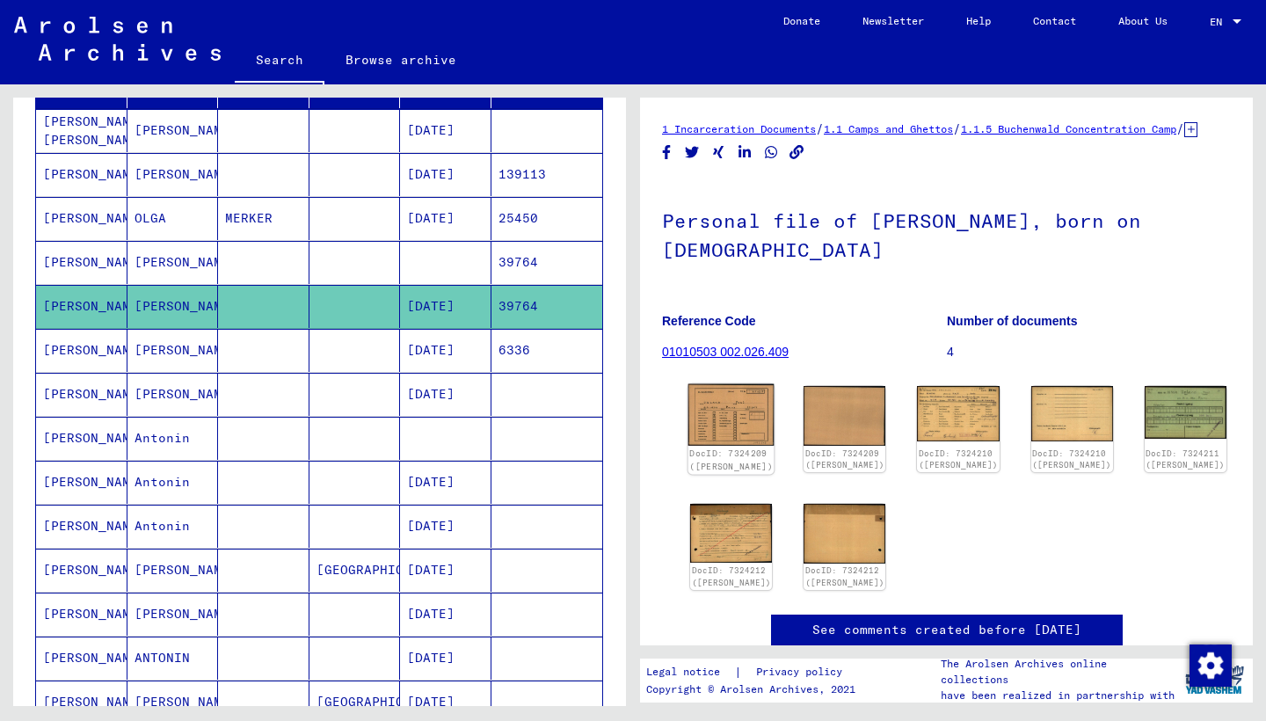
click at [724, 430] on img at bounding box center [731, 415] width 86 height 62
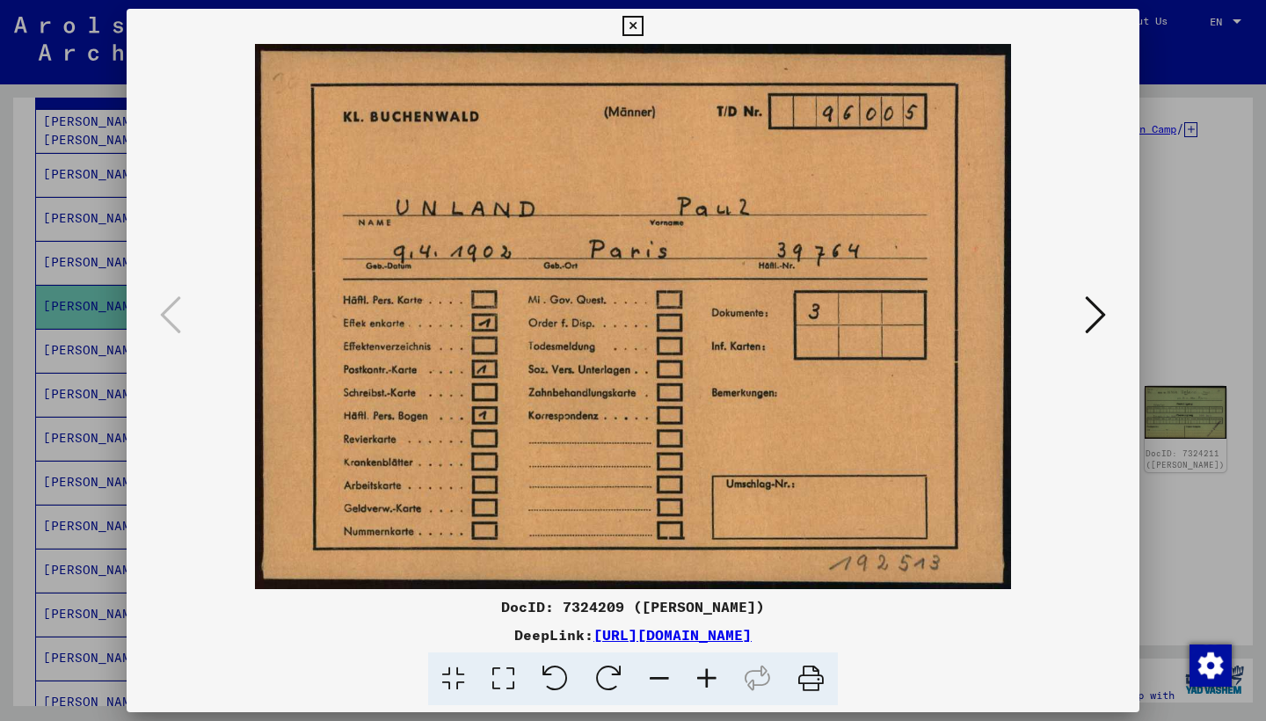
click at [1099, 302] on icon at bounding box center [1095, 315] width 21 height 42
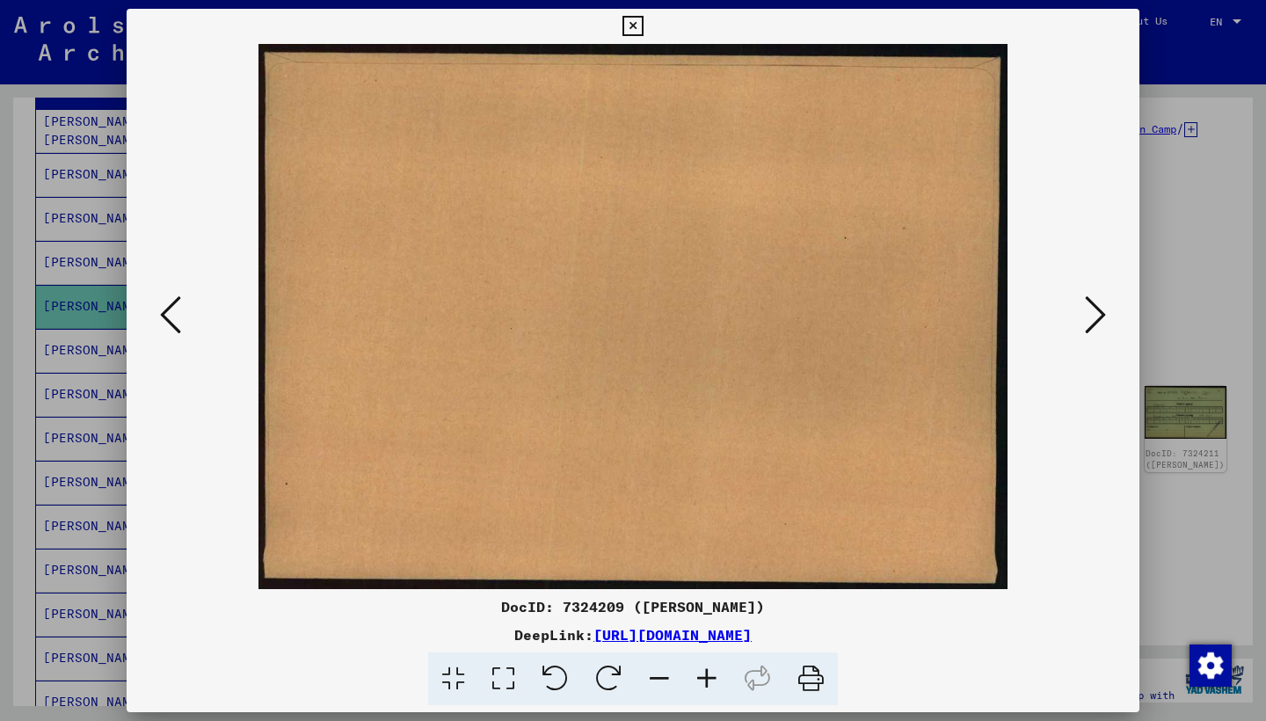
click at [1099, 302] on icon at bounding box center [1095, 315] width 21 height 42
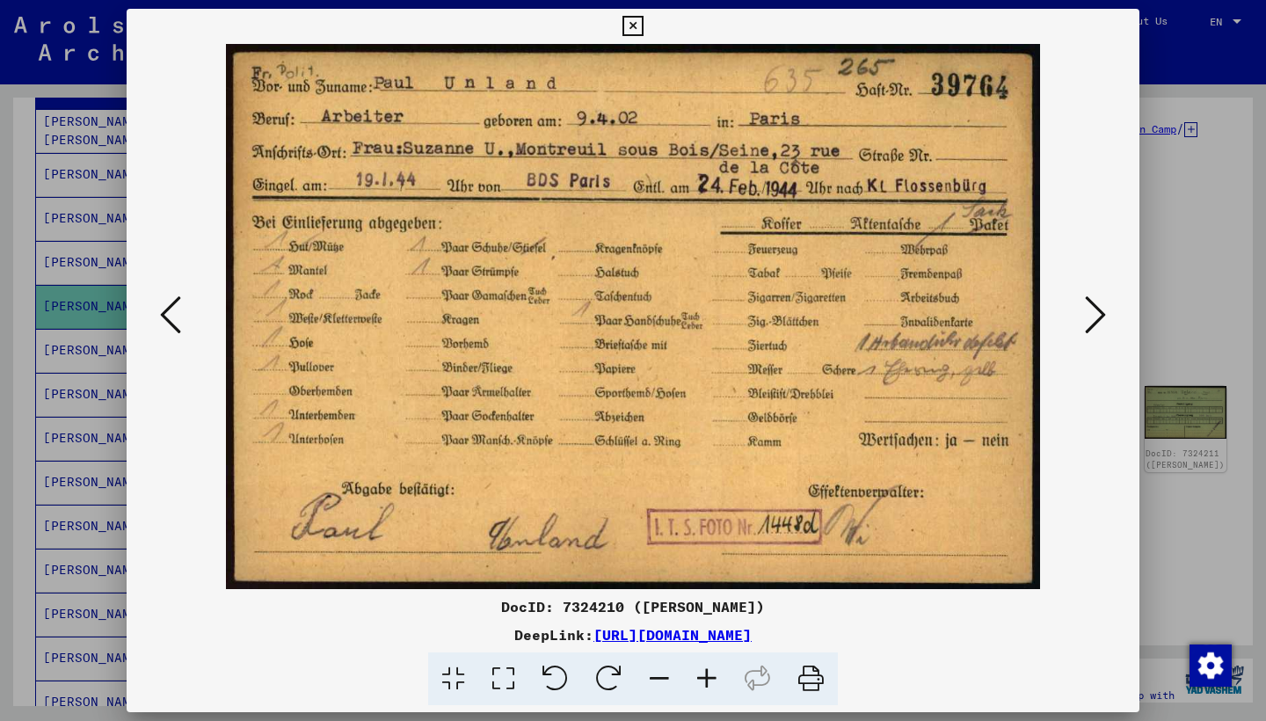
click at [1099, 302] on icon at bounding box center [1095, 315] width 21 height 42
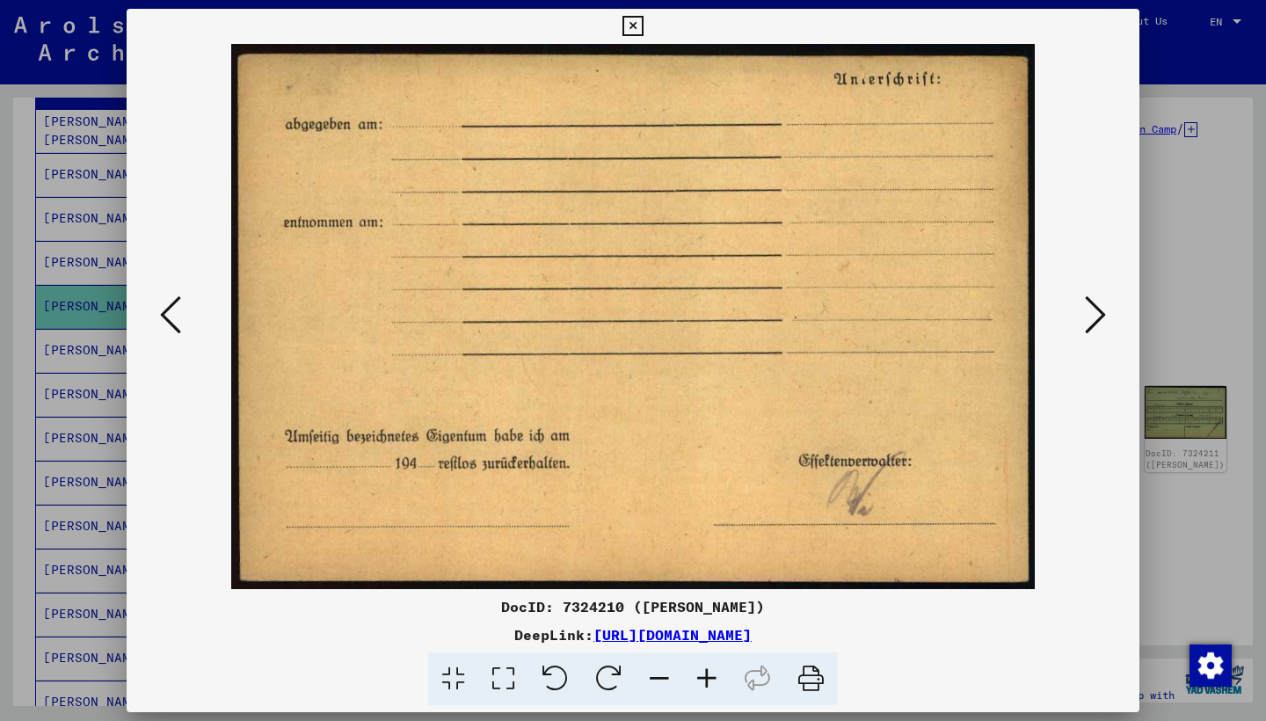
click at [1099, 302] on icon at bounding box center [1095, 315] width 21 height 42
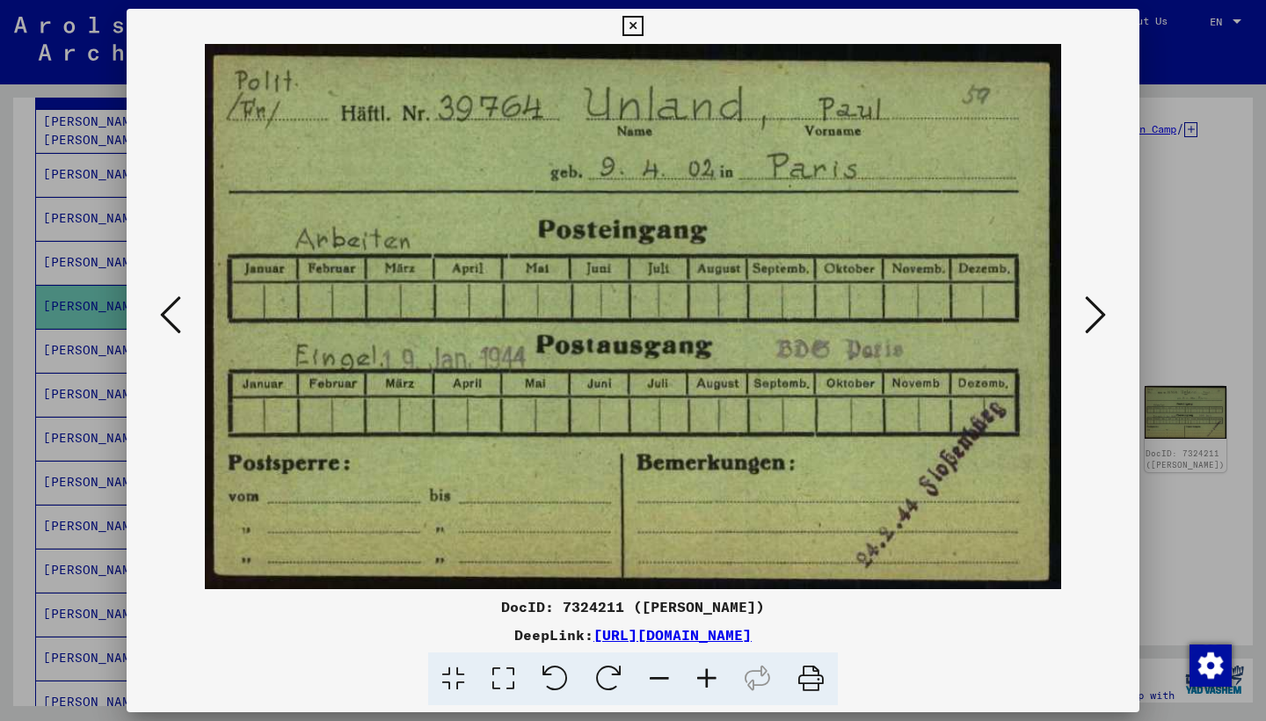
click at [1099, 302] on icon at bounding box center [1095, 315] width 21 height 42
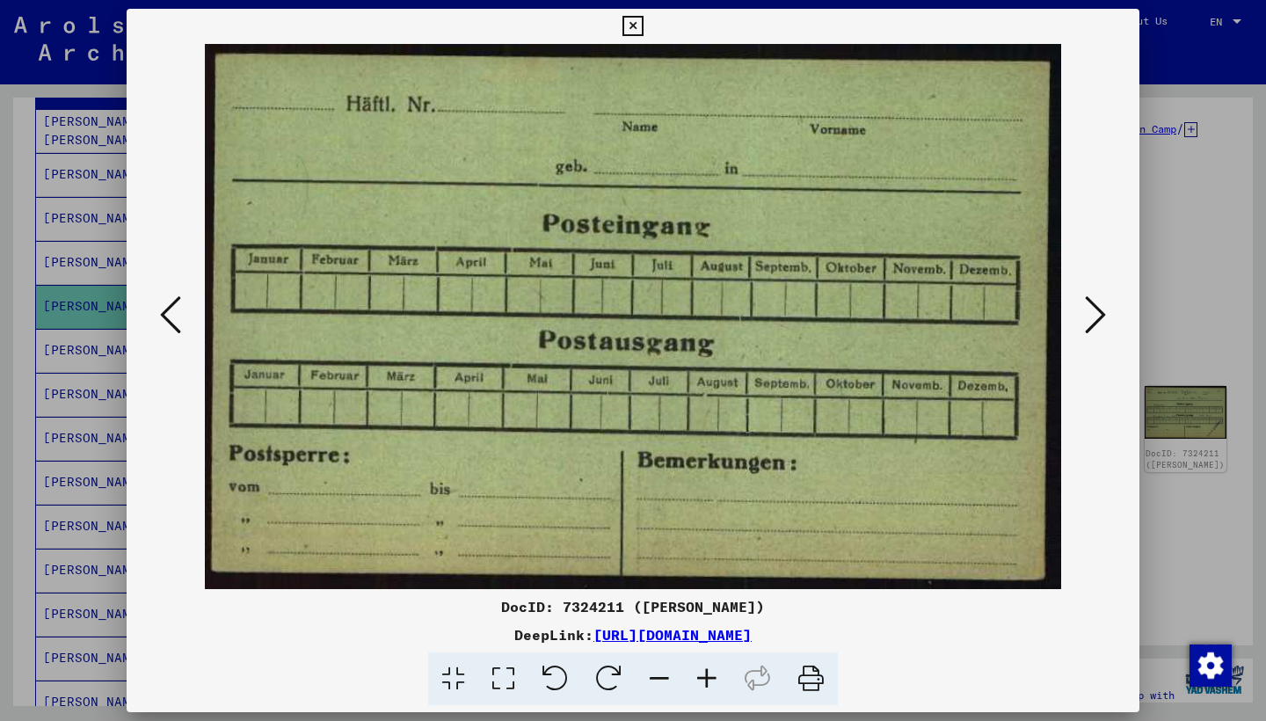
click at [1099, 302] on icon at bounding box center [1095, 315] width 21 height 42
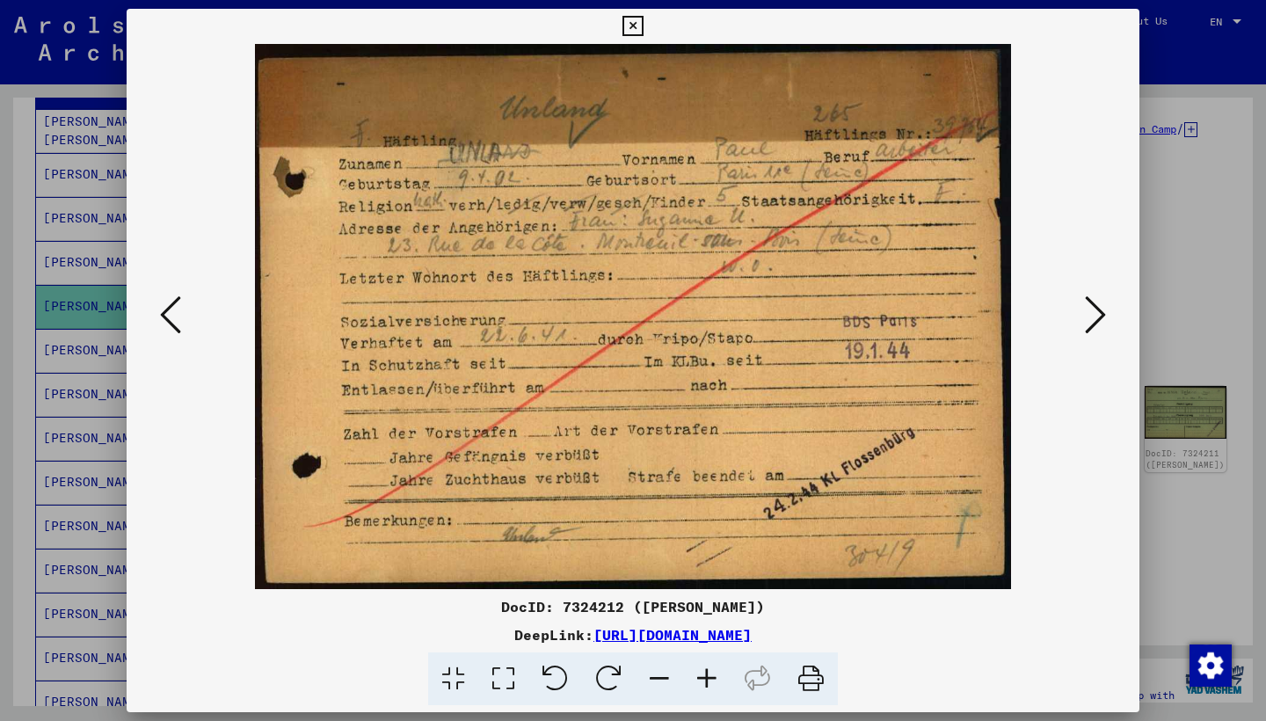
click at [1099, 302] on icon at bounding box center [1095, 315] width 21 height 42
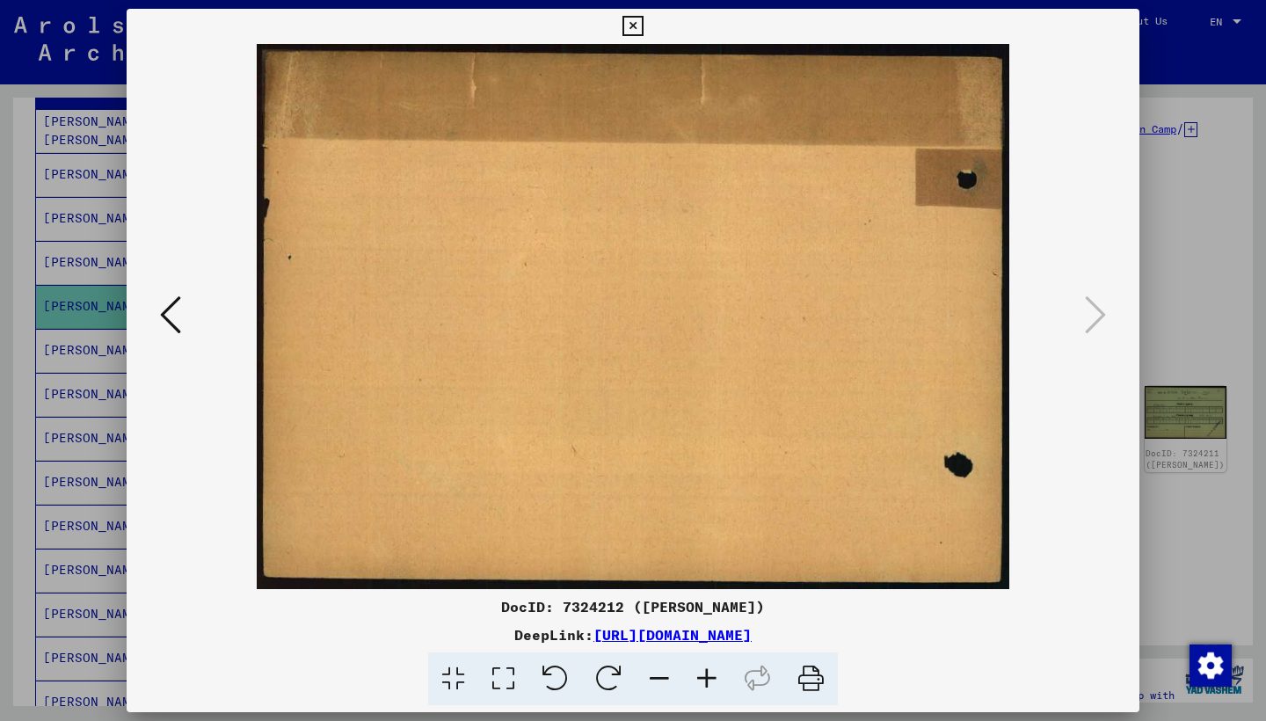
click at [643, 27] on icon at bounding box center [632, 26] width 20 height 21
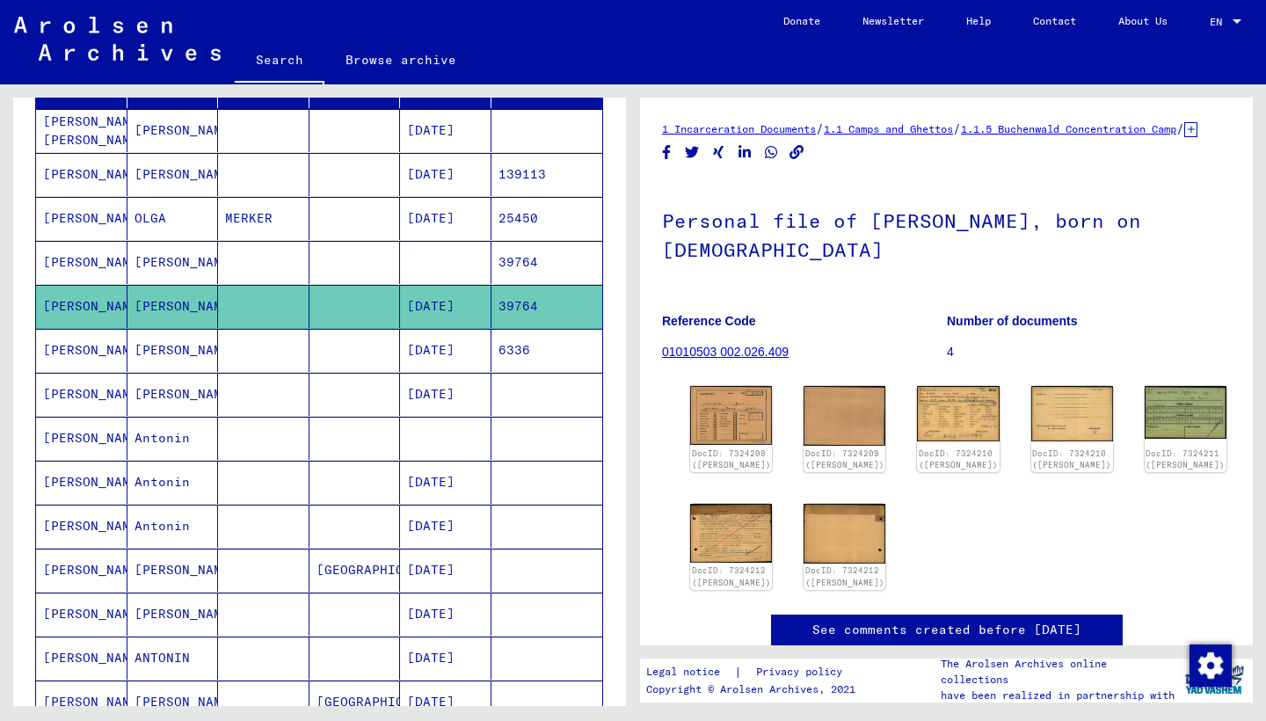
click at [165, 489] on mat-cell "Antonin" at bounding box center [172, 482] width 91 height 43
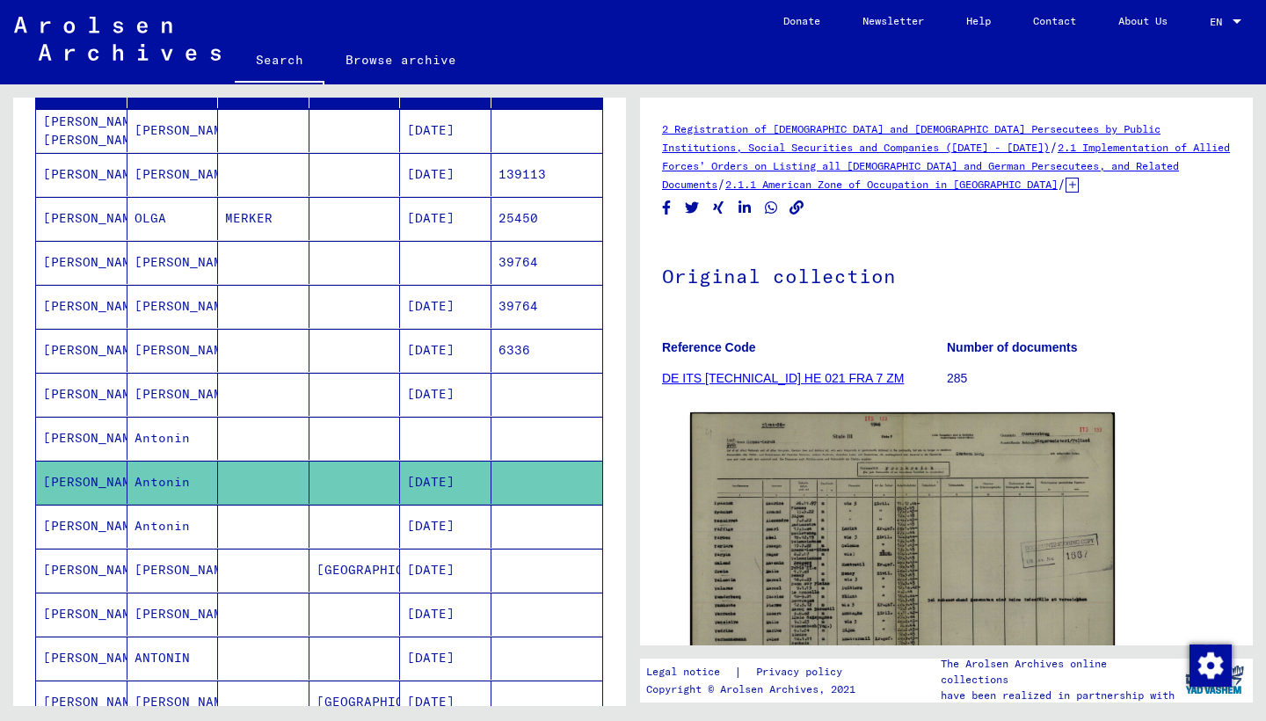
click at [172, 521] on mat-cell "Antonin" at bounding box center [172, 526] width 91 height 43
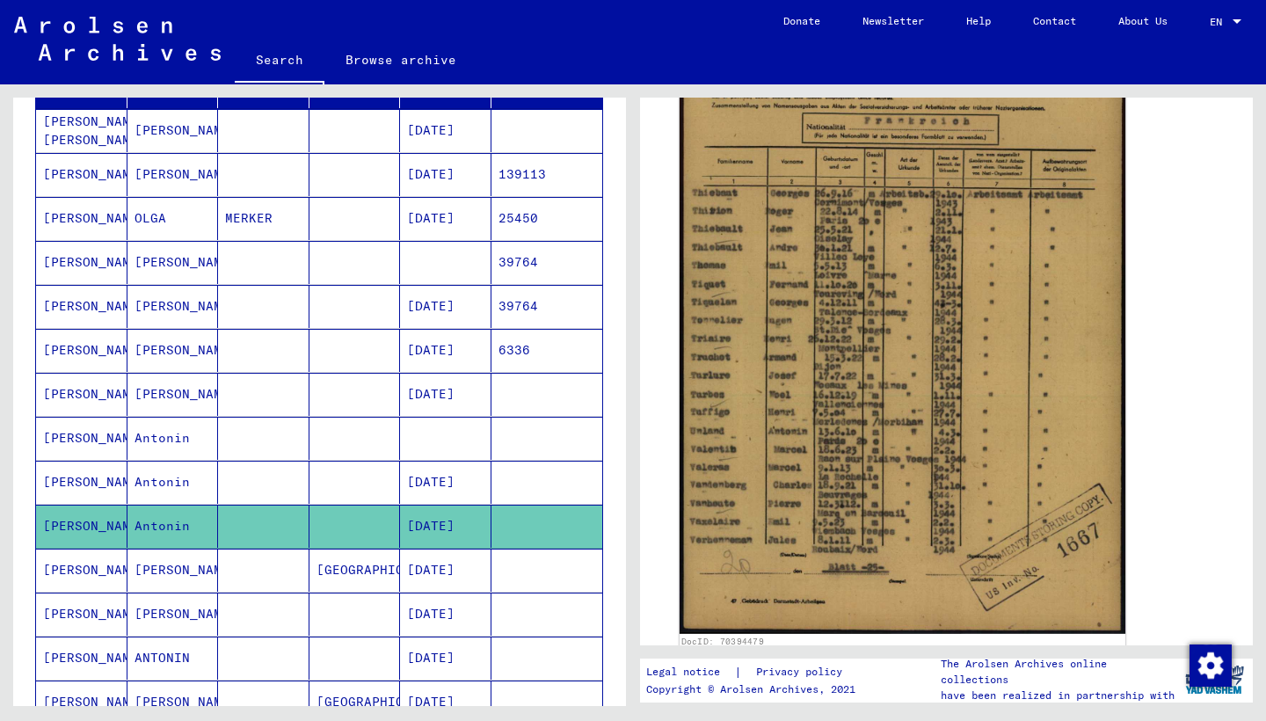
scroll to position [399, 0]
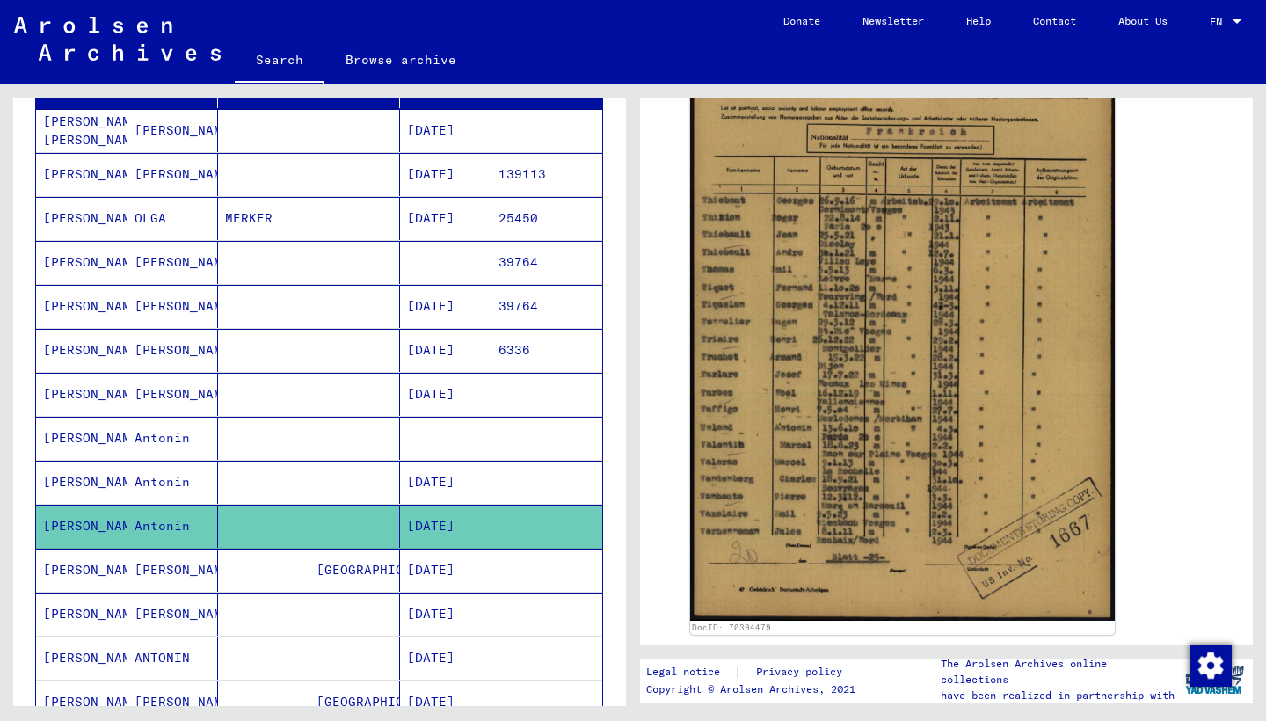
click at [331, 580] on mat-cell "Paris" at bounding box center [354, 570] width 91 height 43
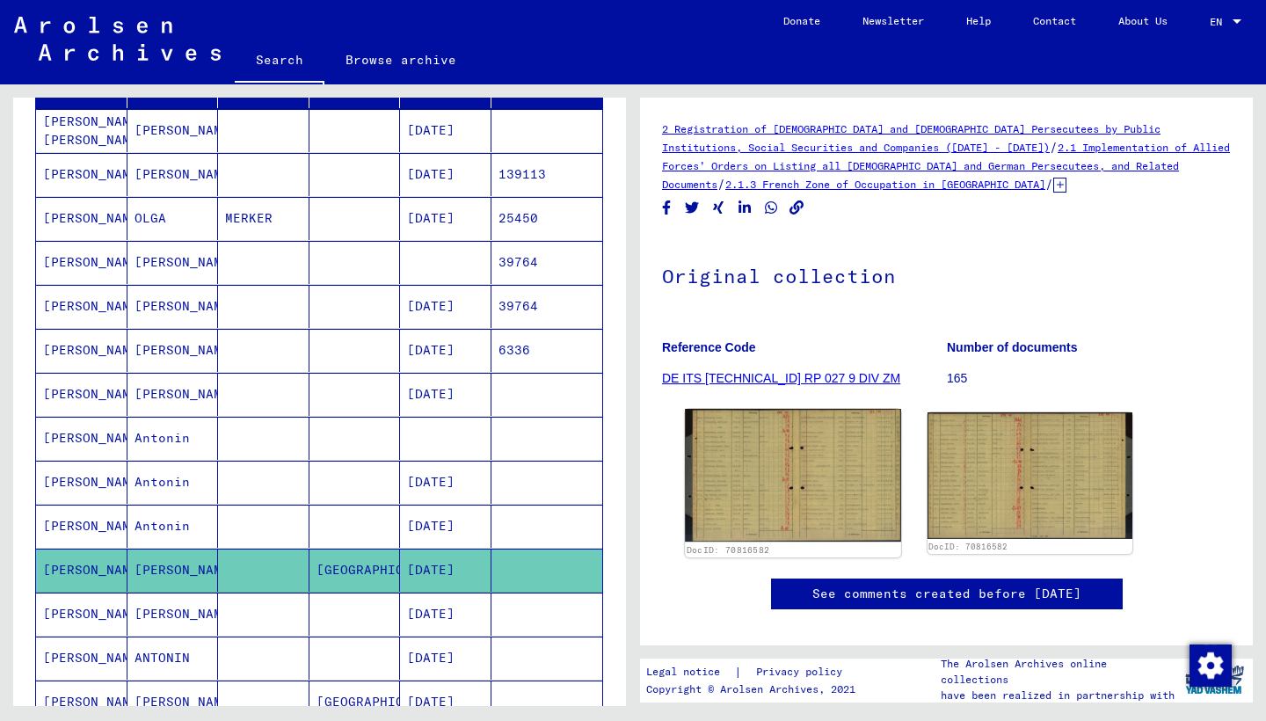
click at [857, 481] on img at bounding box center [792, 475] width 215 height 133
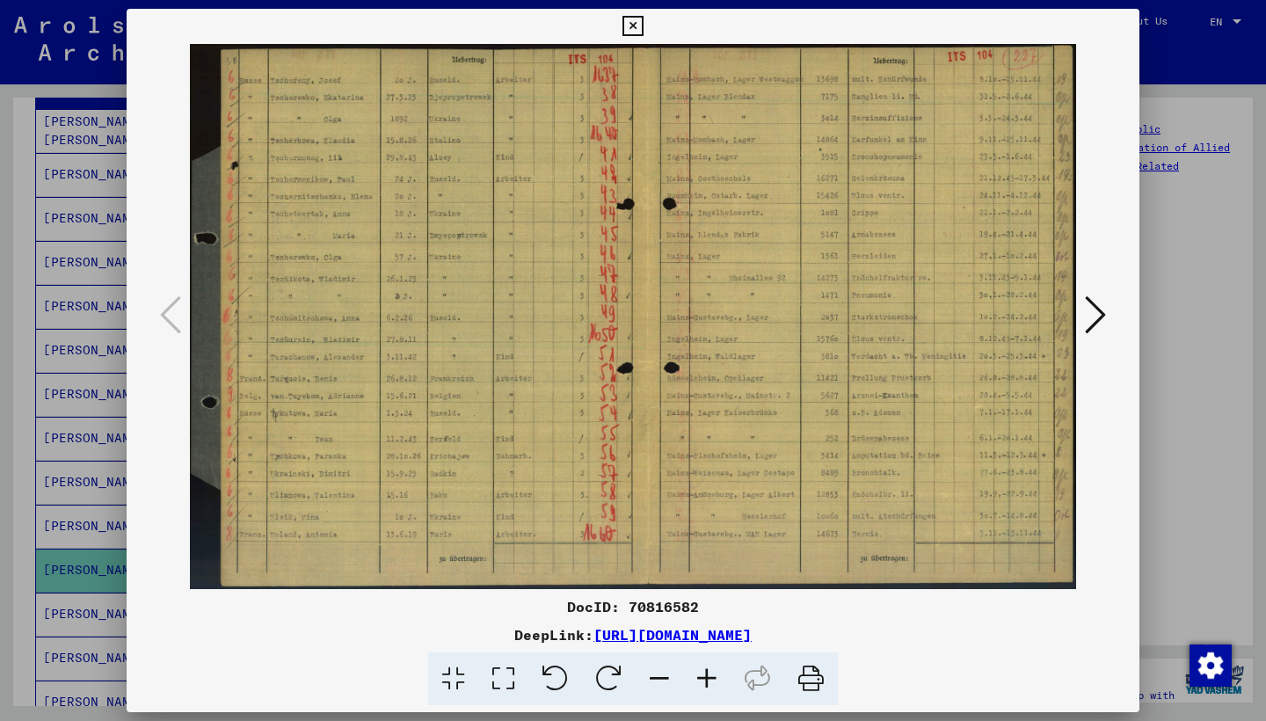
click at [643, 32] on icon at bounding box center [632, 26] width 20 height 21
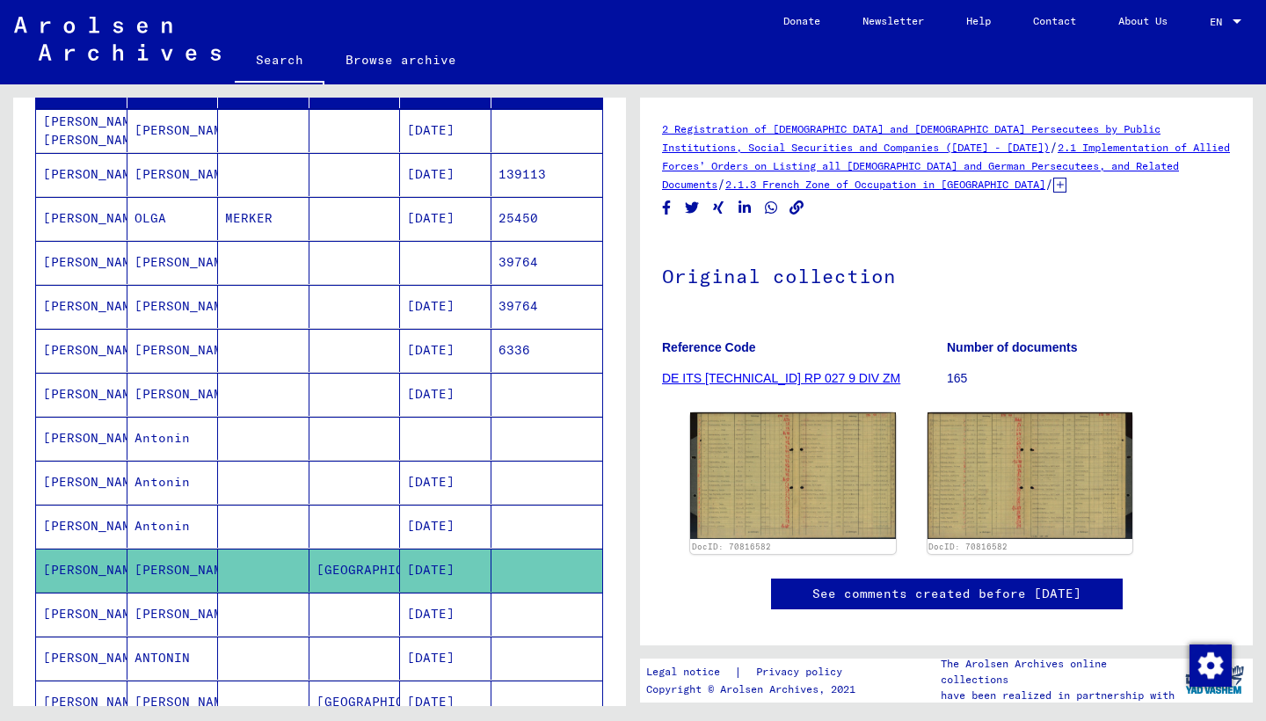
click at [263, 622] on mat-cell at bounding box center [263, 613] width 91 height 43
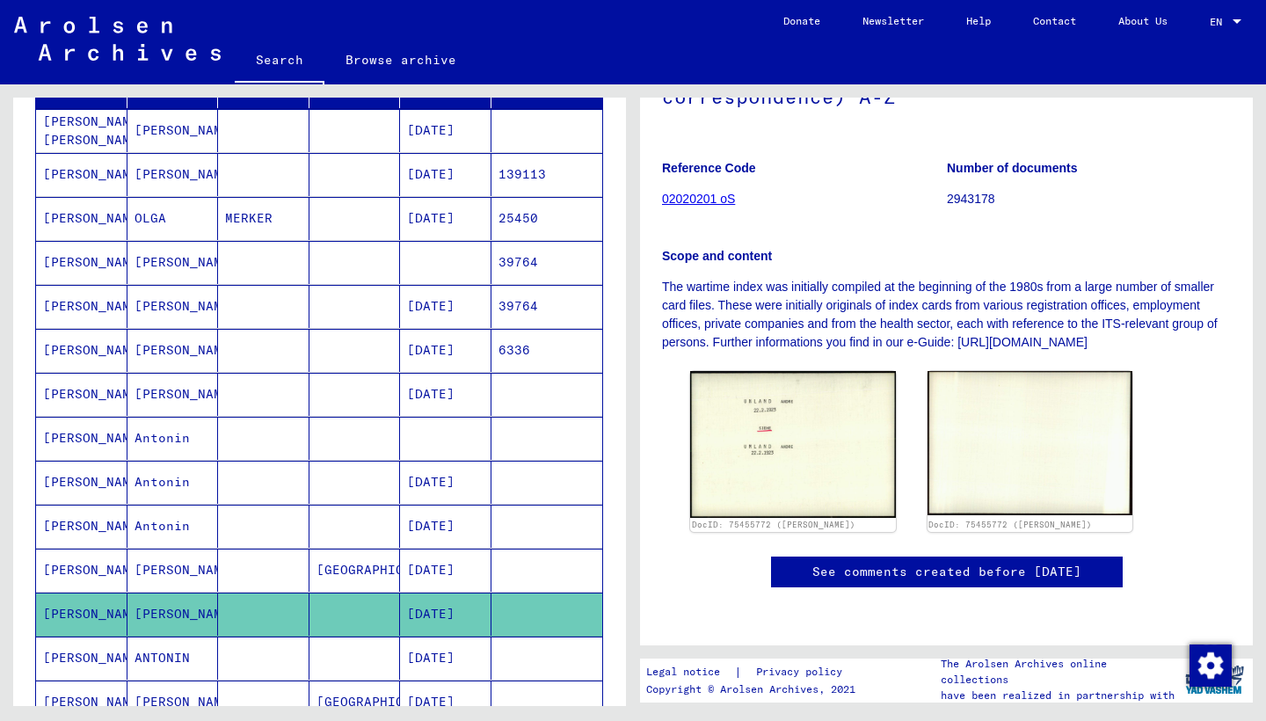
scroll to position [365, 0]
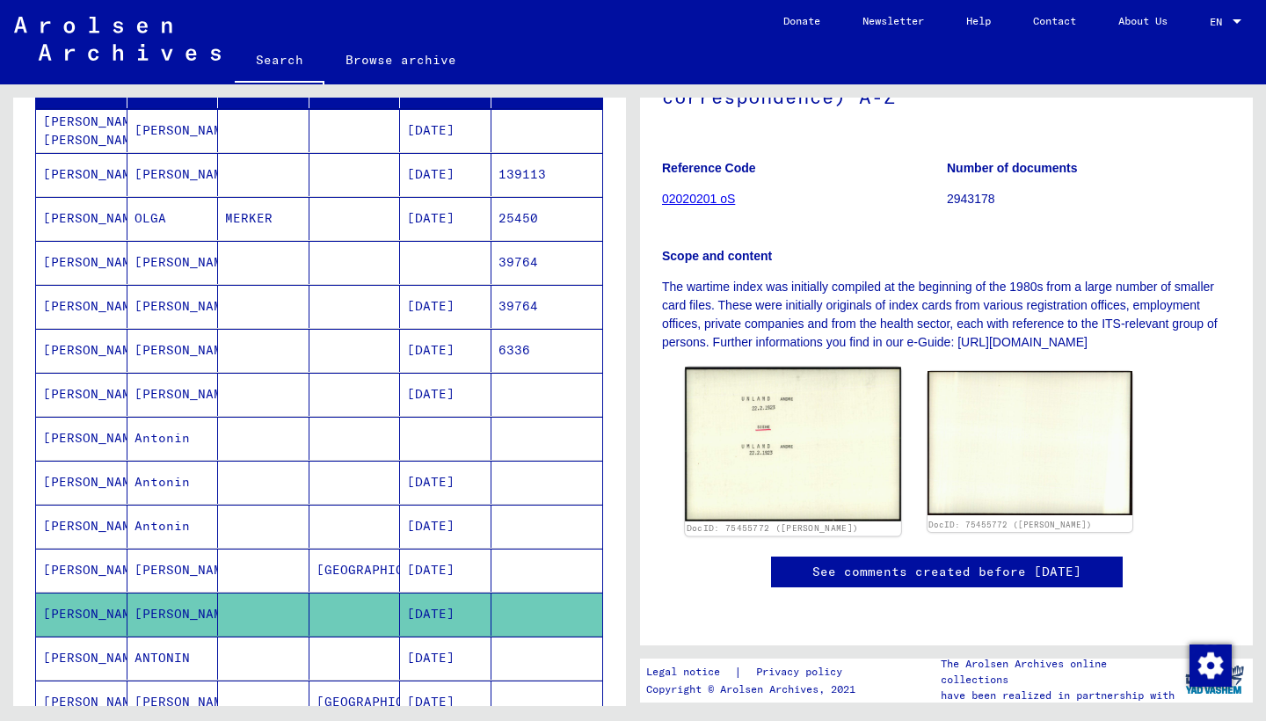
click at [815, 367] on img at bounding box center [792, 444] width 215 height 154
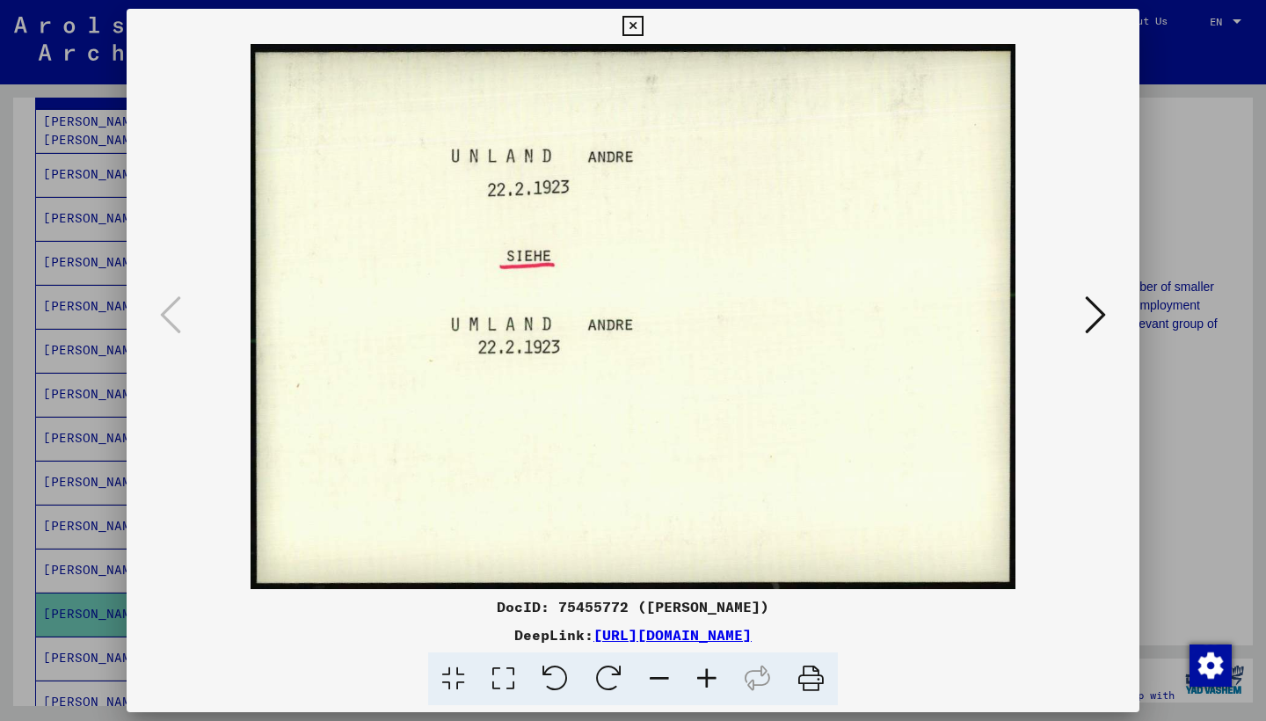
click at [1102, 321] on icon at bounding box center [1095, 315] width 21 height 42
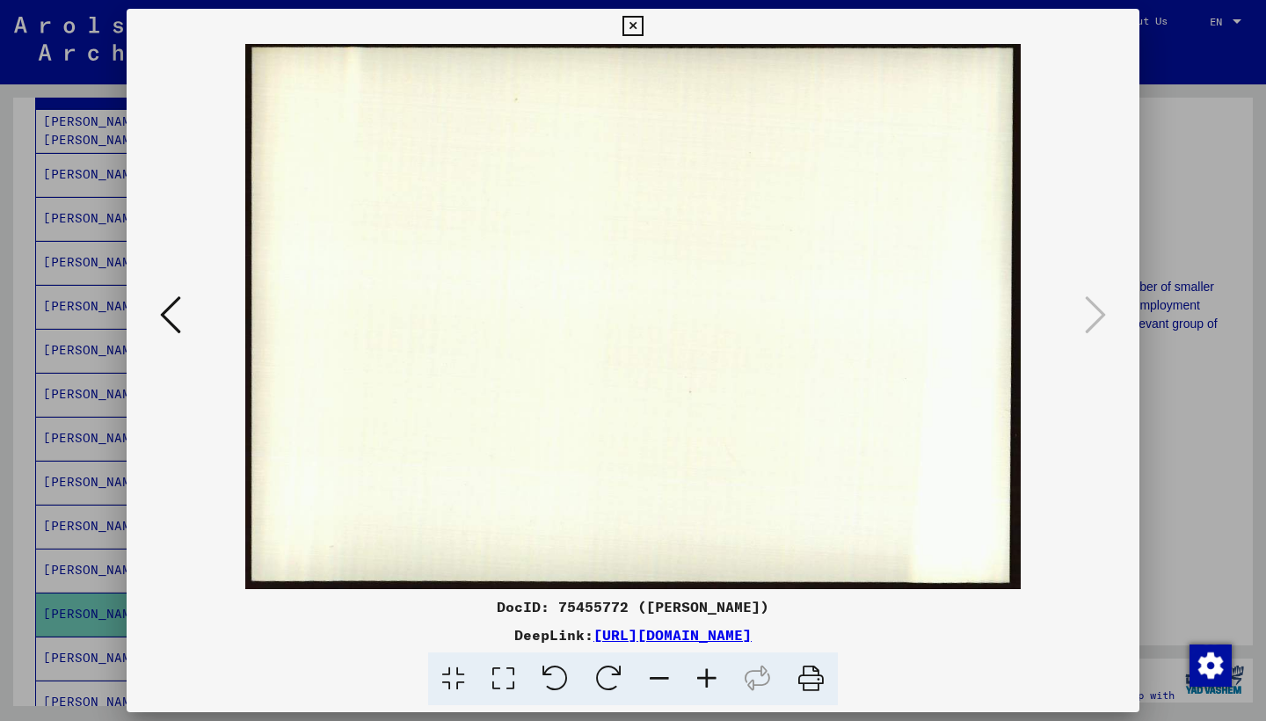
click at [182, 296] on button at bounding box center [171, 316] width 32 height 50
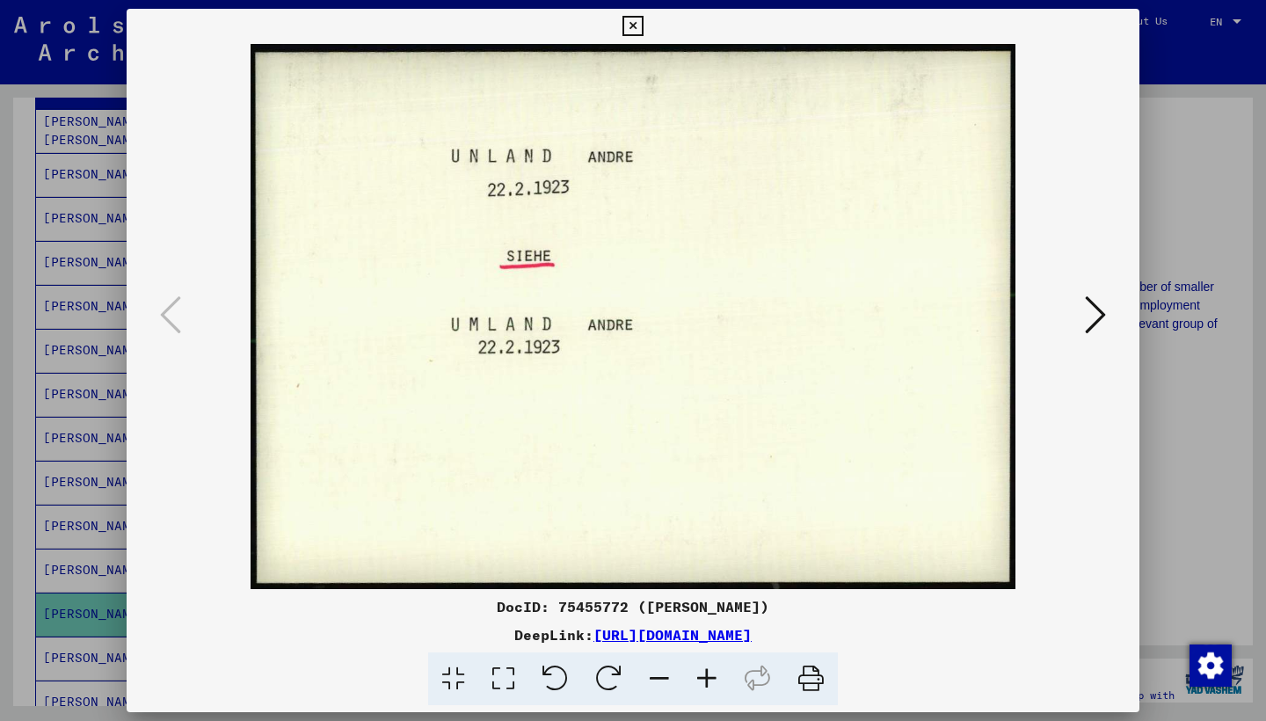
click at [643, 29] on icon at bounding box center [632, 26] width 20 height 21
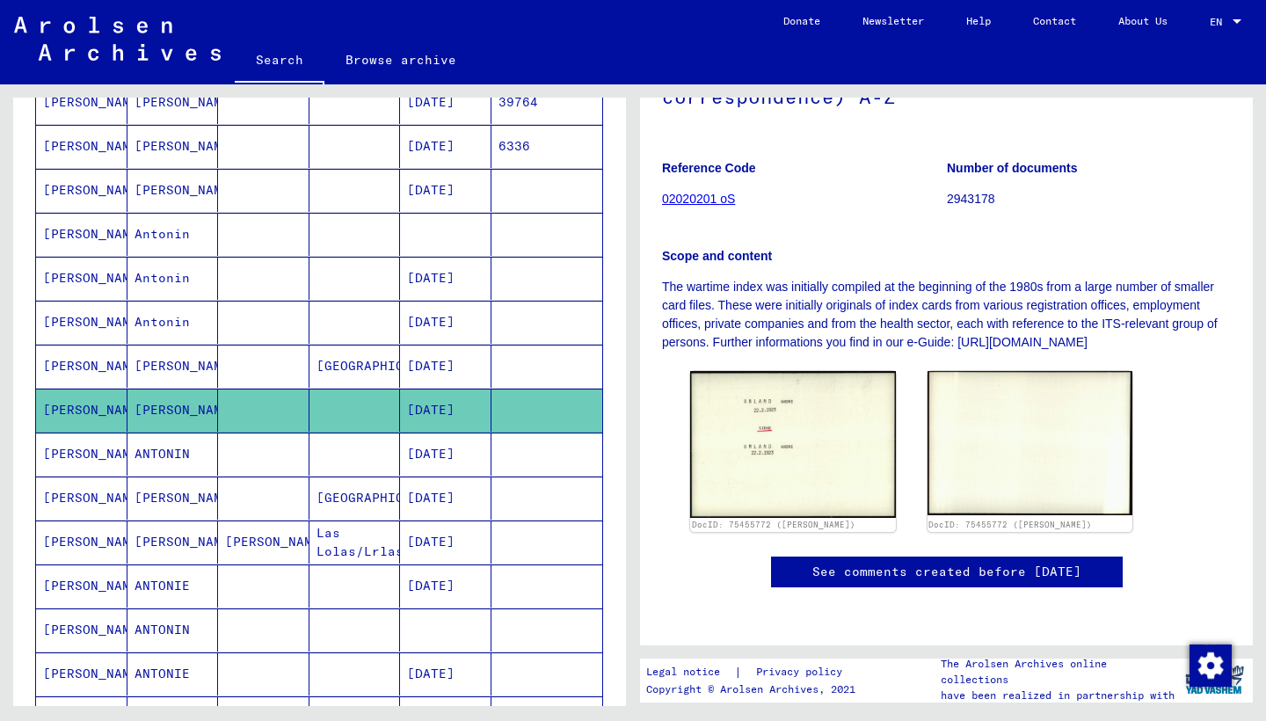
scroll to position [457, 0]
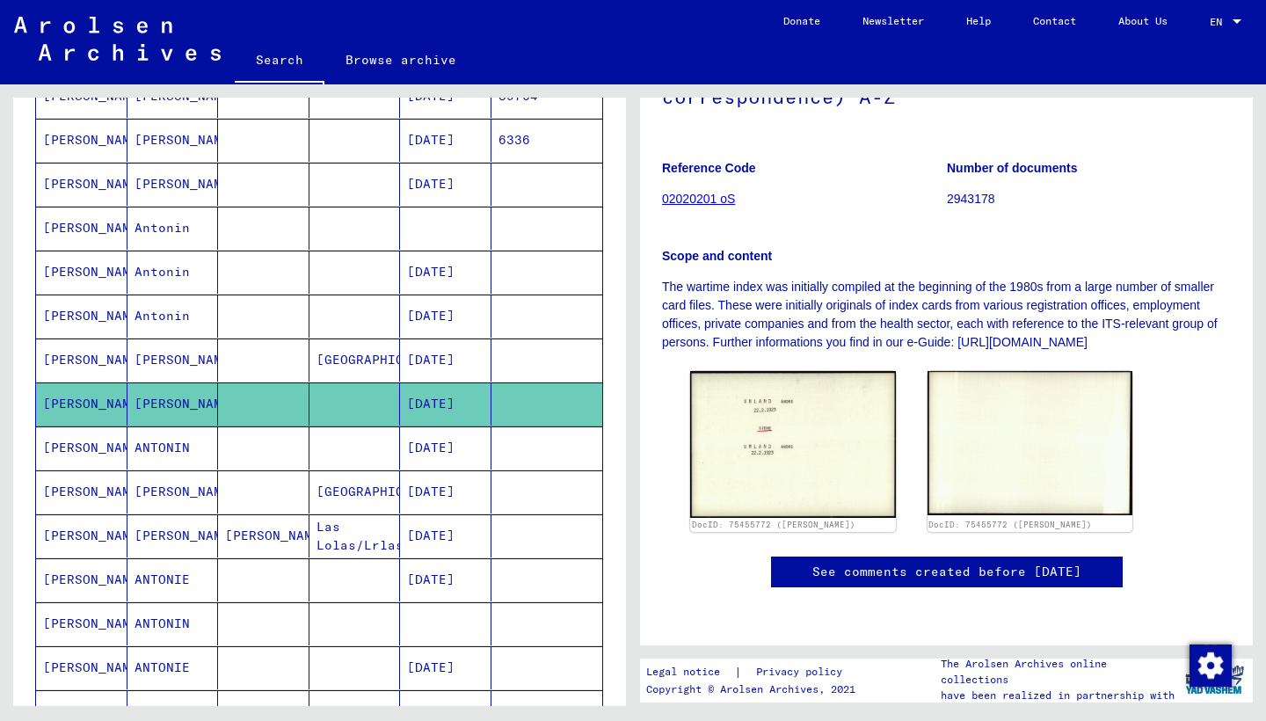
click at [222, 450] on mat-cell at bounding box center [263, 447] width 91 height 43
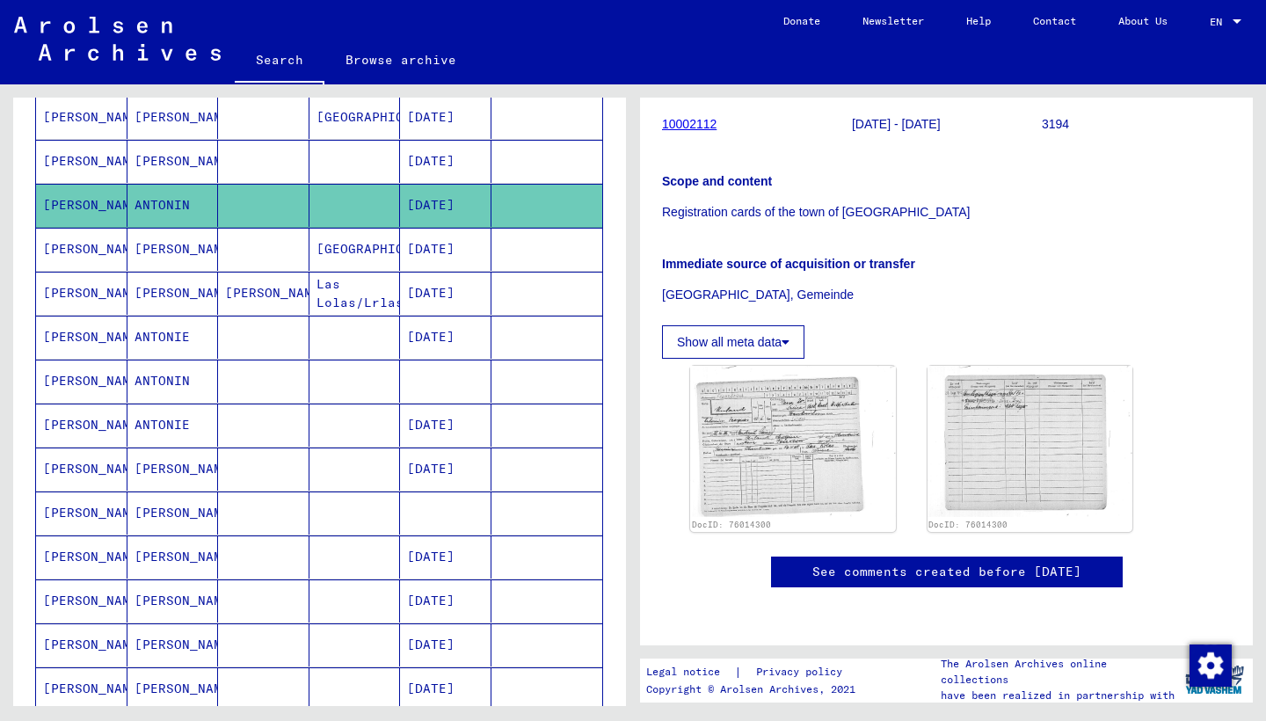
scroll to position [701, 0]
click at [278, 337] on mat-cell at bounding box center [263, 336] width 91 height 43
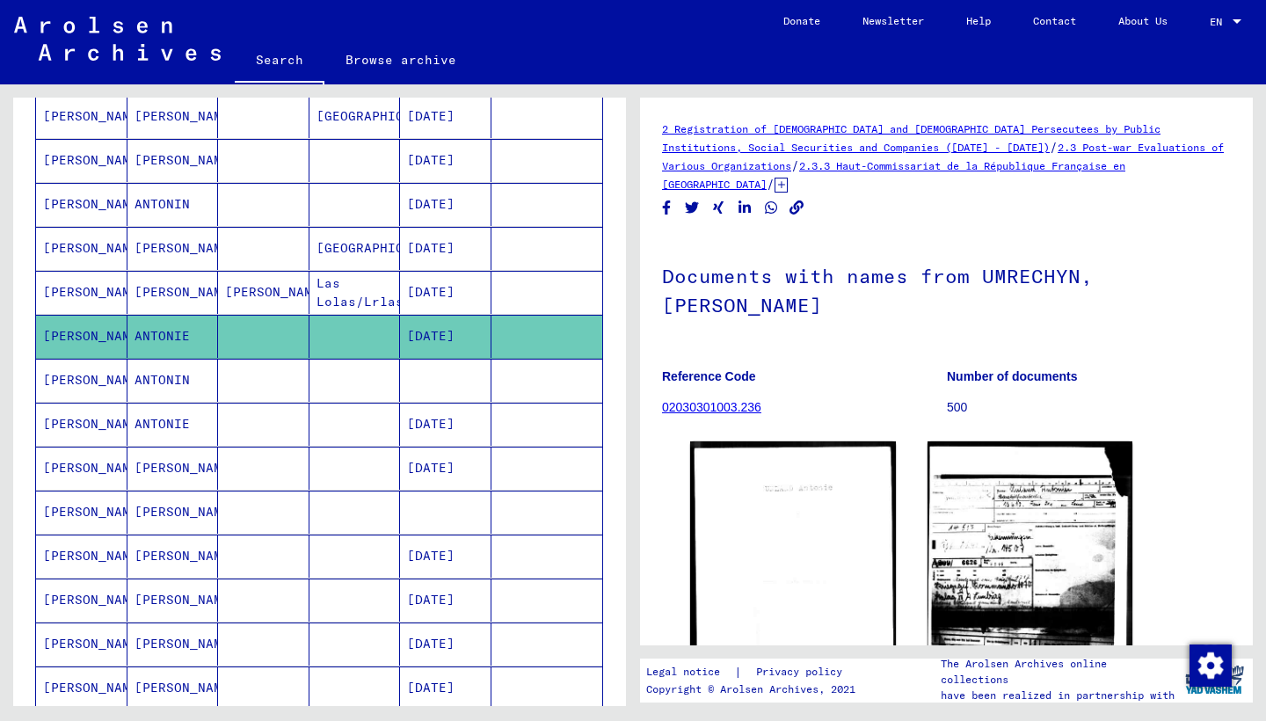
click at [276, 374] on mat-cell at bounding box center [263, 380] width 91 height 43
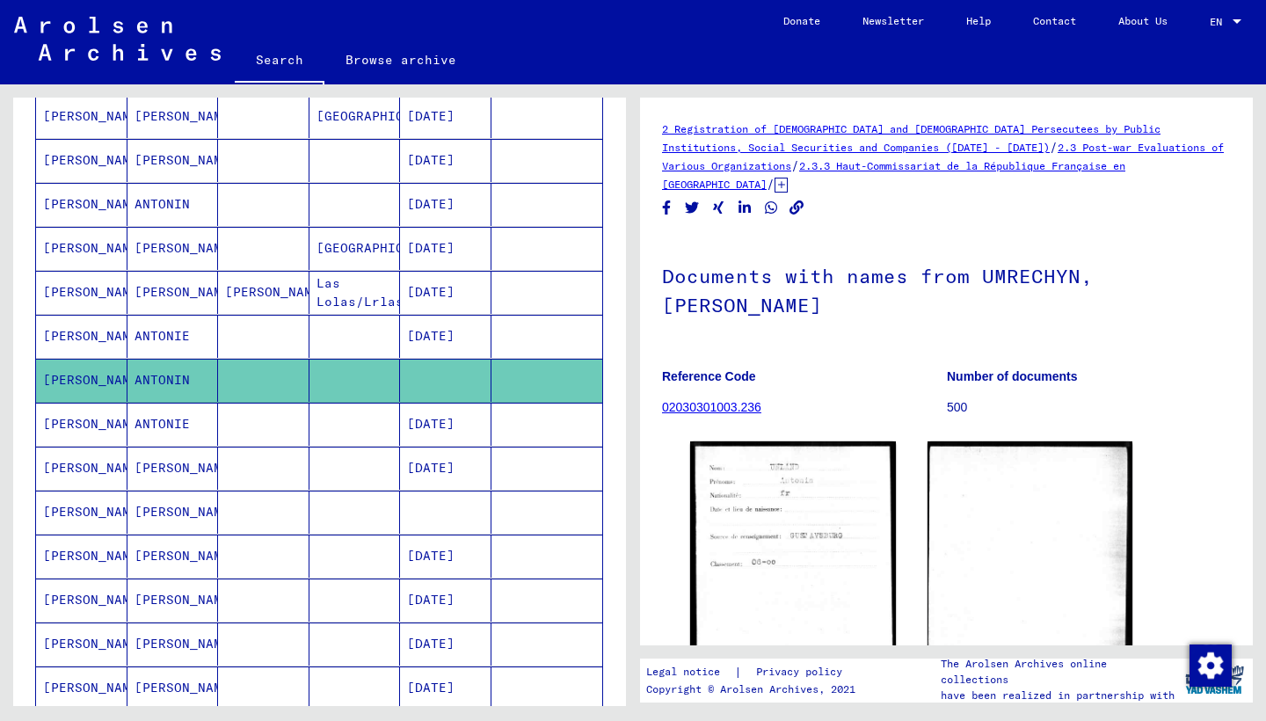
click at [279, 419] on mat-cell at bounding box center [263, 424] width 91 height 43
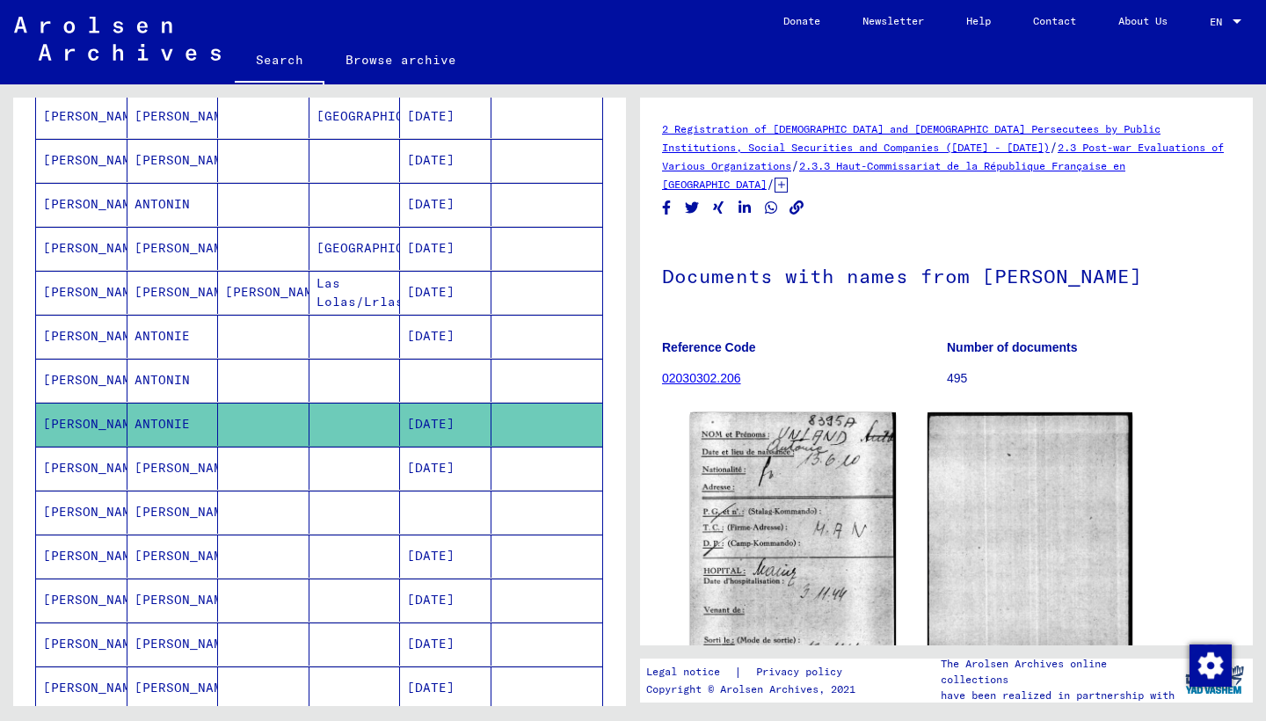
click at [281, 457] on mat-cell at bounding box center [263, 468] width 91 height 43
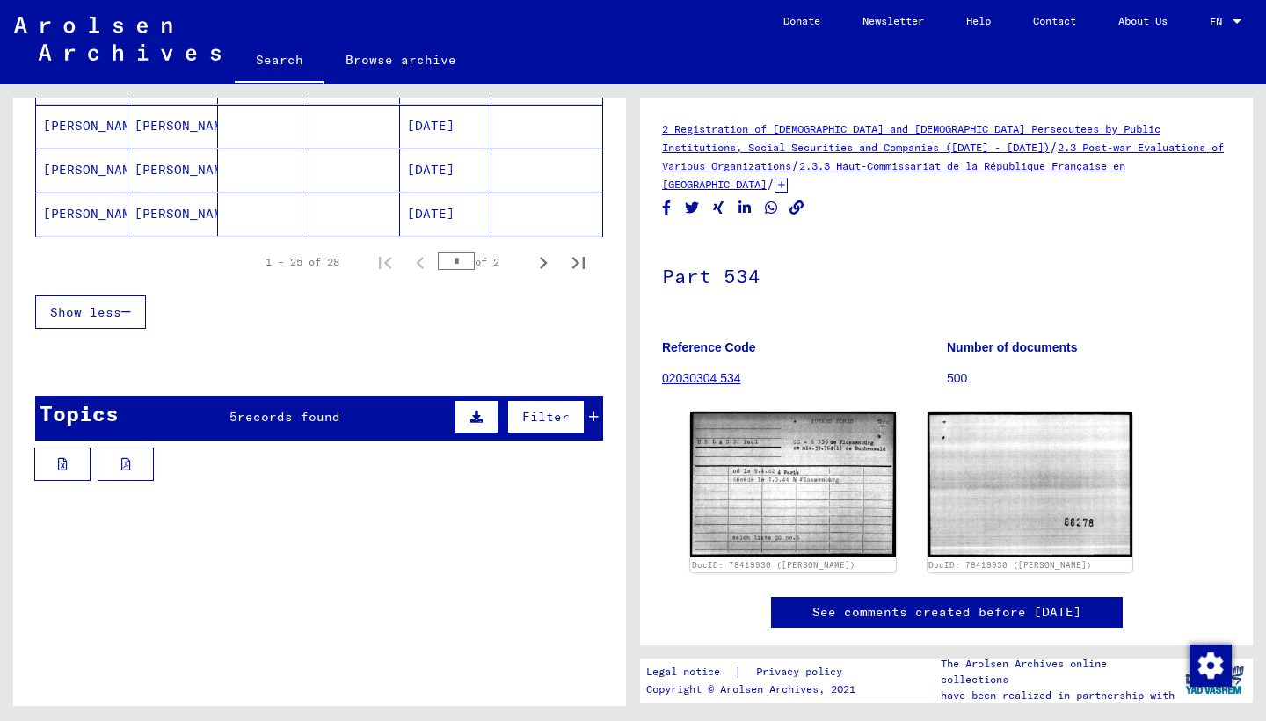
scroll to position [1224, 0]
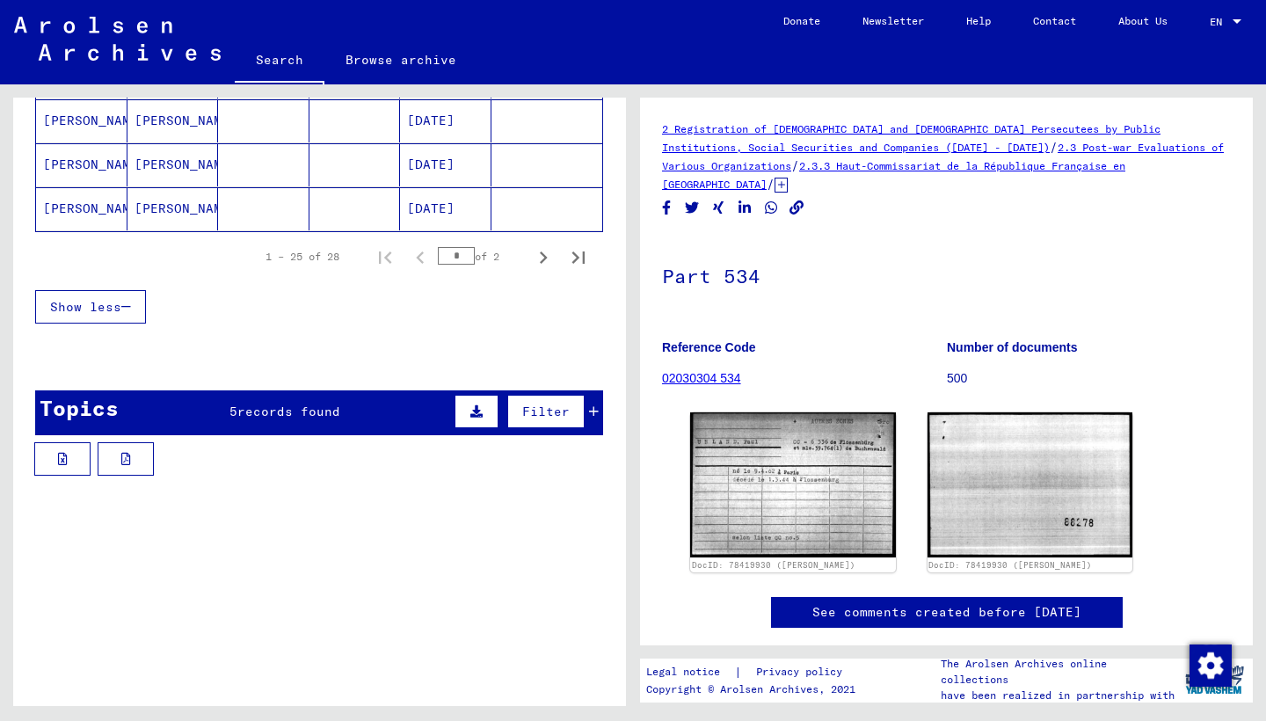
click at [280, 414] on span "records found" at bounding box center [288, 411] width 103 height 16
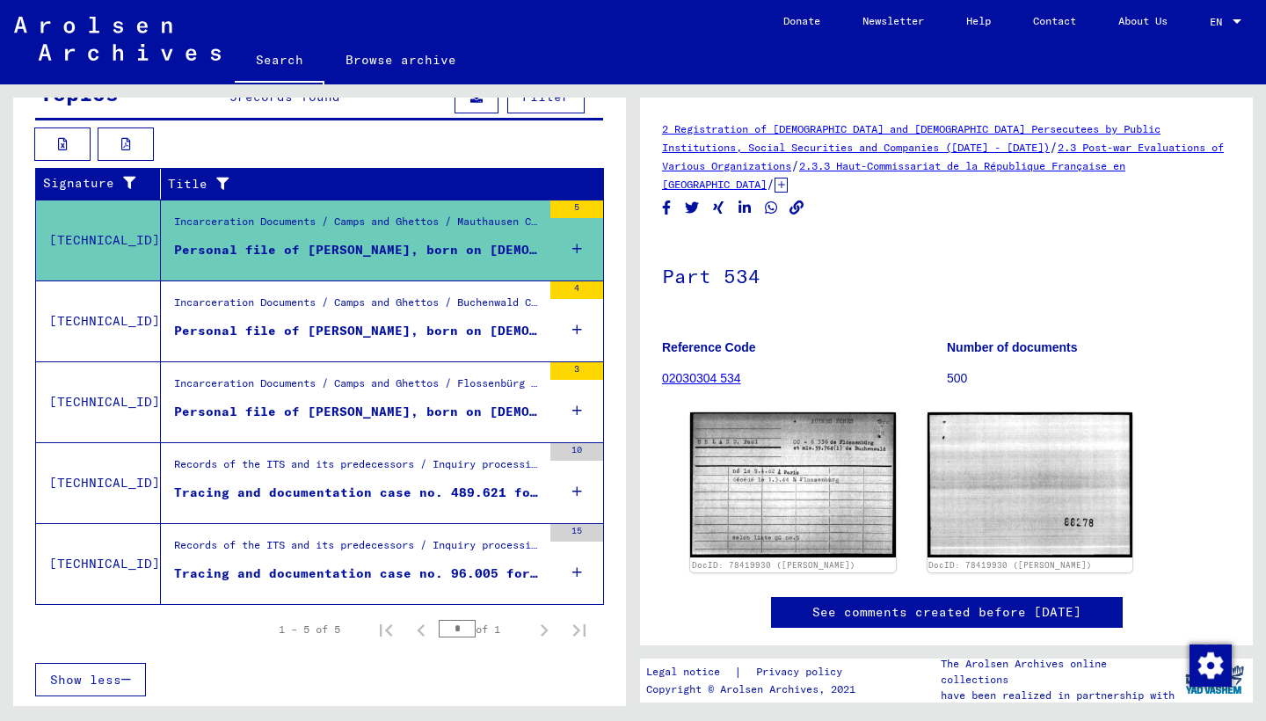
scroll to position [1538, 0]
click at [299, 266] on figure "Personal file of UNLAND, KARL, born on 20-Jan-1922" at bounding box center [357, 254] width 367 height 26
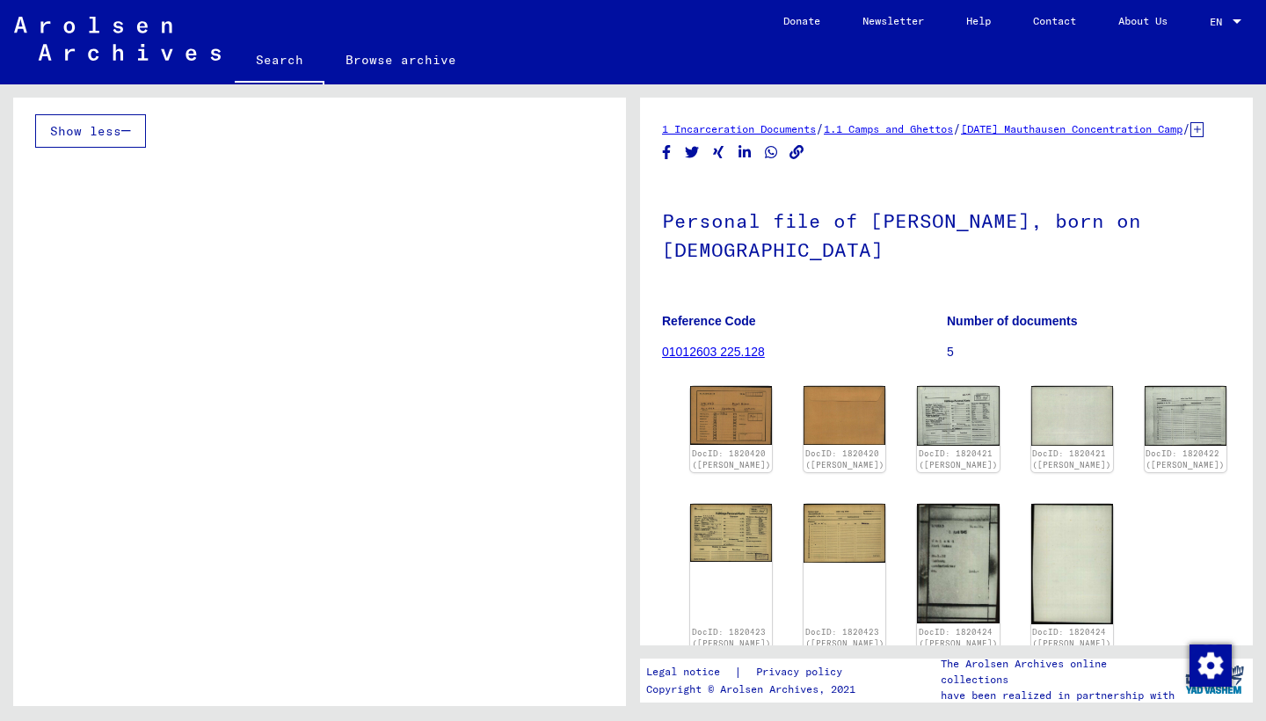
click at [743, 359] on link "01012603 225.128" at bounding box center [713, 352] width 103 height 14
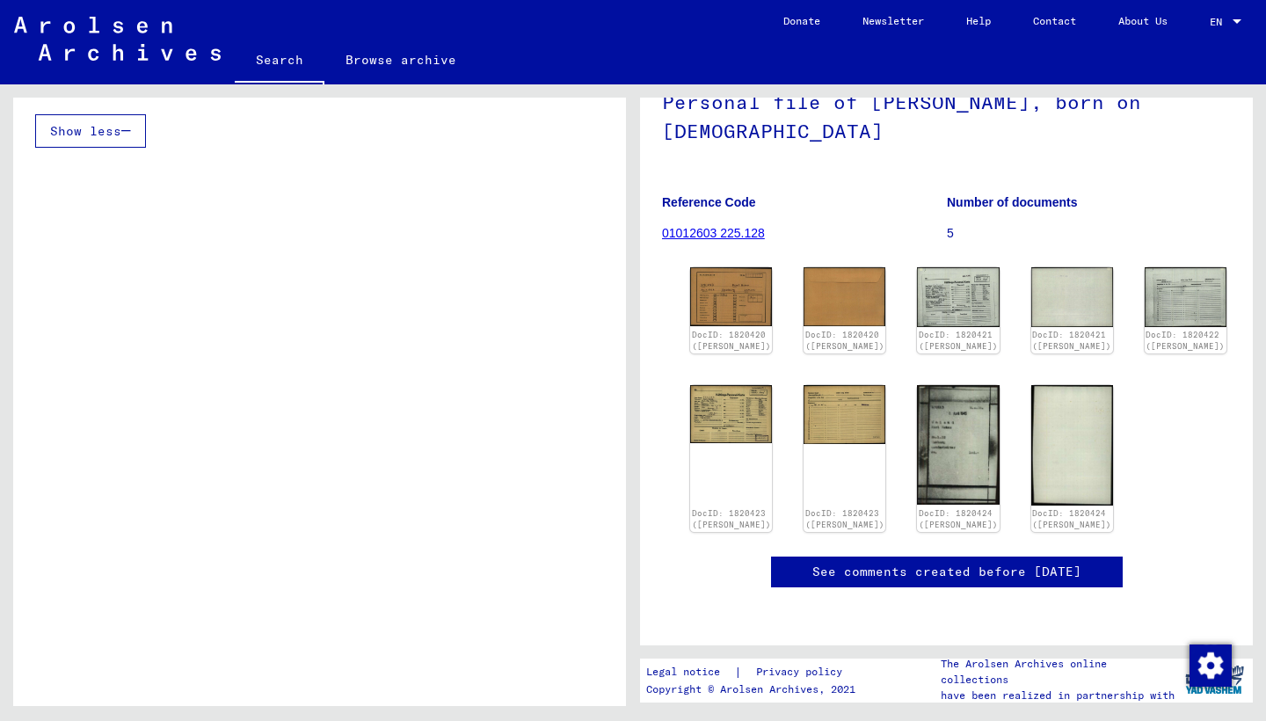
scroll to position [160, 0]
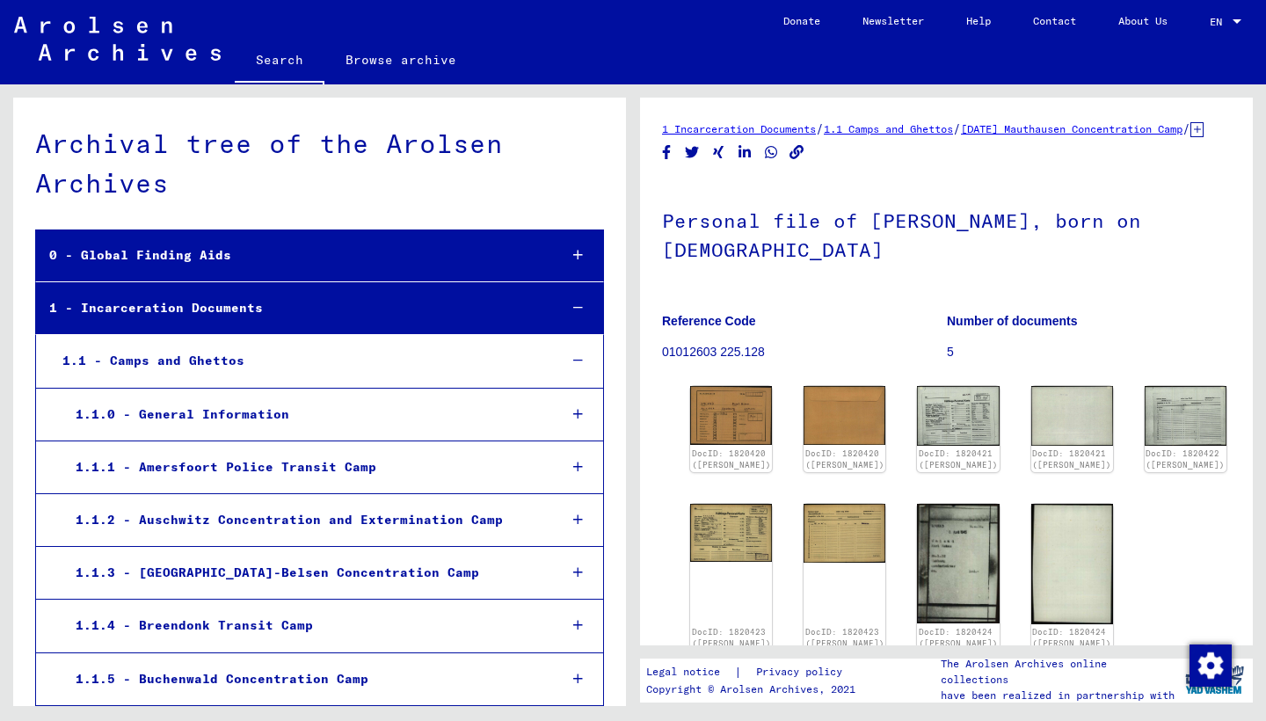
scroll to position [30059, 0]
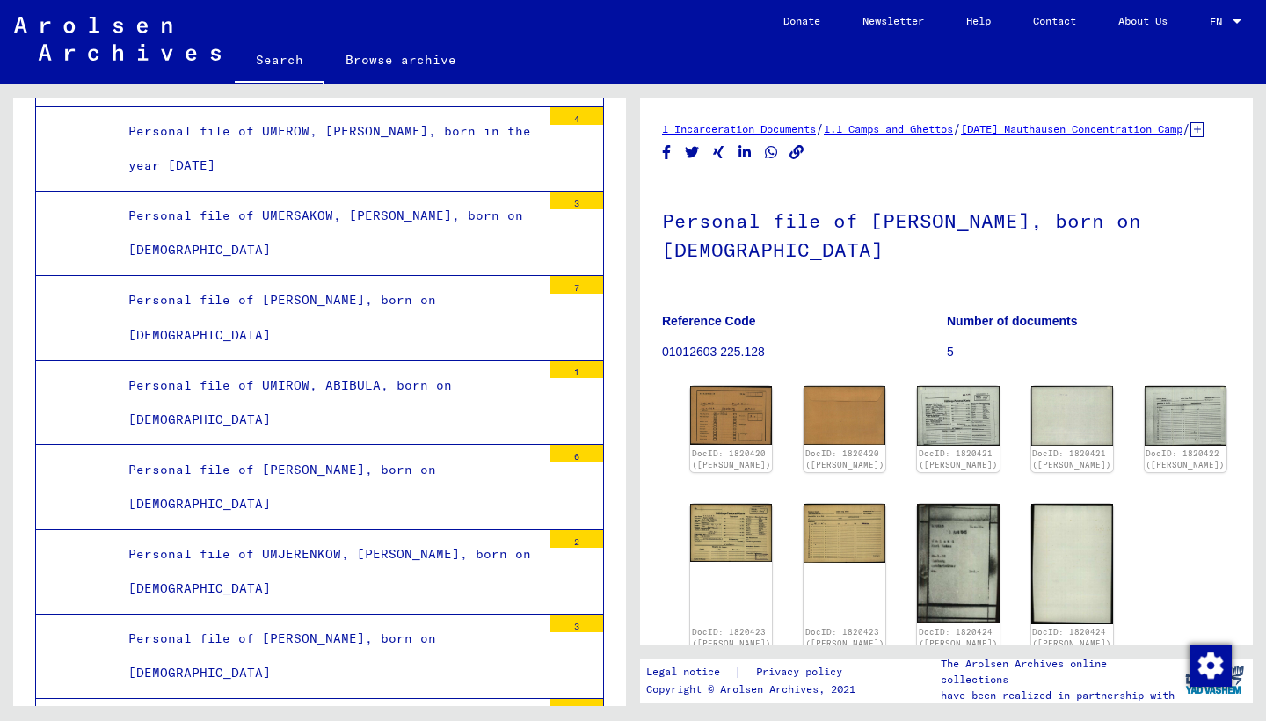
scroll to position [26359, 0]
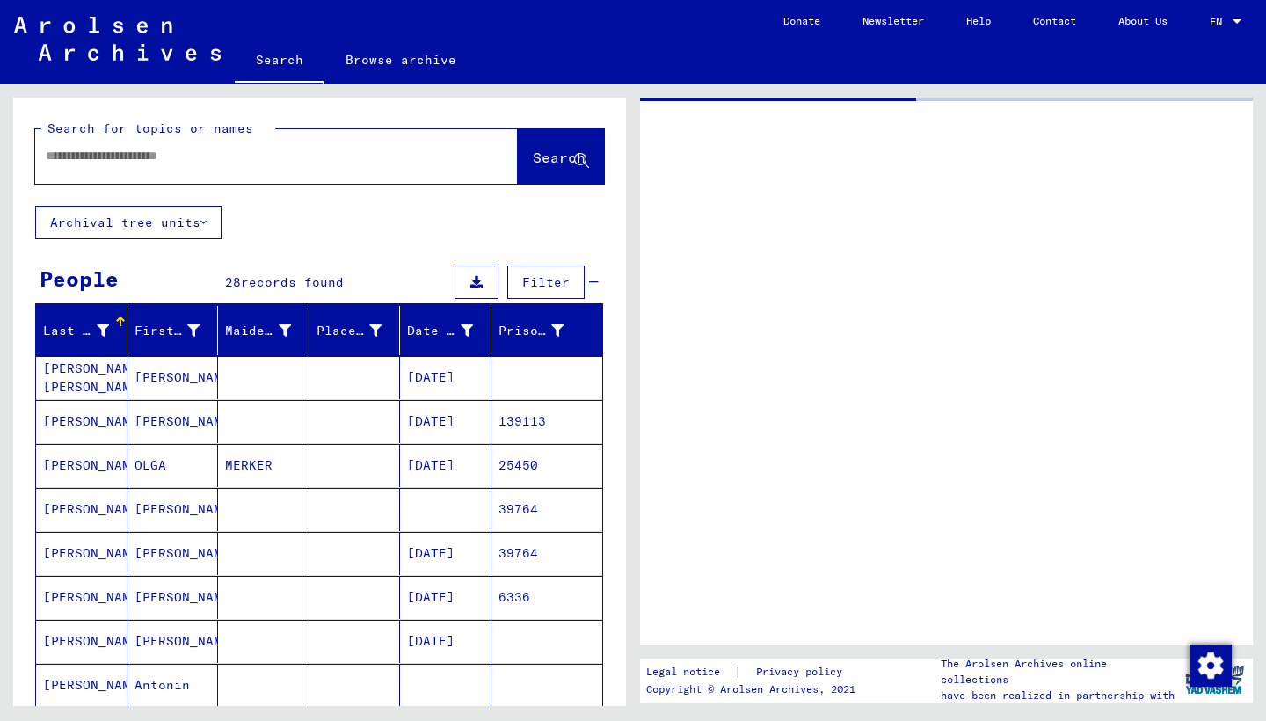
type input "*******"
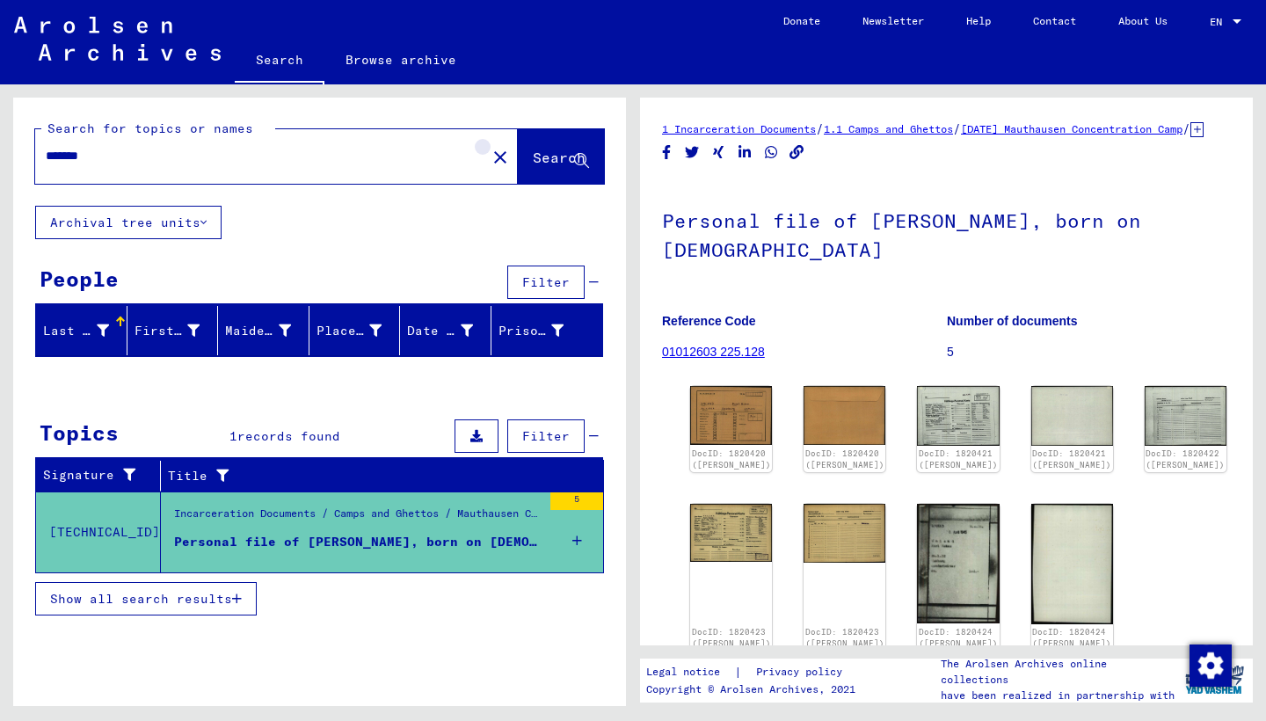
click at [490, 158] on mat-icon "close" at bounding box center [500, 157] width 21 height 21
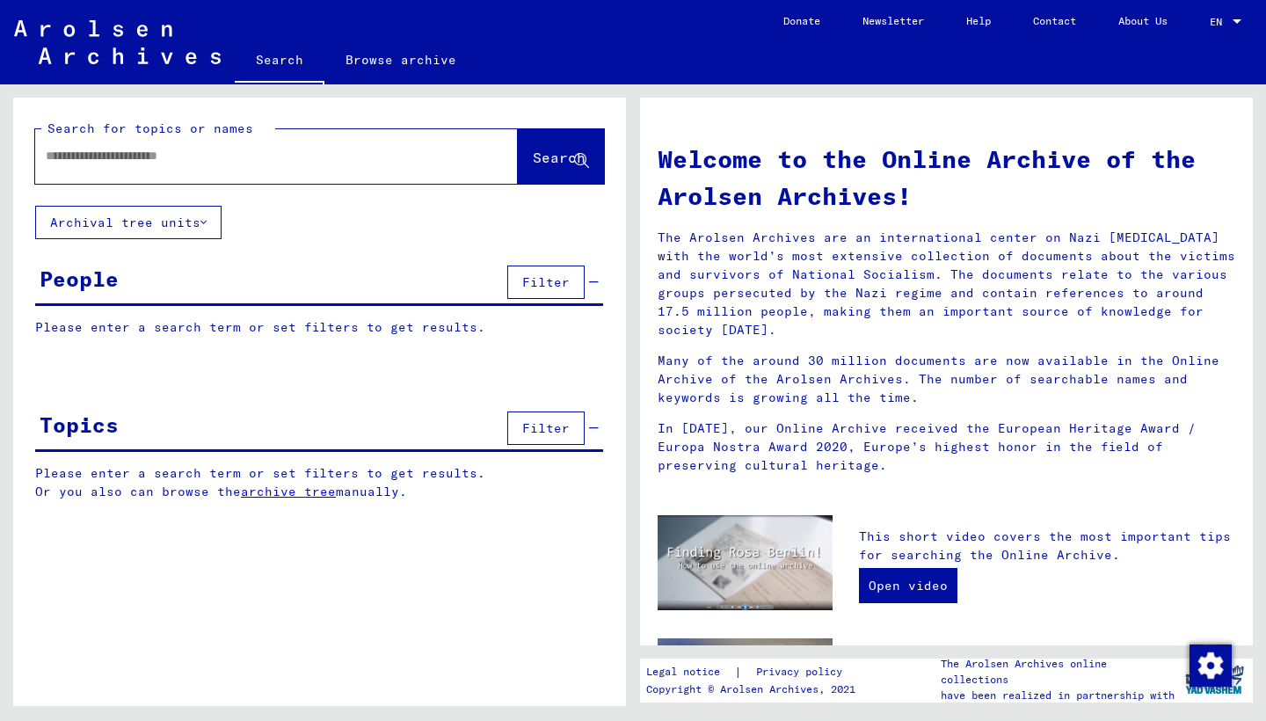
click at [358, 164] on input "text" at bounding box center [255, 156] width 419 height 18
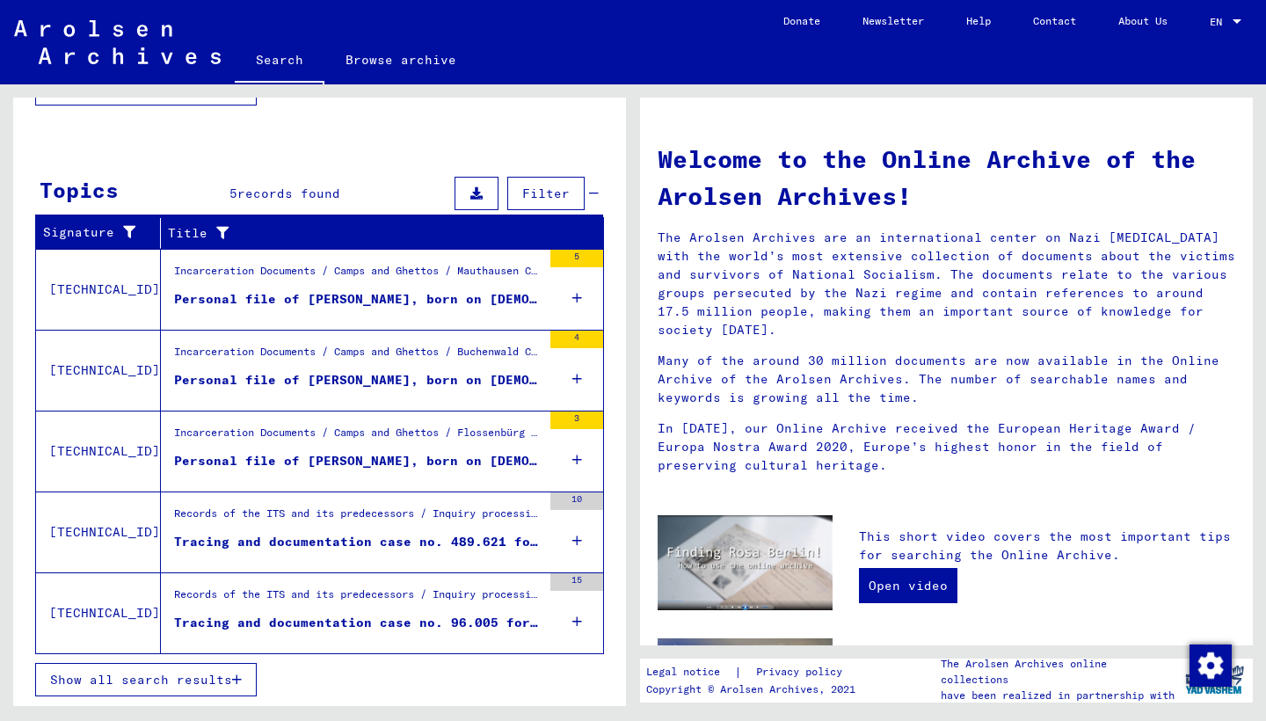
scroll to position [509, 0]
type input "******"
click at [356, 547] on div "Tracing and documentation case no. 489.621 for UNLAND, OLGA born 28.02.1911" at bounding box center [357, 542] width 367 height 18
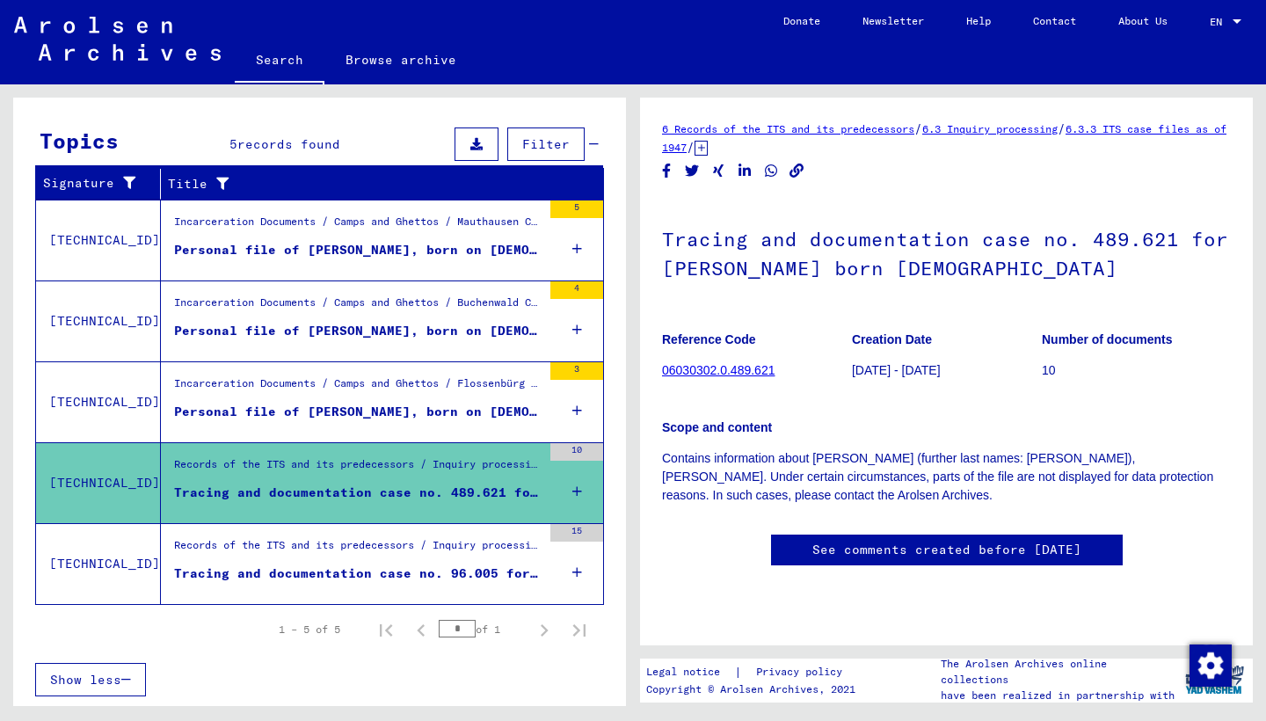
click at [579, 489] on icon at bounding box center [577, 492] width 10 height 62
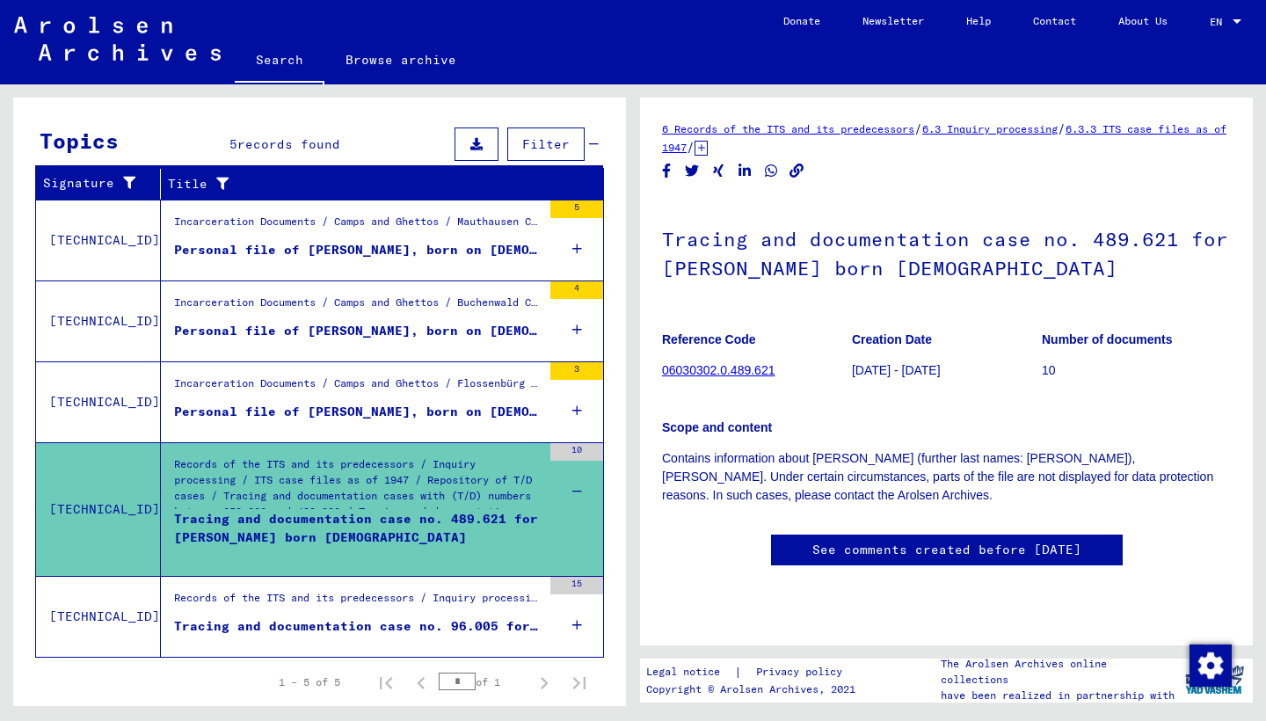
click at [578, 626] on icon at bounding box center [577, 625] width 10 height 62
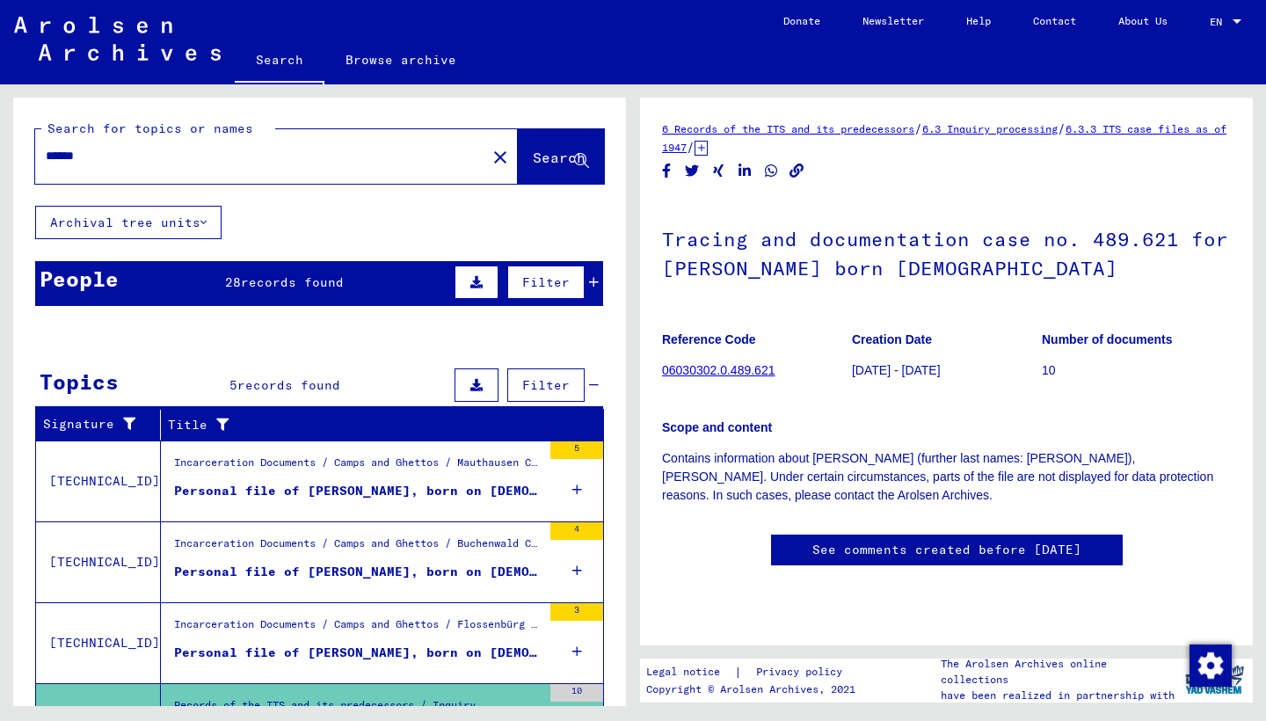
click at [294, 277] on span "records found" at bounding box center [292, 282] width 103 height 16
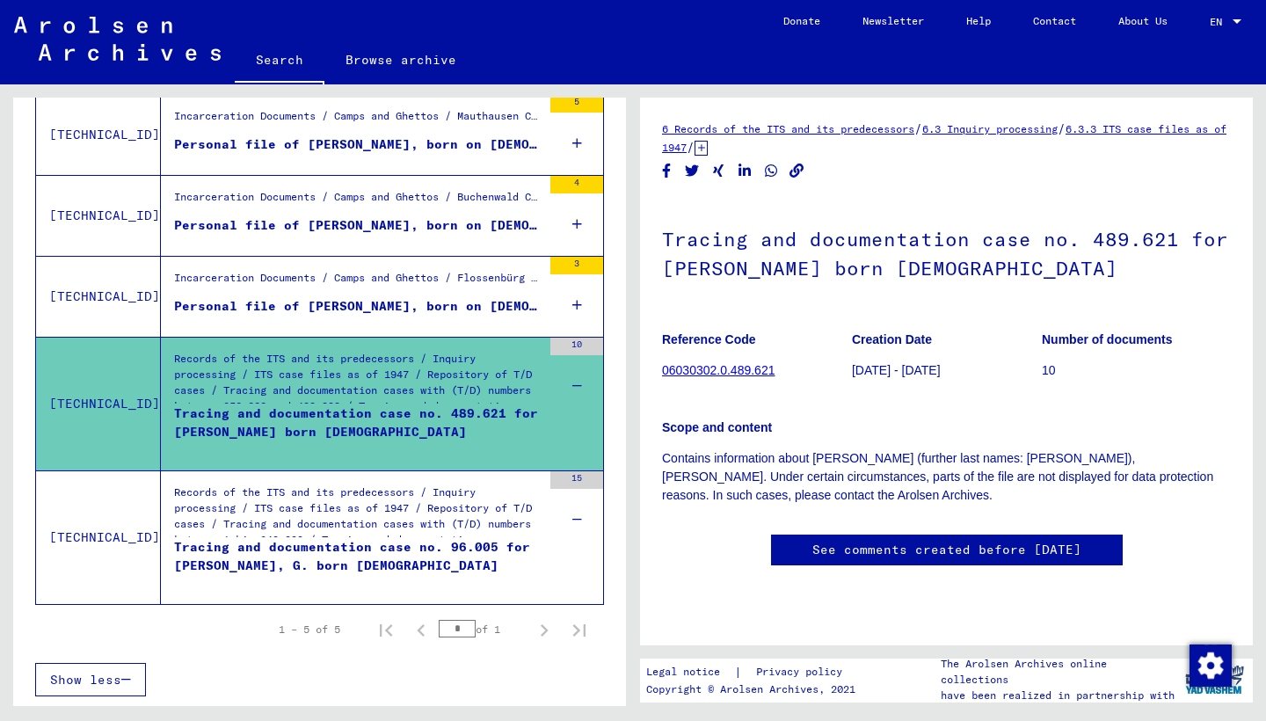
scroll to position [668, 0]
click at [574, 343] on div "10" at bounding box center [576, 347] width 53 height 18
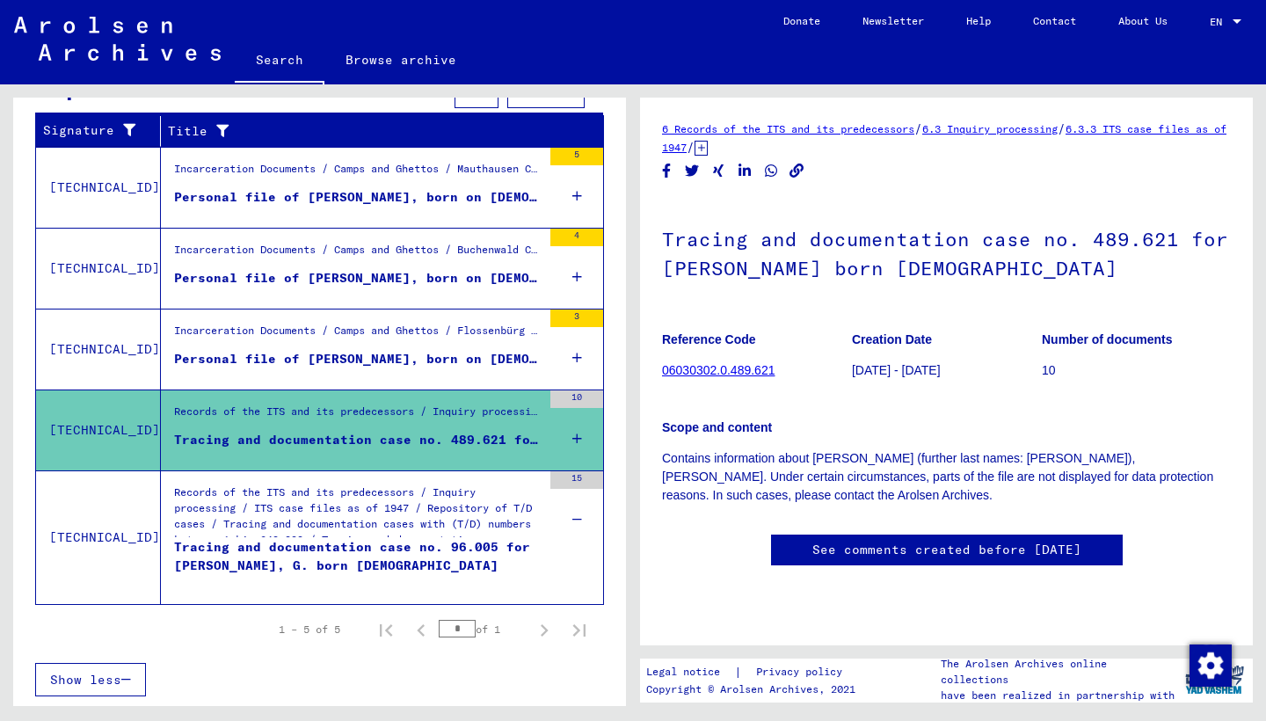
click at [580, 436] on icon at bounding box center [577, 439] width 10 height 62
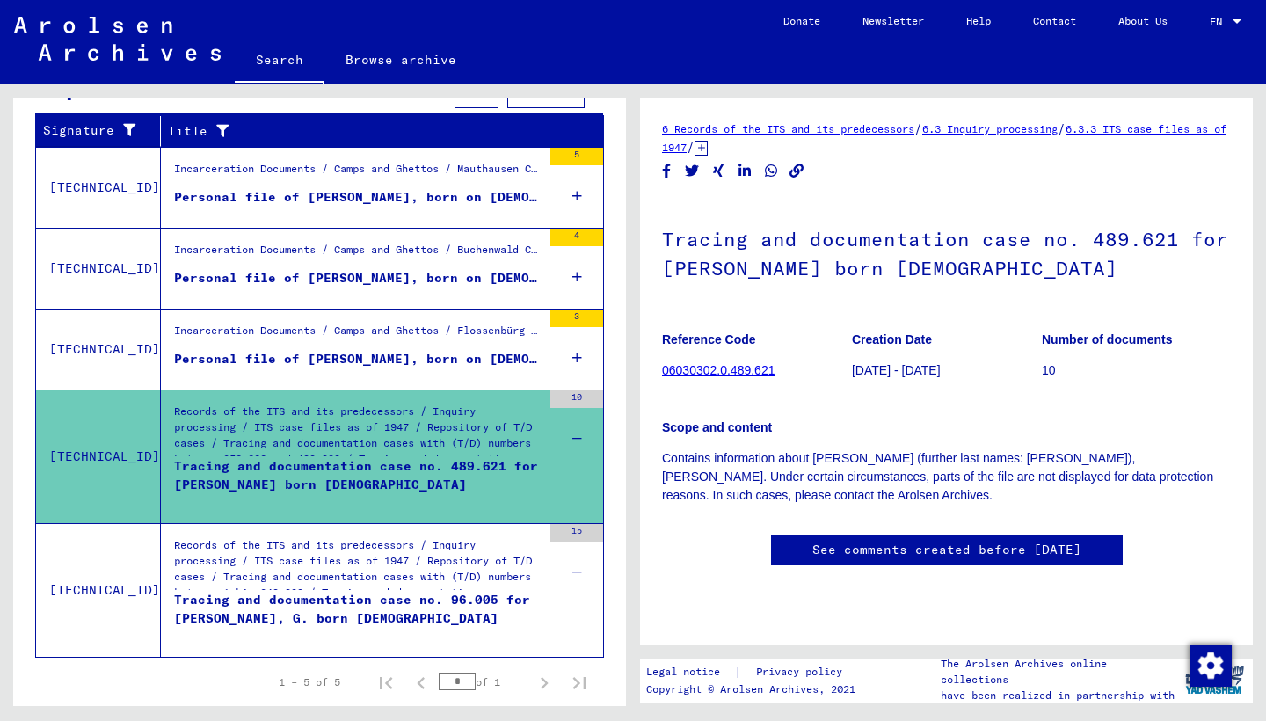
scroll to position [0, 0]
click at [719, 367] on link "06030302.0.489.621" at bounding box center [718, 370] width 113 height 14
click at [291, 557] on div "Records of the ITS and its predecessors / Inquiry processing / ITS case files a…" at bounding box center [357, 568] width 367 height 62
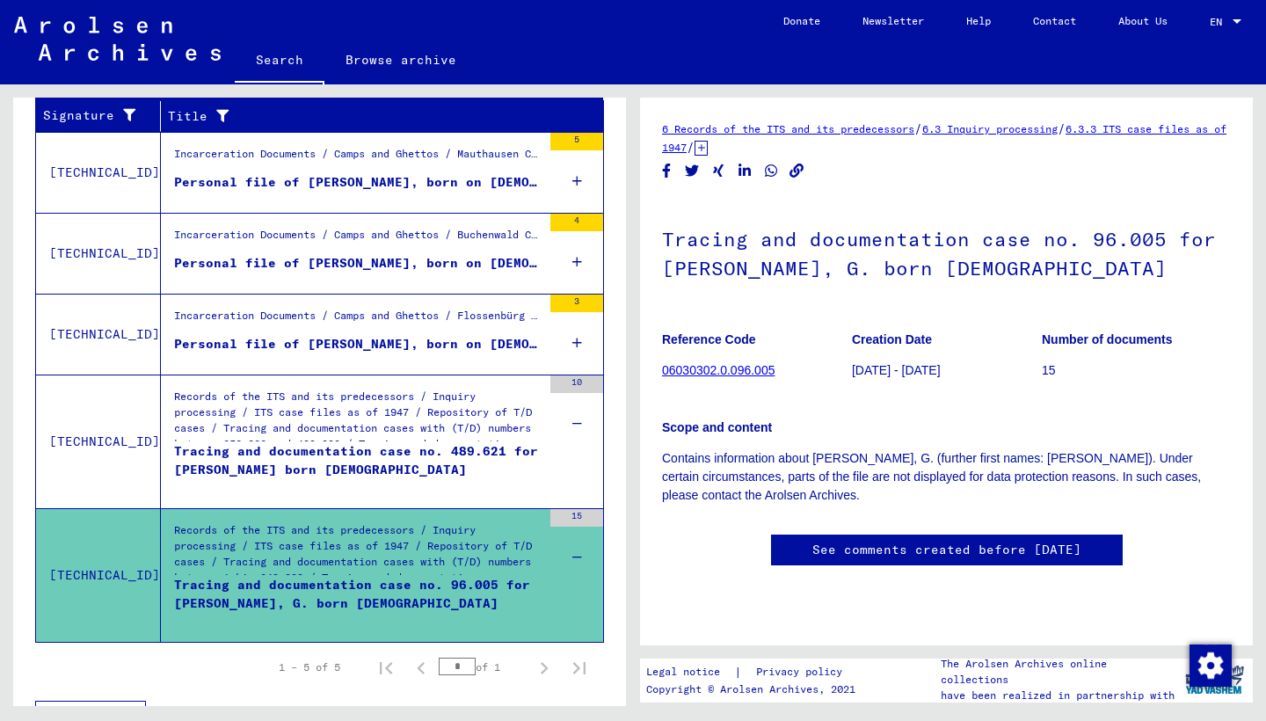
scroll to position [308, 0]
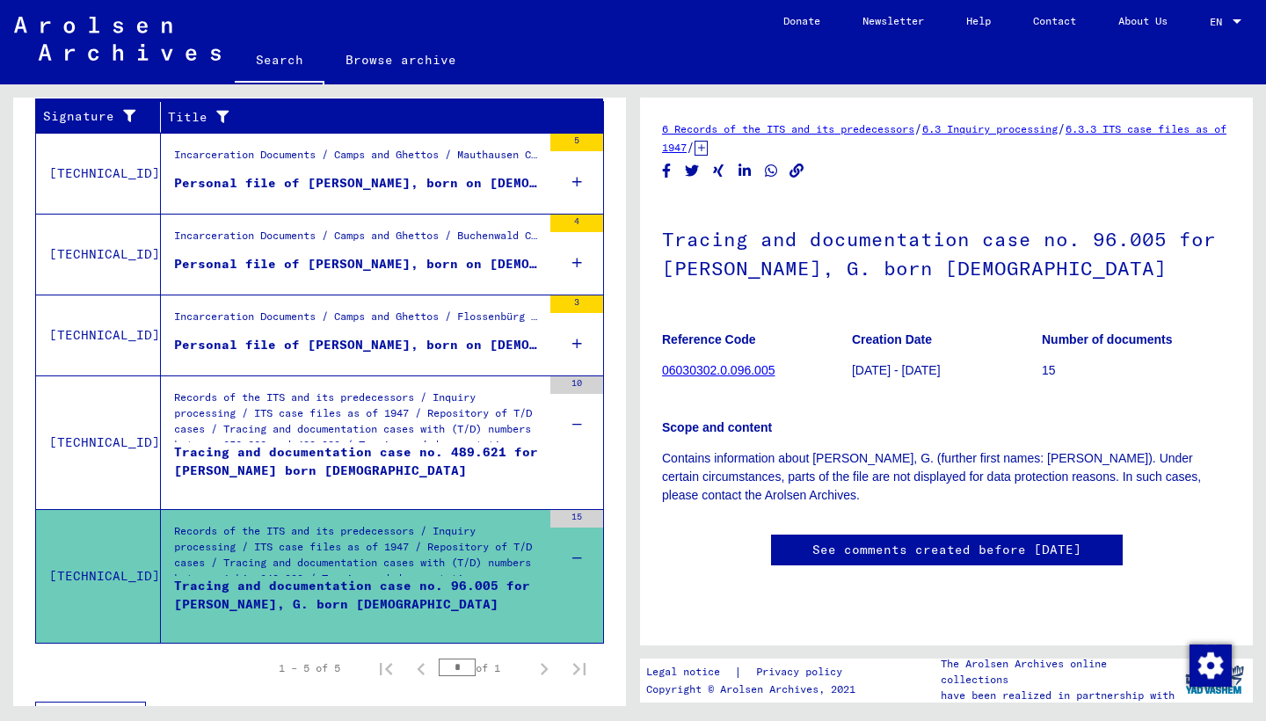
click at [352, 192] on div "Personal file of UNLAND, KARL, born on 20-Jan-1922" at bounding box center [357, 183] width 367 height 18
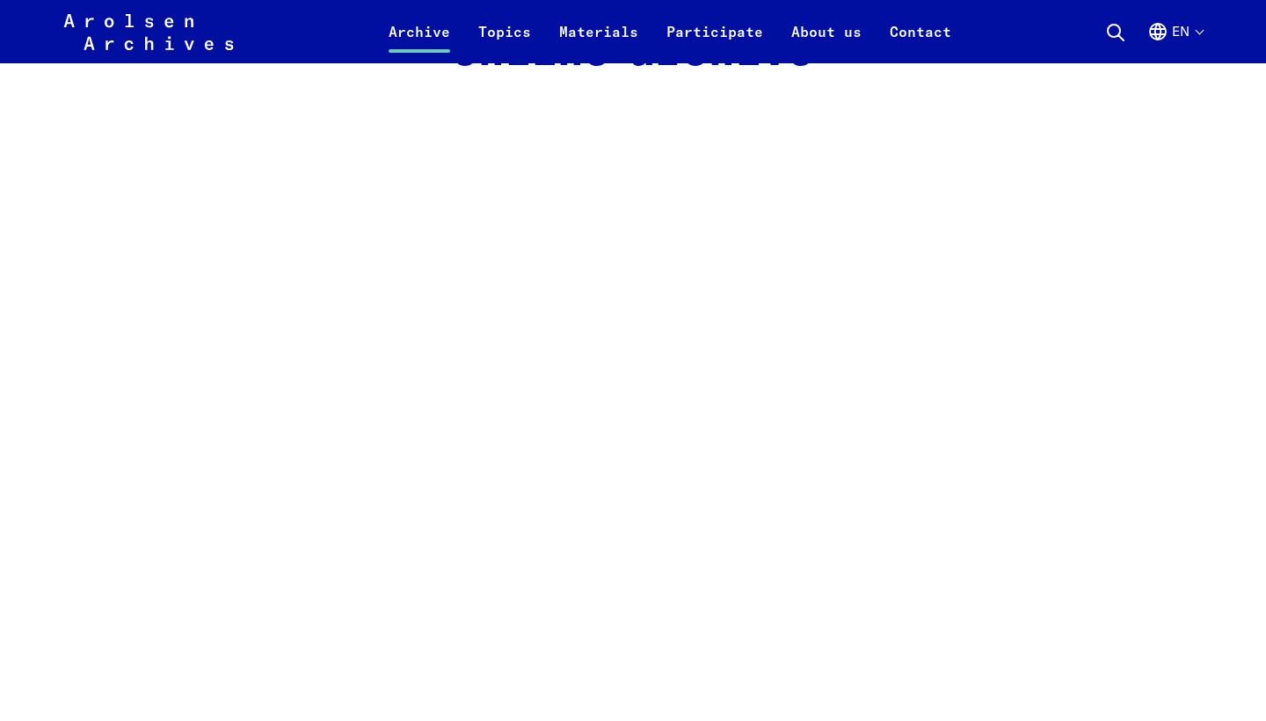
scroll to position [1523, 0]
